Goal: Information Seeking & Learning: Learn about a topic

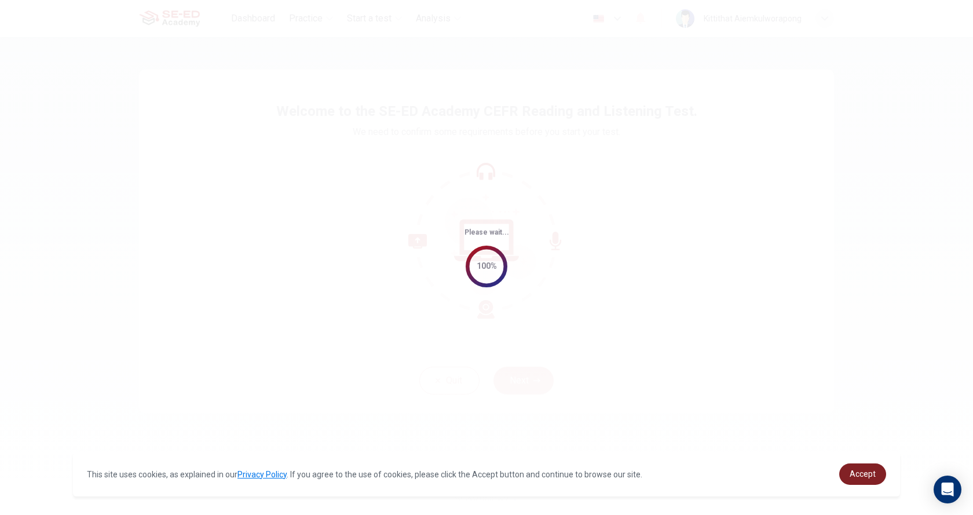
click at [851, 473] on span "Accept" at bounding box center [863, 473] width 26 height 9
click at [851, 473] on body "This site uses cookies, as explained in our Privacy Policy . If you agree to th…" at bounding box center [486, 257] width 973 height 515
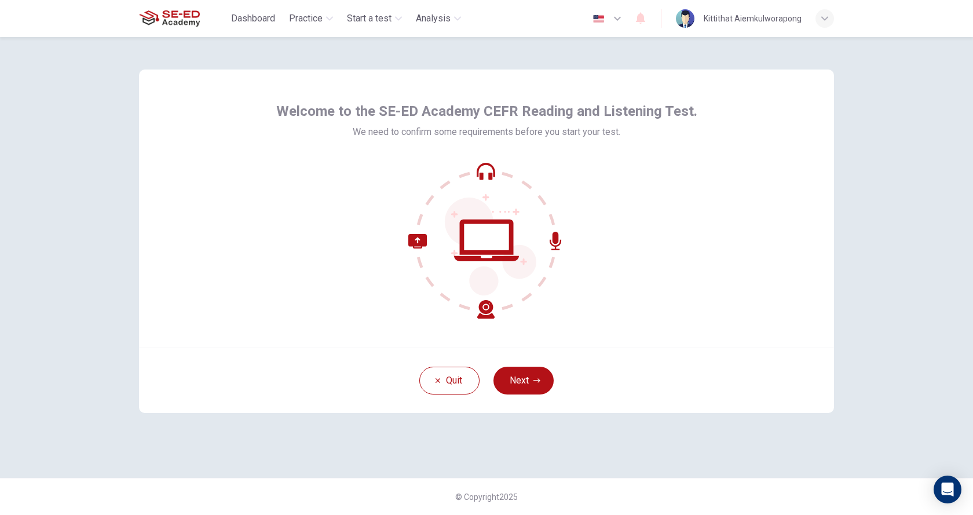
drag, startPoint x: 323, startPoint y: 109, endPoint x: 607, endPoint y: 109, distance: 284.9
click at [324, 109] on span "Welcome to the SE-ED Academy CEFR Reading and Listening Test." at bounding box center [486, 111] width 421 height 19
click at [607, 109] on span "Welcome to the SE-ED Academy CEFR Reading and Listening Test." at bounding box center [486, 111] width 421 height 19
click at [669, 233] on div at bounding box center [486, 240] width 421 height 156
click at [550, 377] on button "Next" at bounding box center [523, 381] width 60 height 28
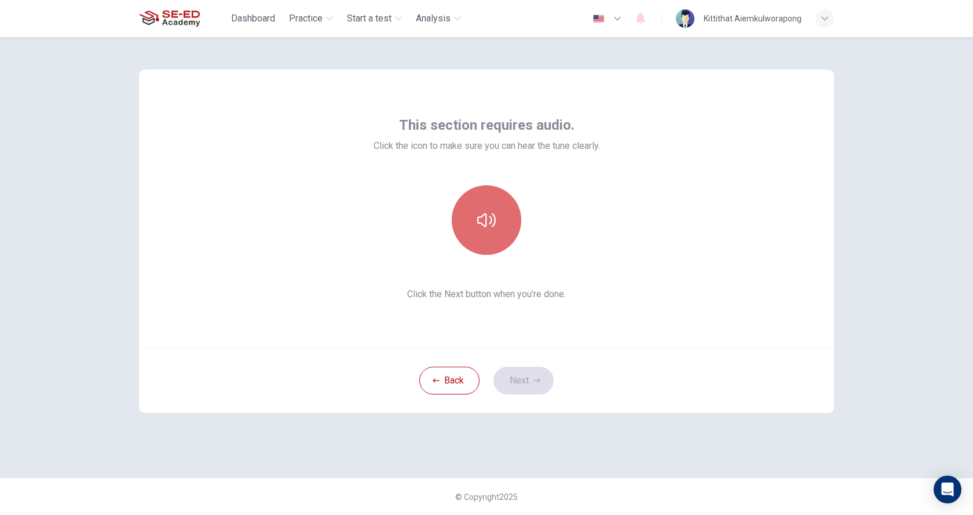
click at [482, 203] on button "button" at bounding box center [486, 219] width 69 height 69
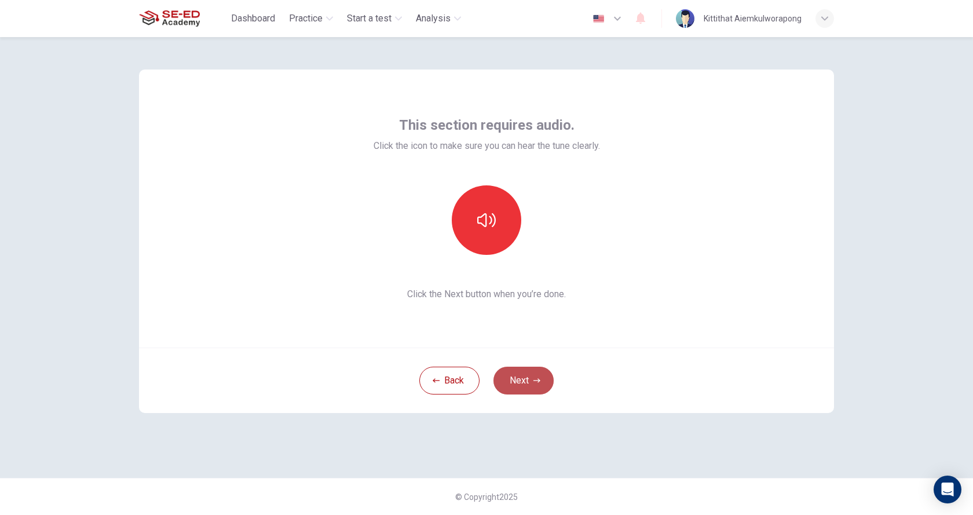
click at [536, 380] on icon "button" at bounding box center [536, 380] width 7 height 7
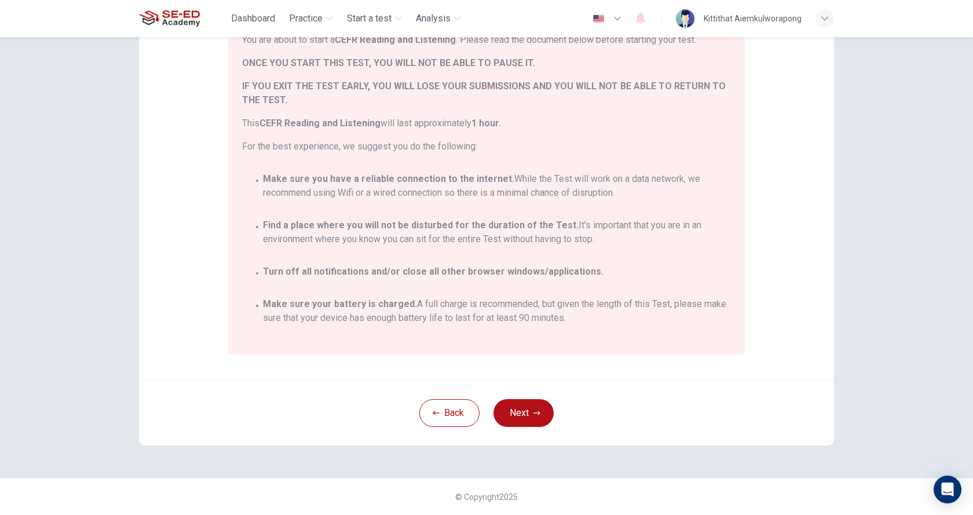
scroll to position [68, 0]
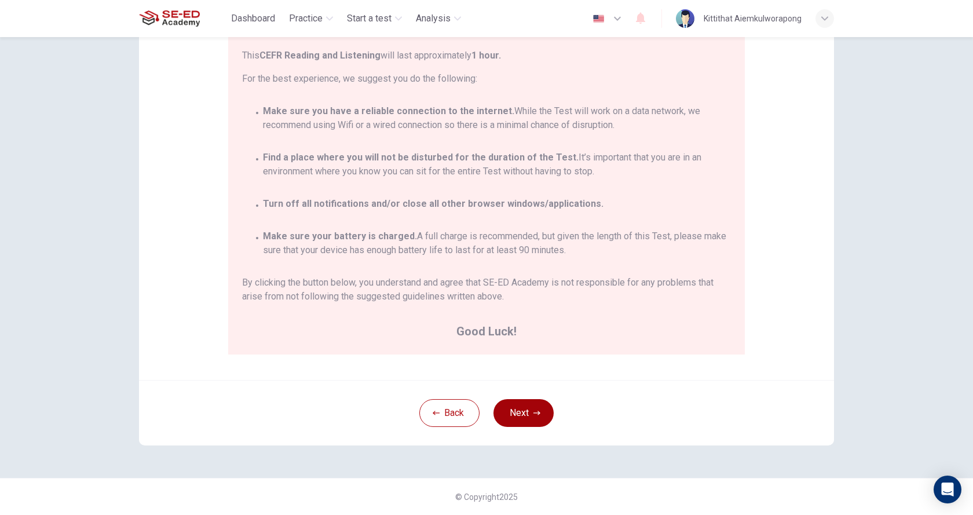
click at [526, 415] on button "Next" at bounding box center [523, 413] width 60 height 28
click at [526, 415] on div "Disclaimer: You are about to start a CEFR Reading and Listening . Please read t…" at bounding box center [486, 193] width 732 height 570
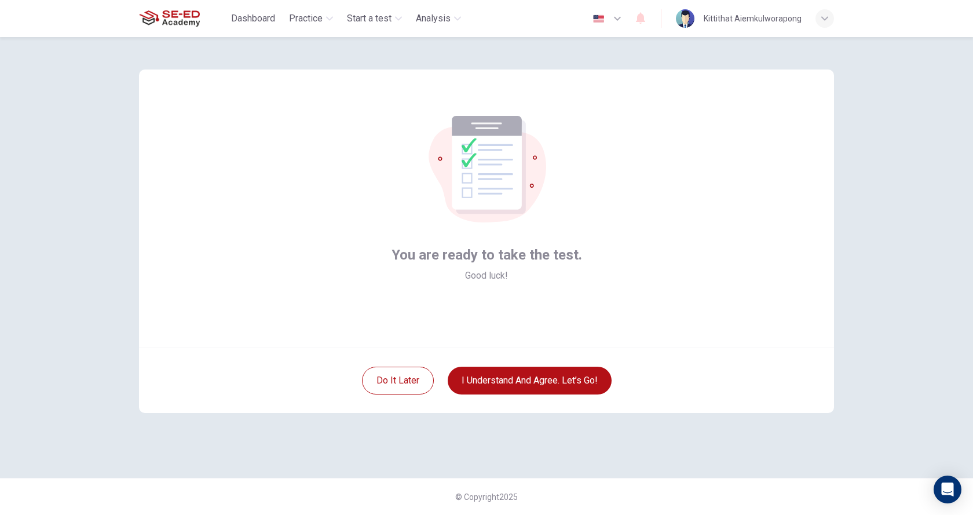
scroll to position [0, 0]
click at [493, 377] on button "I understand and agree. Let’s go!" at bounding box center [530, 381] width 164 height 28
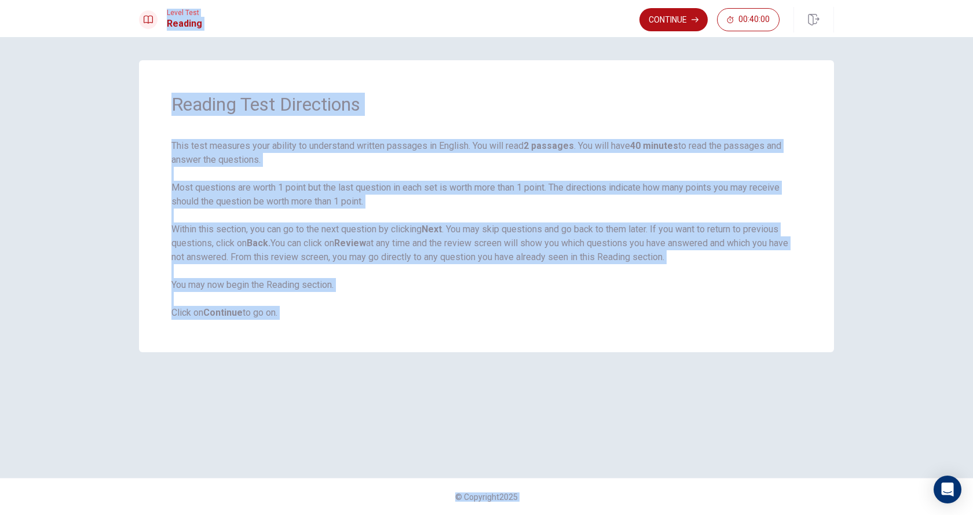
click at [463, 28] on div "Level Test Reading Continue 00:40:00" at bounding box center [486, 19] width 732 height 25
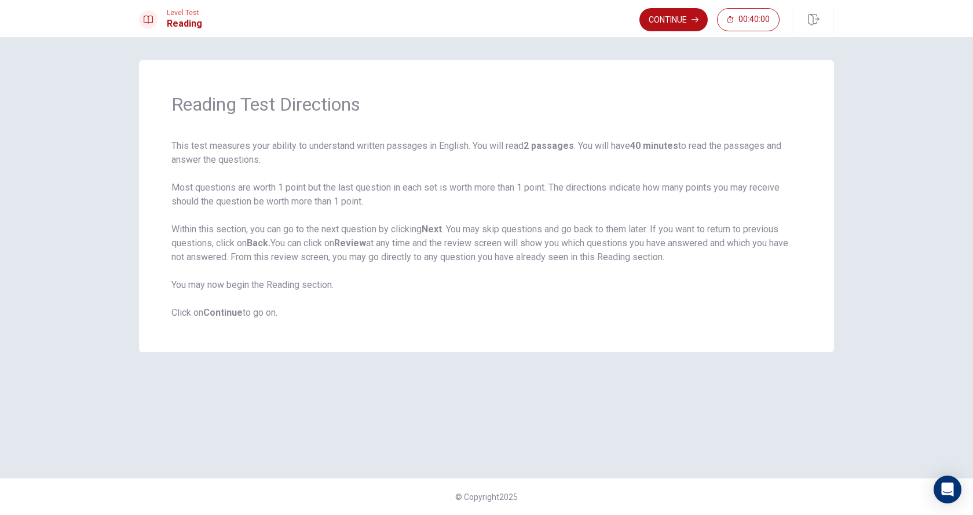
click at [463, 28] on div "Level Test Reading Continue 00:40:00" at bounding box center [486, 19] width 732 height 25
drag, startPoint x: 176, startPoint y: 142, endPoint x: 387, endPoint y: 161, distance: 212.2
click at [250, 160] on span "This test measures your ability to understand written passages in English. You …" at bounding box center [486, 229] width 630 height 181
click at [288, 160] on span "This test measures your ability to understand written passages in English. You …" at bounding box center [486, 229] width 630 height 181
click at [375, 161] on span "This test measures your ability to understand written passages in English. You …" at bounding box center [486, 229] width 630 height 181
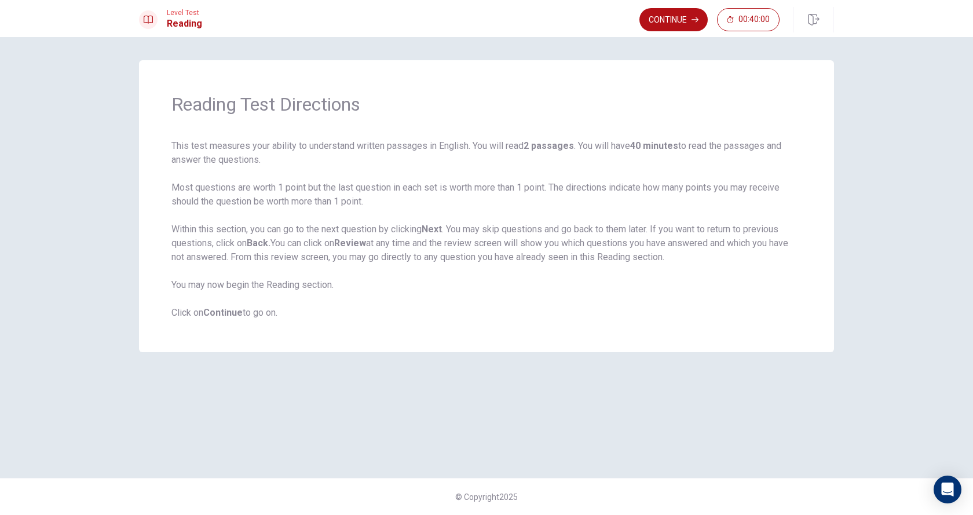
click at [402, 161] on span "This test measures your ability to understand written passages in English. You …" at bounding box center [486, 229] width 630 height 181
click at [428, 161] on span "This test measures your ability to understand written passages in English. You …" at bounding box center [486, 229] width 630 height 181
drag, startPoint x: 566, startPoint y: 141, endPoint x: 576, endPoint y: 141, distance: 9.8
click at [572, 141] on b "2 passages" at bounding box center [548, 145] width 50 height 11
drag, startPoint x: 576, startPoint y: 141, endPoint x: 638, endPoint y: 158, distance: 64.8
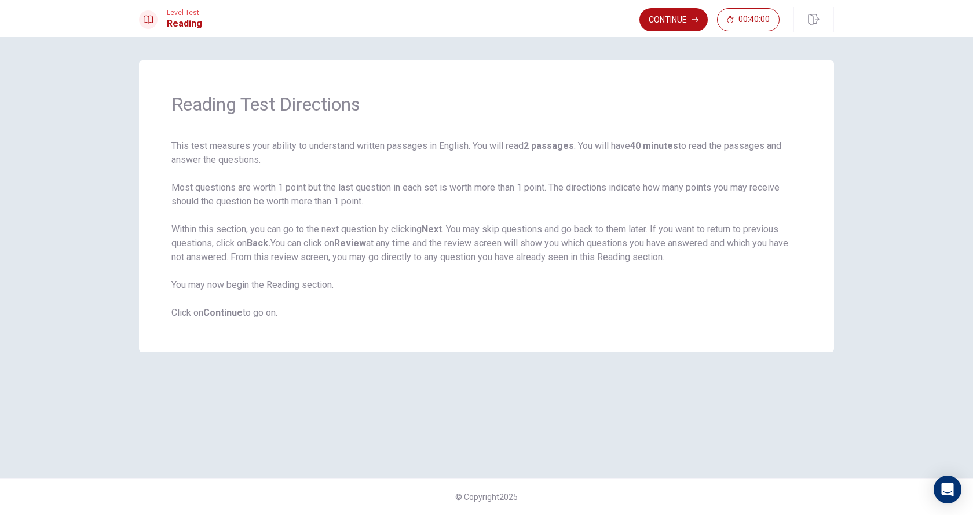
click at [589, 145] on span "This test measures your ability to understand written passages in English. You …" at bounding box center [486, 229] width 630 height 181
click at [612, 152] on span "This test measures your ability to understand written passages in English. You …" at bounding box center [486, 229] width 630 height 181
click at [690, 25] on button "Continue" at bounding box center [673, 19] width 68 height 23
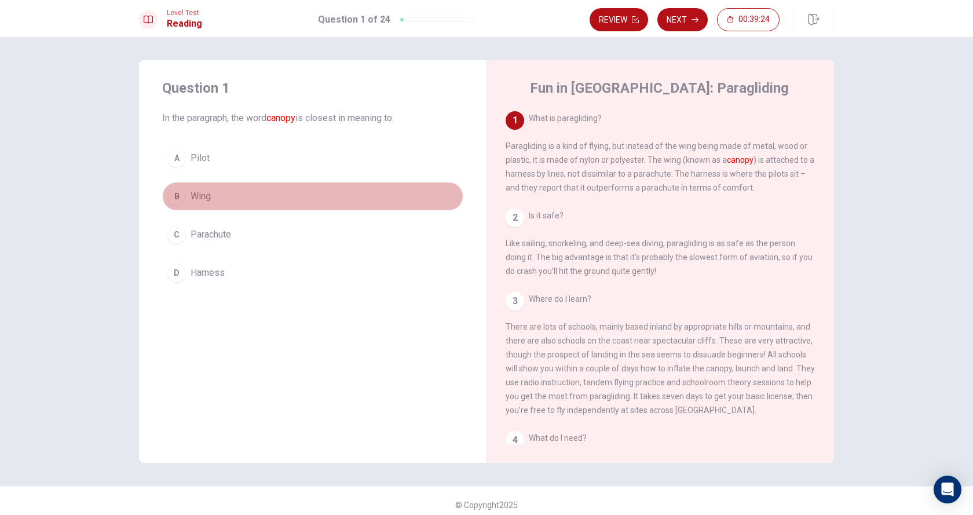
click at [210, 193] on button "B Wing" at bounding box center [312, 196] width 301 height 29
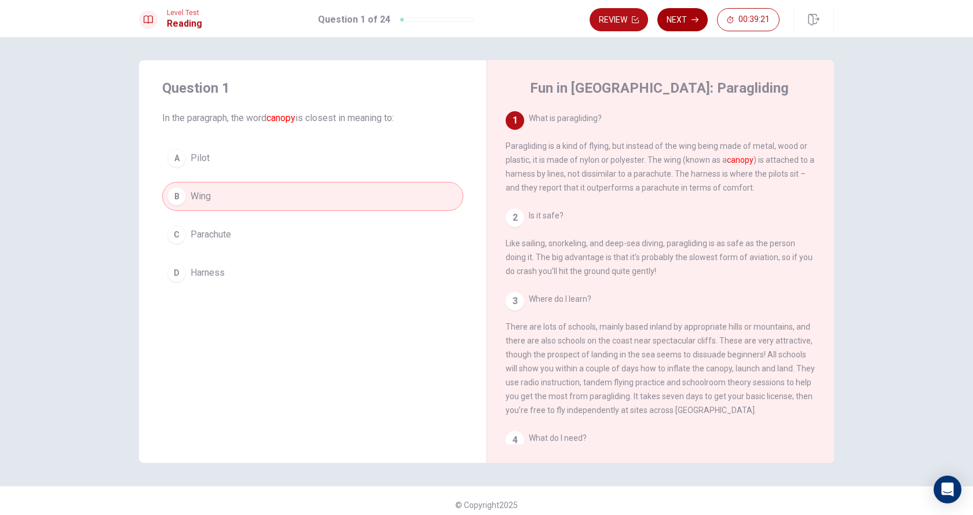
click at [687, 17] on button "Next" at bounding box center [682, 19] width 50 height 23
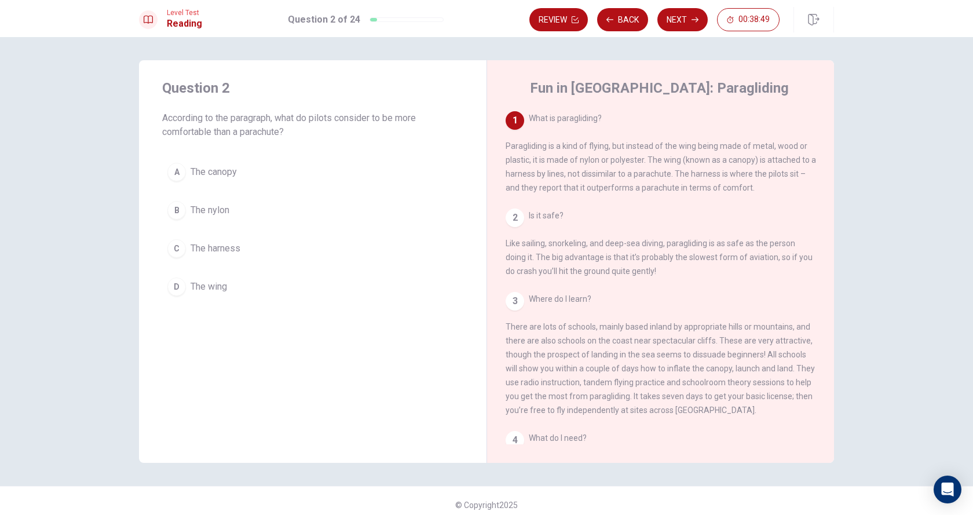
click at [247, 255] on button "C The harness" at bounding box center [312, 248] width 301 height 29
click at [250, 257] on button "C The harness" at bounding box center [312, 248] width 301 height 29
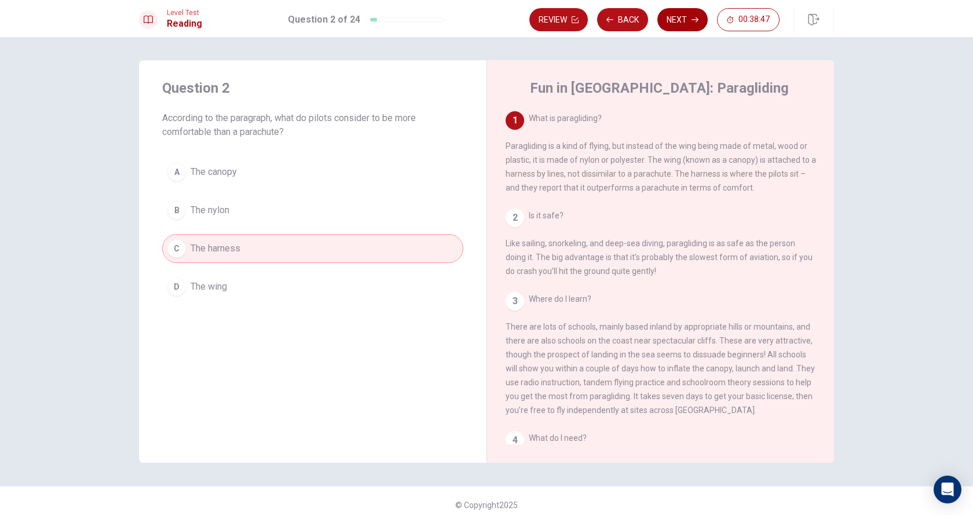
click at [684, 25] on button "Next" at bounding box center [682, 19] width 50 height 23
click at [684, 25] on div "Review Back Next 00:38:47" at bounding box center [654, 19] width 250 height 23
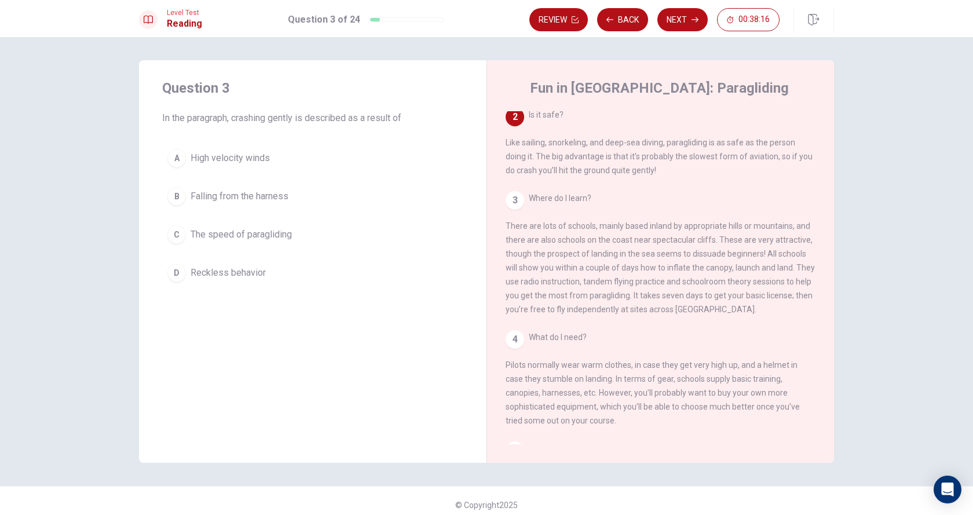
click at [262, 232] on span "The speed of paragliding" at bounding box center [241, 235] width 101 height 14
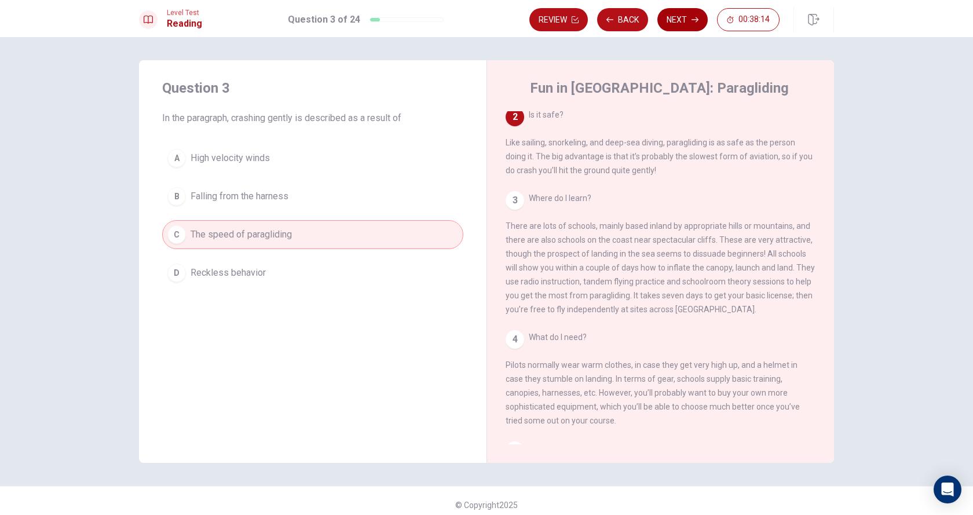
click at [674, 22] on button "Next" at bounding box center [682, 19] width 50 height 23
click at [674, 22] on div "Review Back Next 00:38:14" at bounding box center [654, 19] width 250 height 23
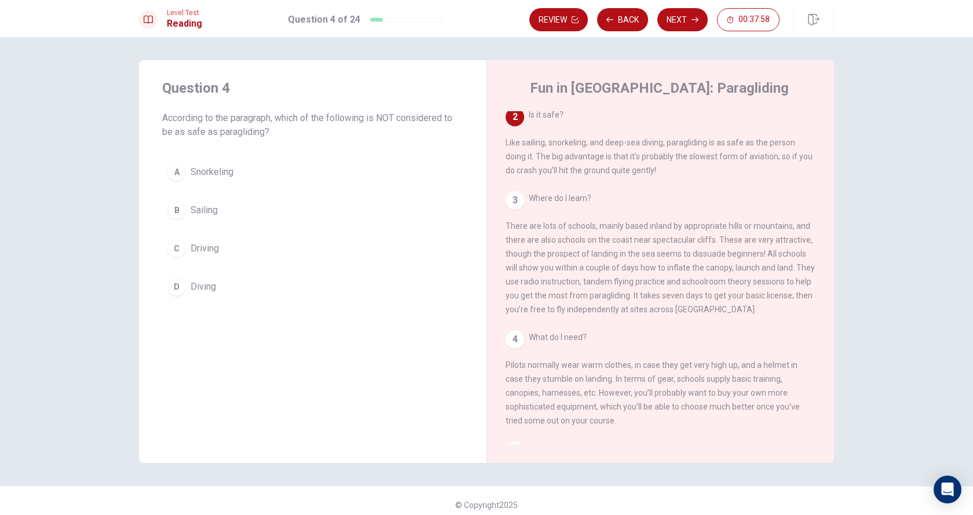
click at [232, 241] on button "C Driving" at bounding box center [312, 248] width 301 height 29
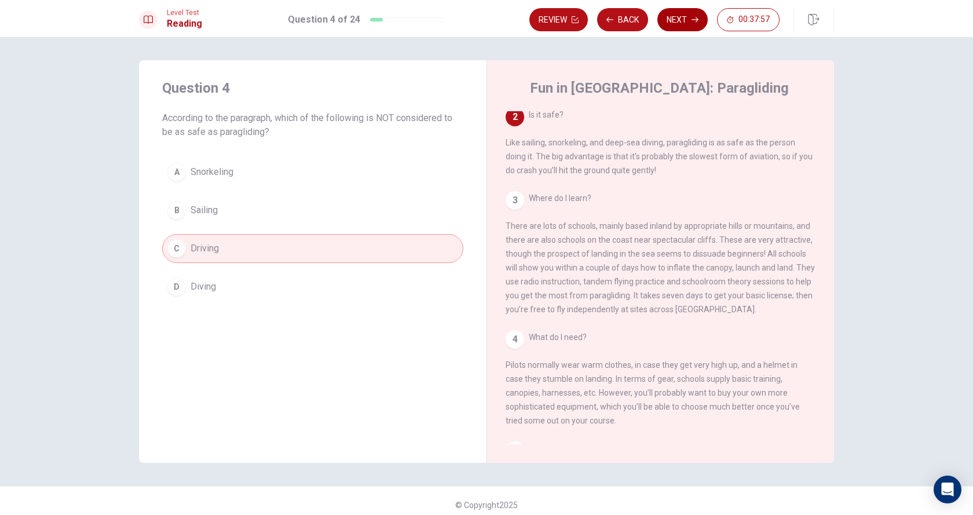
click at [678, 24] on button "Next" at bounding box center [682, 19] width 50 height 23
click at [678, 24] on div "Review Back Next 00:37:57" at bounding box center [654, 19] width 250 height 23
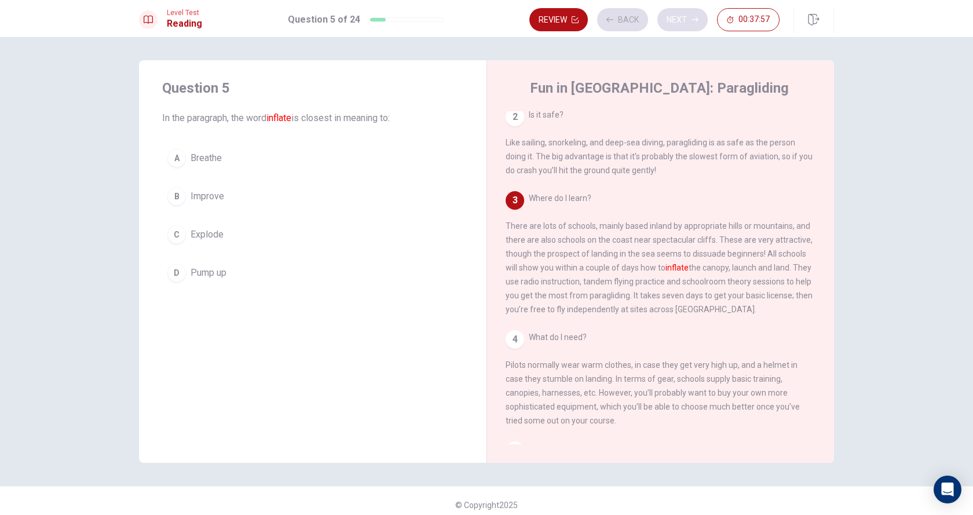
scroll to position [187, 0]
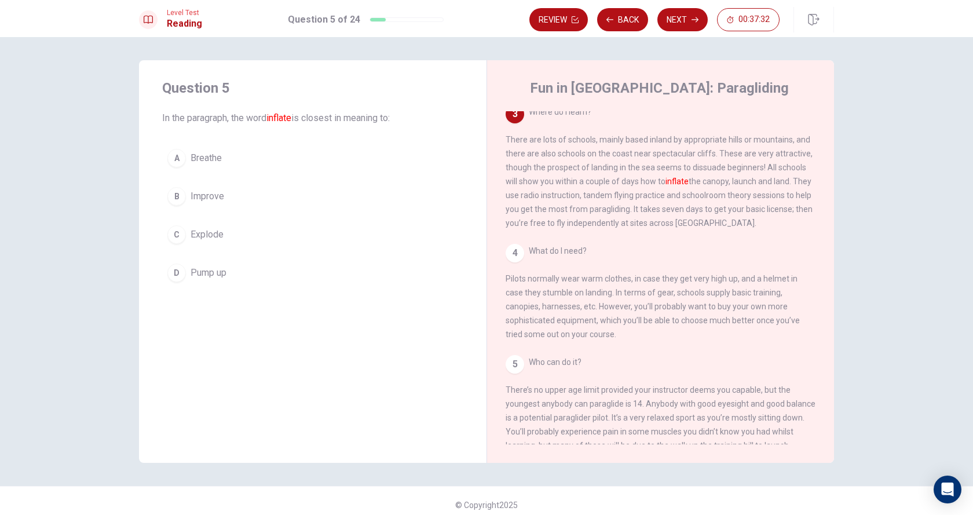
click at [227, 271] on button "D Pump up" at bounding box center [312, 272] width 301 height 29
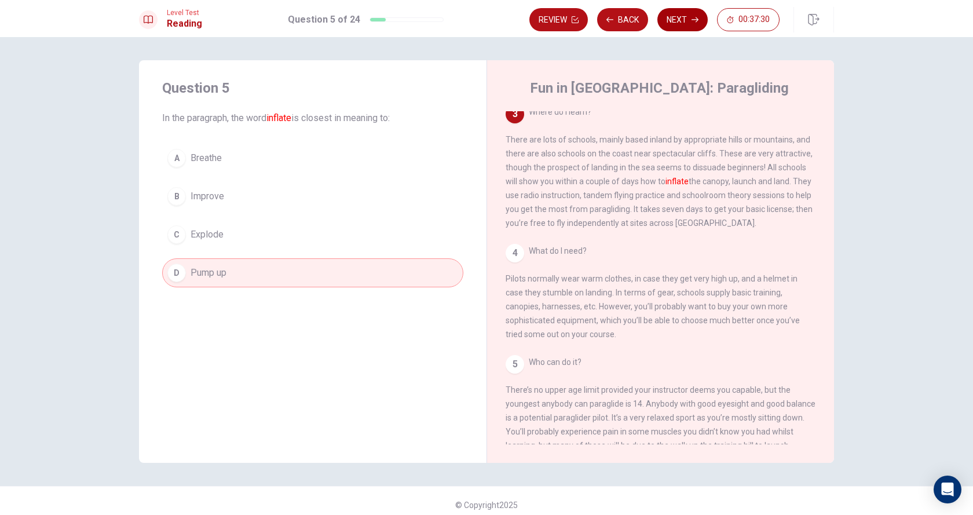
click at [684, 15] on button "Next" at bounding box center [682, 19] width 50 height 23
click at [684, 15] on div "Review Back Next 00:37:30" at bounding box center [654, 19] width 250 height 23
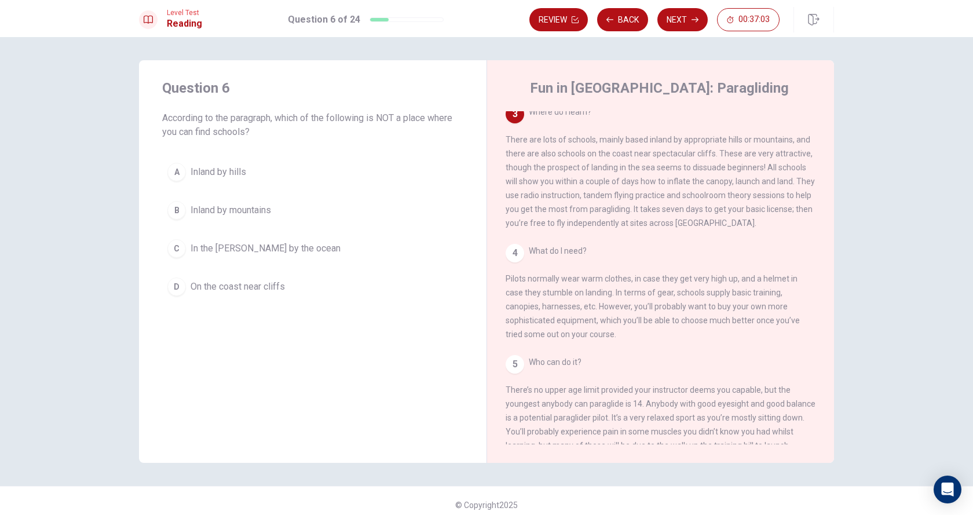
click at [274, 247] on span "In the woods by the ocean" at bounding box center [266, 248] width 150 height 14
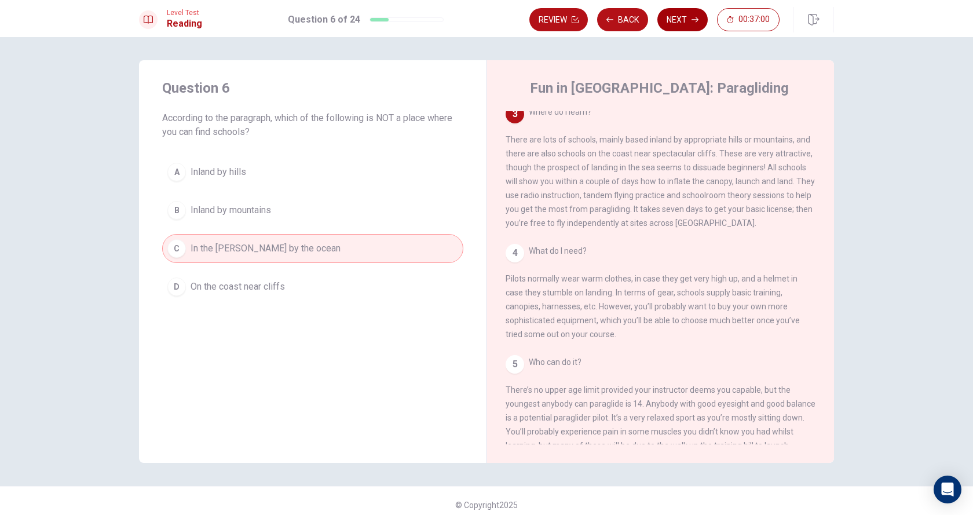
click at [680, 9] on button "Next" at bounding box center [682, 19] width 50 height 23
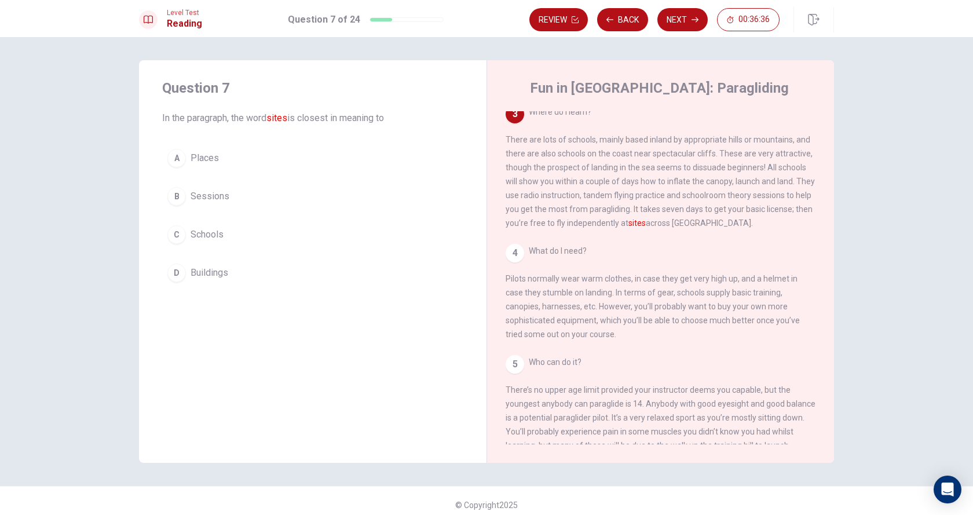
click at [218, 147] on button "A Places" at bounding box center [312, 158] width 301 height 29
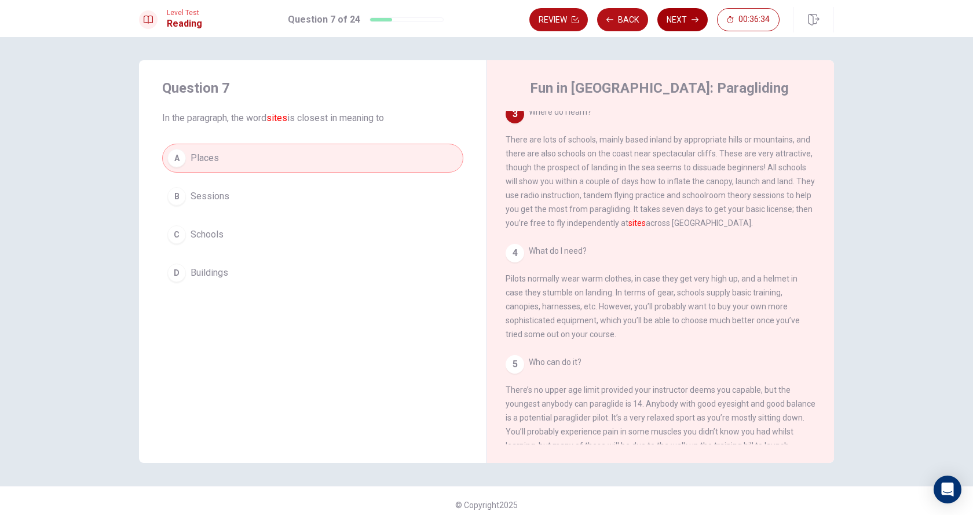
click at [689, 27] on button "Next" at bounding box center [682, 19] width 50 height 23
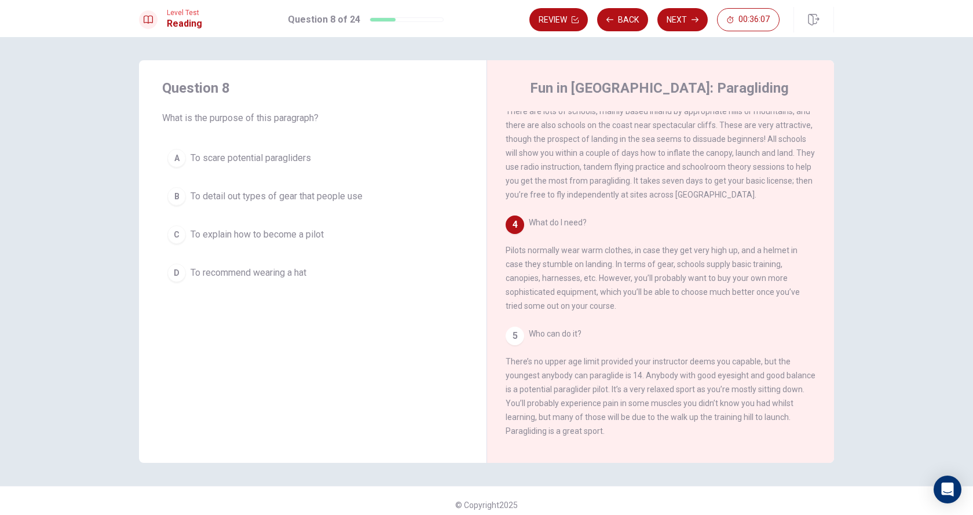
click at [265, 193] on span "To detail out types of gear that people use" at bounding box center [277, 196] width 172 height 14
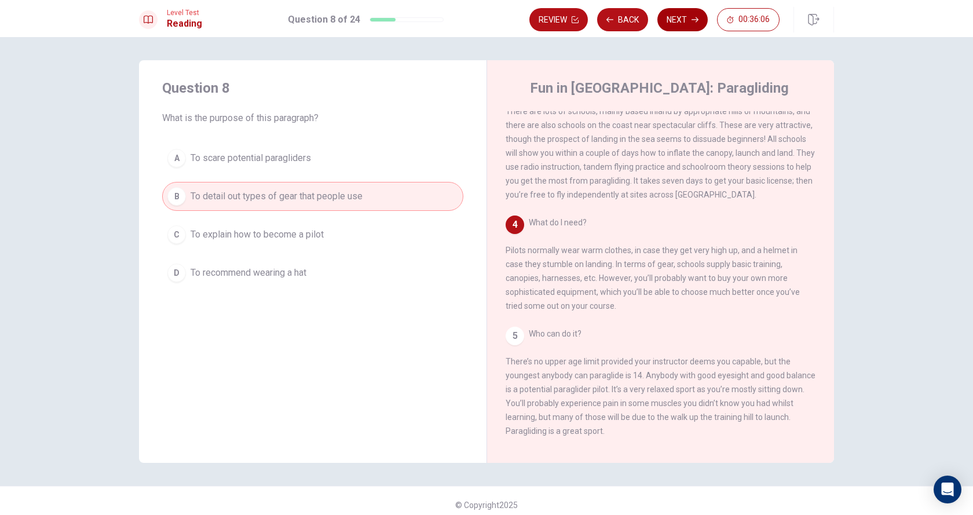
click at [684, 9] on button "Next" at bounding box center [682, 19] width 50 height 23
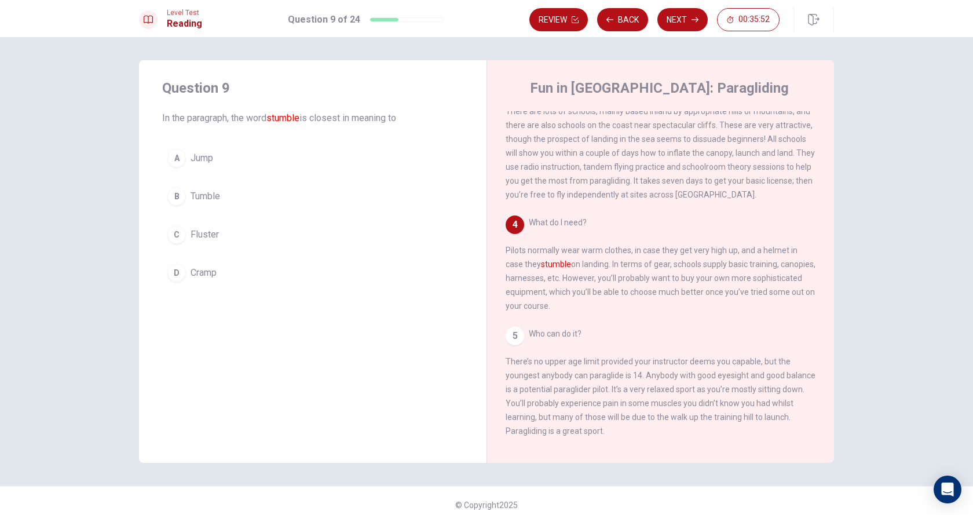
click at [235, 228] on button "C Fluster" at bounding box center [312, 234] width 301 height 29
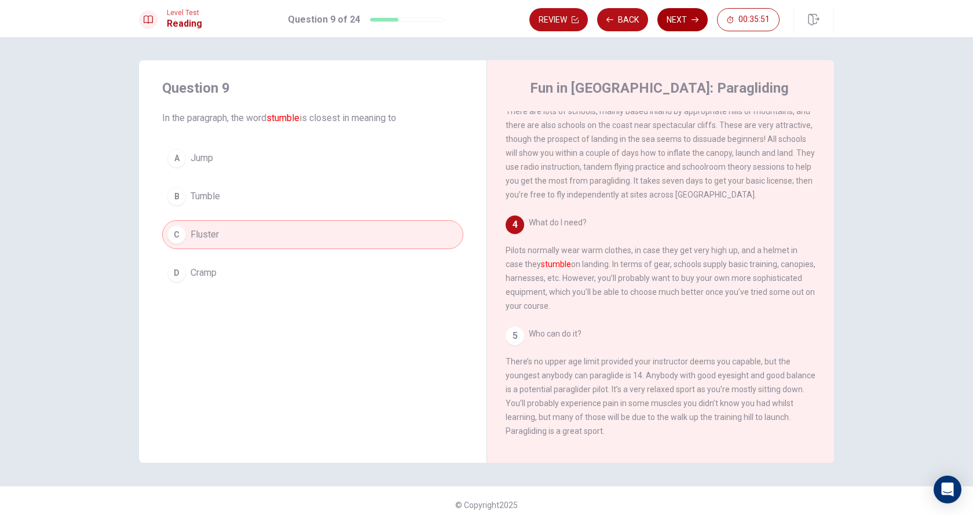
click at [693, 15] on button "Next" at bounding box center [682, 19] width 50 height 23
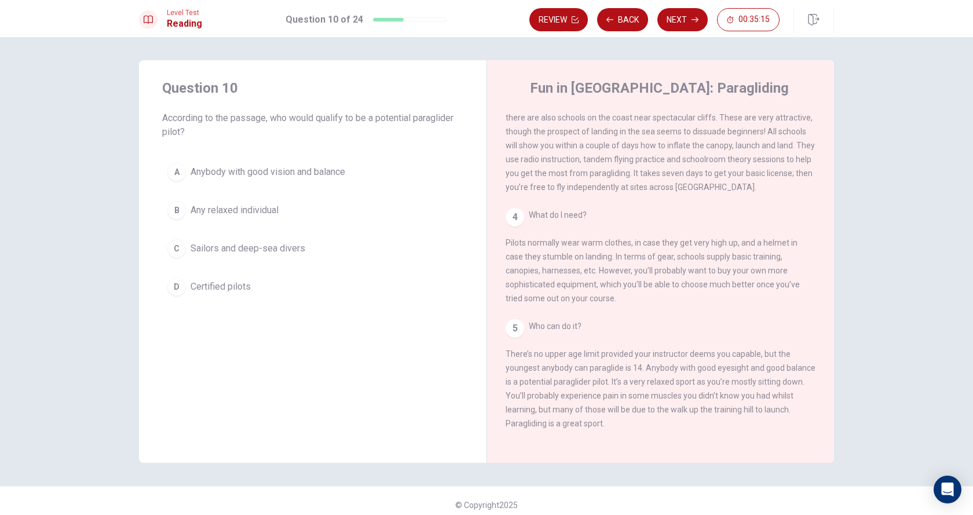
scroll to position [8, 0]
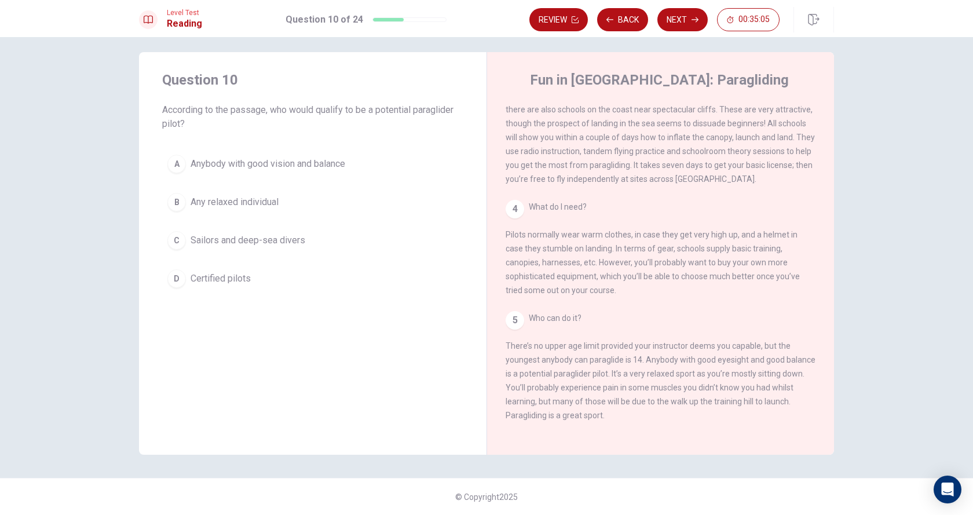
click at [341, 160] on span "Anybody with good vision and balance" at bounding box center [268, 164] width 155 height 14
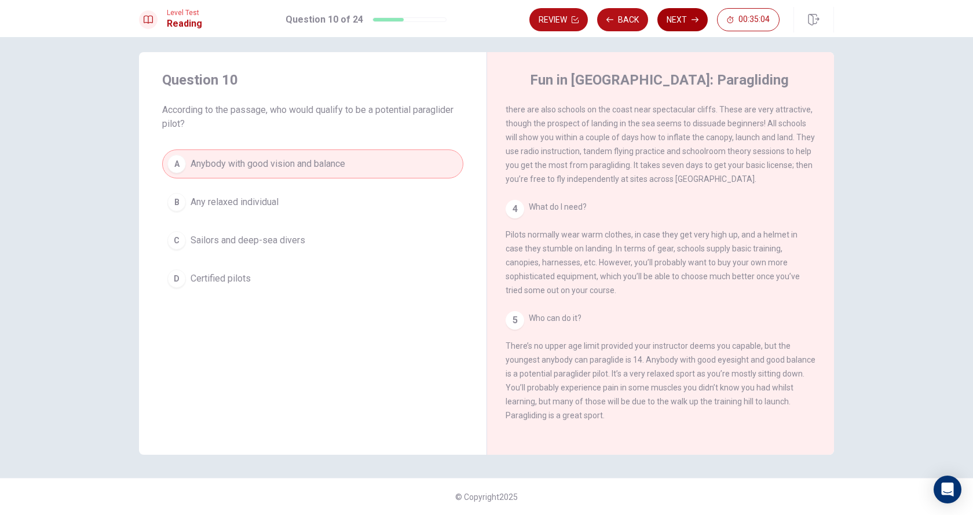
click at [690, 21] on button "Next" at bounding box center [682, 19] width 50 height 23
click at [690, 21] on div "Review Back Next 00:35:04" at bounding box center [654, 19] width 250 height 23
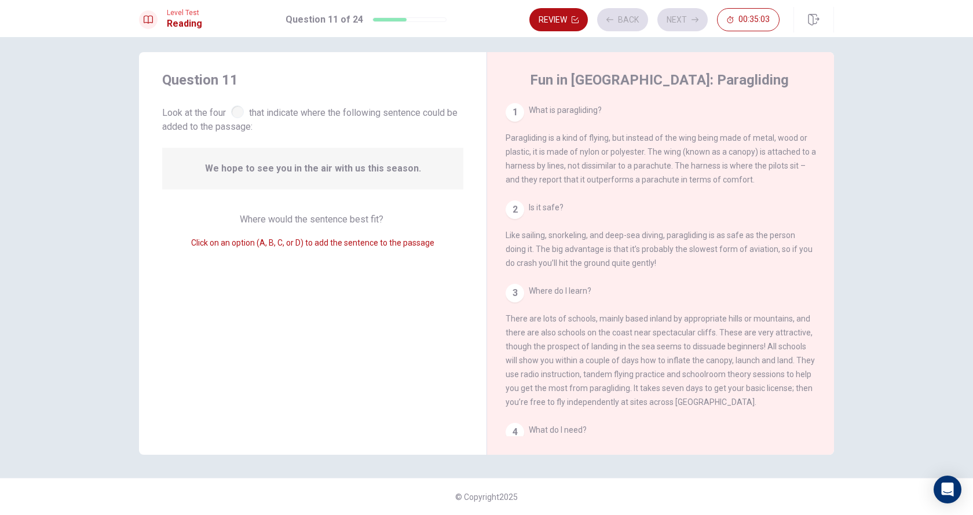
scroll to position [257, 0]
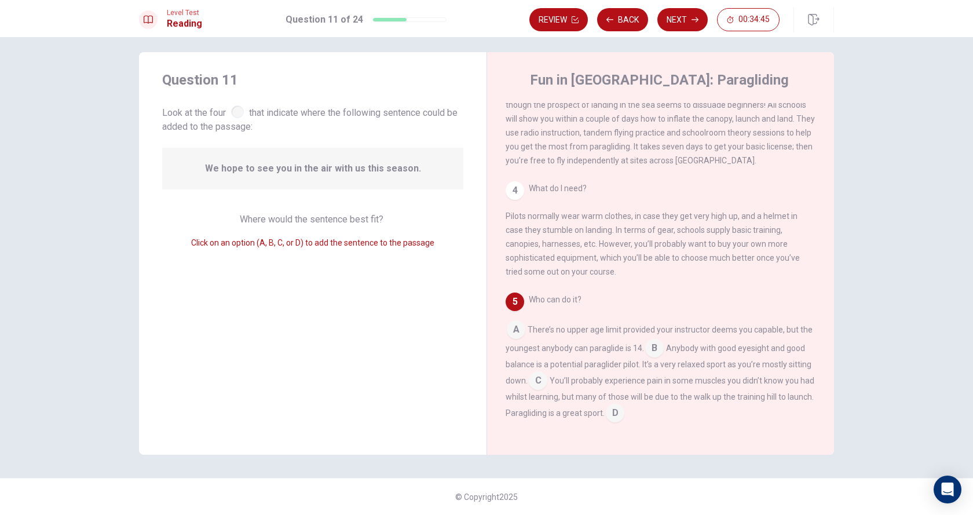
click at [624, 415] on input at bounding box center [615, 414] width 19 height 19
click at [677, 9] on button "Next" at bounding box center [682, 19] width 50 height 23
click at [677, 9] on div "Review Back Next 00:34:42" at bounding box center [654, 19] width 250 height 23
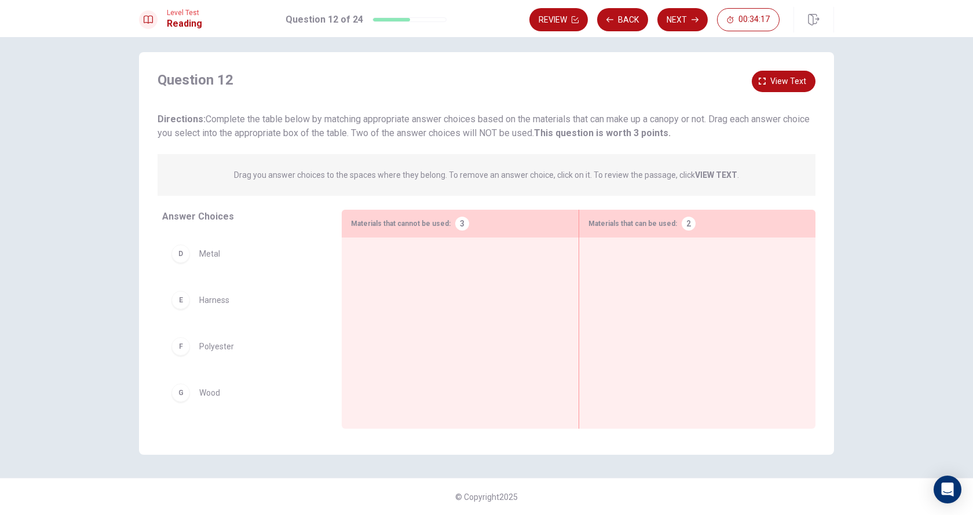
scroll to position [137, 0]
click at [770, 85] on span "View text" at bounding box center [788, 81] width 36 height 14
click at [792, 83] on span "View text" at bounding box center [788, 81] width 36 height 14
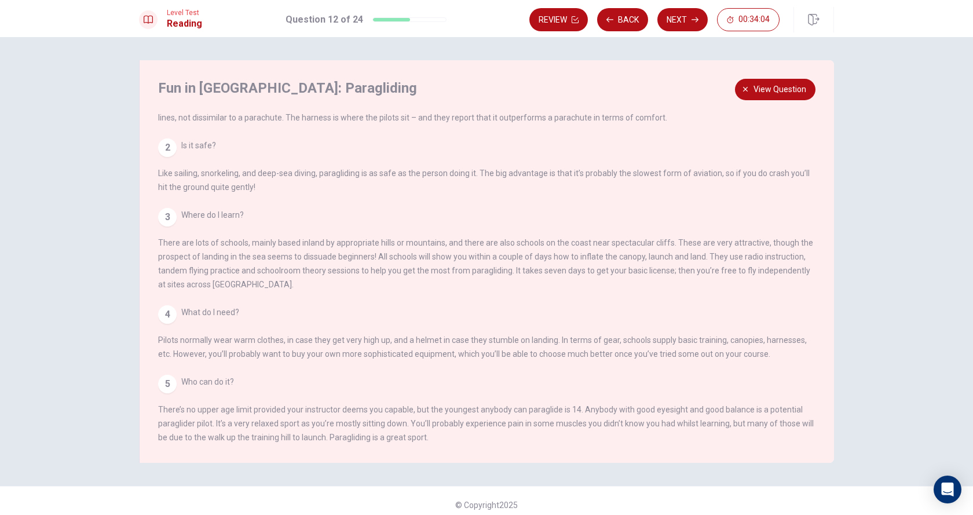
scroll to position [0, 0]
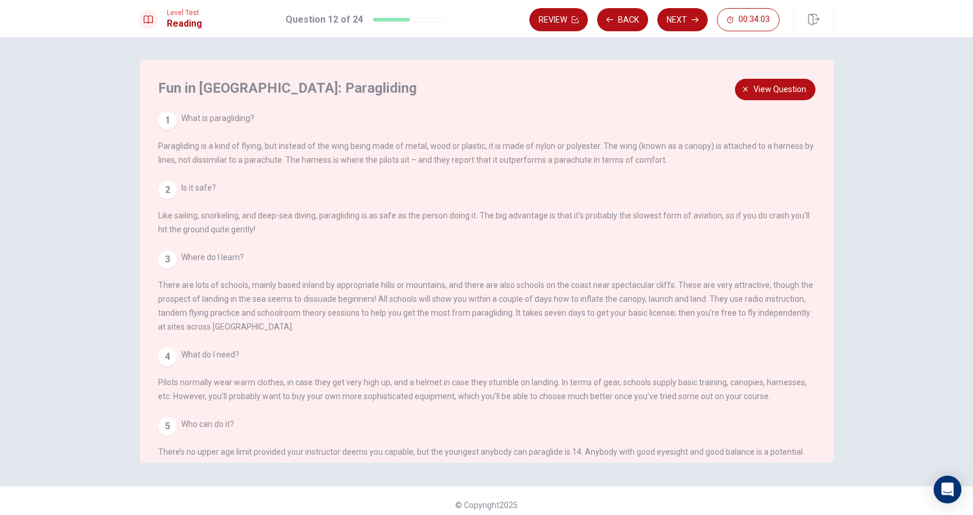
click at [243, 160] on span "What is paragliding? Paragliding is a kind of flying, but instead of the wing b…" at bounding box center [486, 139] width 656 height 51
click at [430, 164] on span "What is paragliding? Paragliding is a kind of flying, but instead of the wing b…" at bounding box center [486, 139] width 656 height 51
click at [464, 164] on span "What is paragliding? Paragliding is a kind of flying, but instead of the wing b…" at bounding box center [486, 139] width 656 height 51
drag, startPoint x: 561, startPoint y: 147, endPoint x: 602, endPoint y: 173, distance: 47.9
click at [602, 173] on div "1 What is paragliding? Paragliding is a kind of flying, but instead of the wing…" at bounding box center [494, 284] width 673 height 347
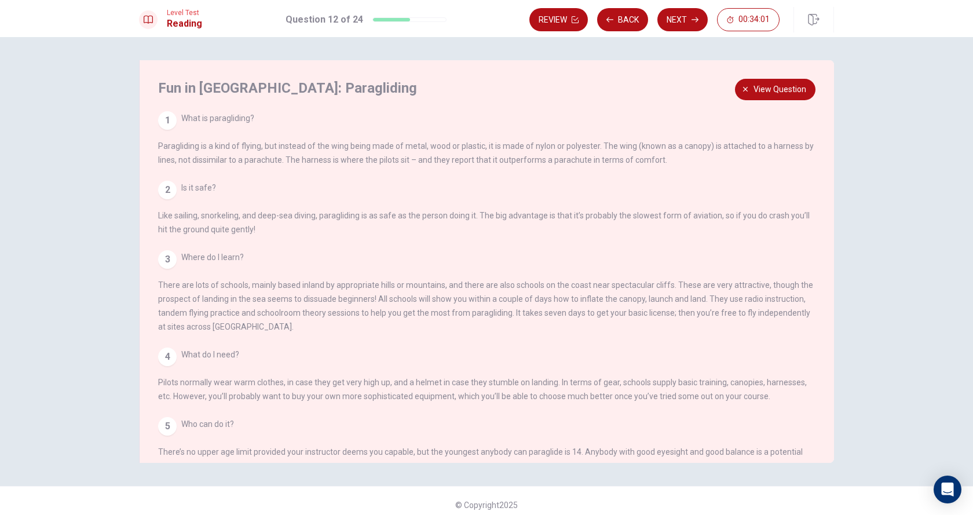
click at [595, 148] on span "What is paragliding? Paragliding is a kind of flying, but instead of the wing b…" at bounding box center [486, 139] width 656 height 51
click at [778, 95] on span "View question" at bounding box center [779, 89] width 53 height 14
click at [770, 99] on button "View question" at bounding box center [775, 89] width 80 height 21
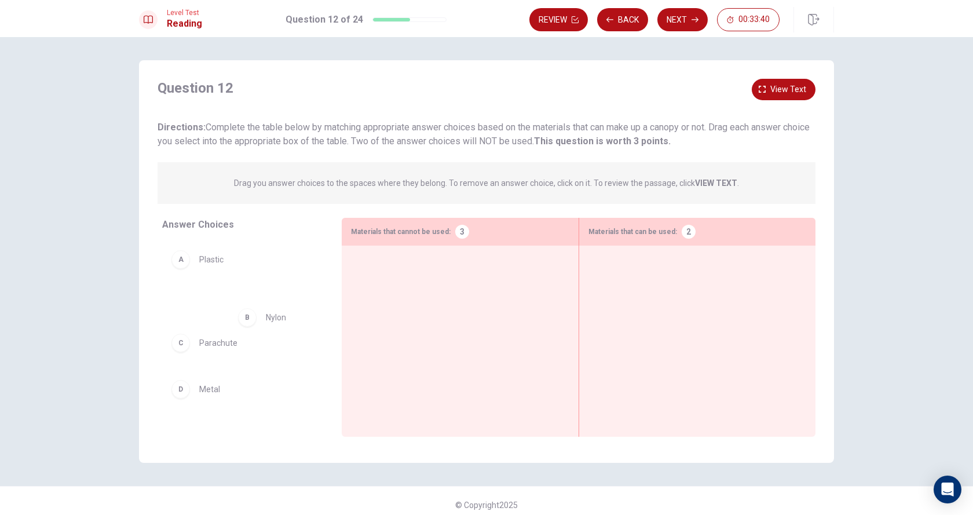
drag, startPoint x: 220, startPoint y: 306, endPoint x: 411, endPoint y: 313, distance: 190.7
click at [402, 318] on div at bounding box center [460, 323] width 218 height 137
click at [411, 313] on div at bounding box center [460, 323] width 218 height 137
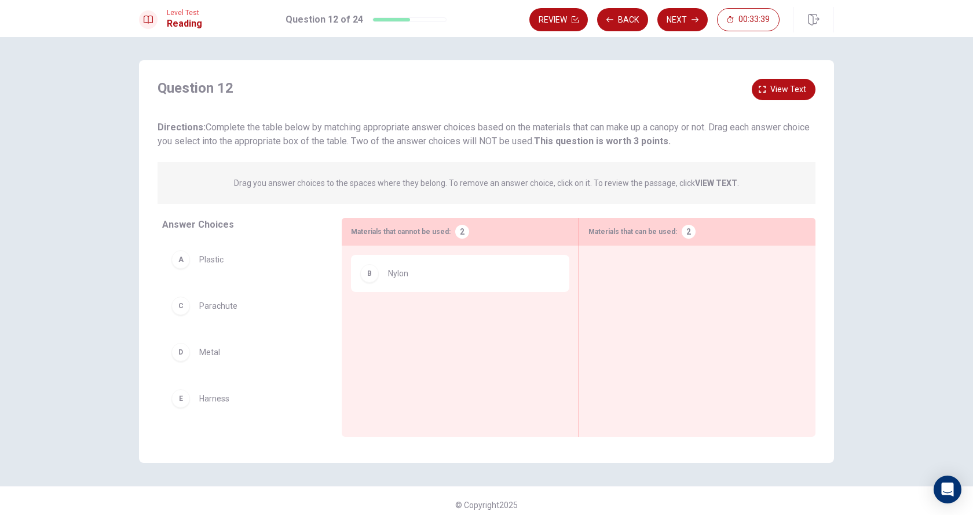
click at [415, 264] on div "B Nylon" at bounding box center [460, 273] width 200 height 19
click at [437, 271] on div "B Nylon" at bounding box center [460, 273] width 218 height 37
drag, startPoint x: 451, startPoint y: 276, endPoint x: 525, endPoint y: 280, distance: 74.2
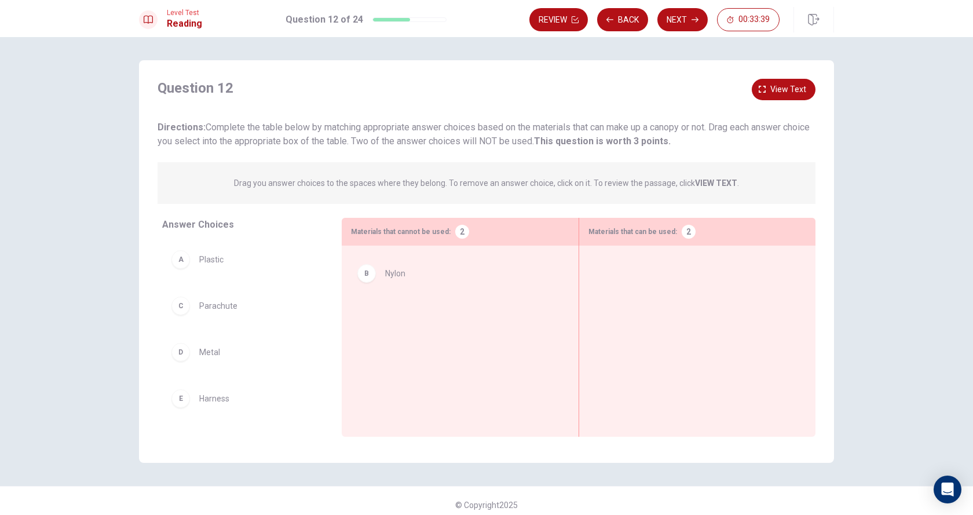
click at [583, 272] on div at bounding box center [697, 323] width 236 height 155
click at [642, 269] on div at bounding box center [697, 323] width 218 height 137
click at [654, 269] on div at bounding box center [697, 323] width 218 height 137
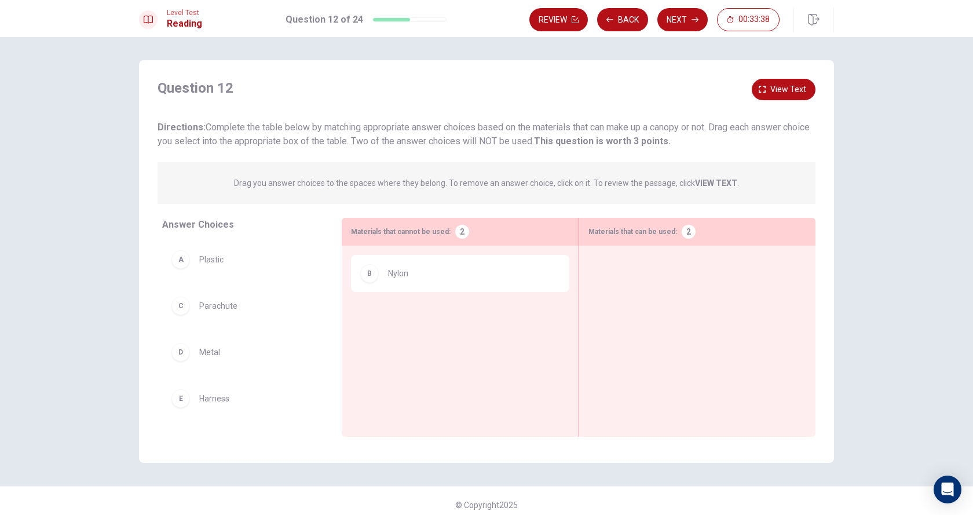
drag, startPoint x: 431, startPoint y: 265, endPoint x: 519, endPoint y: 284, distance: 90.1
click at [505, 284] on div "B Nylon" at bounding box center [460, 323] width 218 height 137
click at [515, 284] on div "B Nylon" at bounding box center [460, 323] width 218 height 137
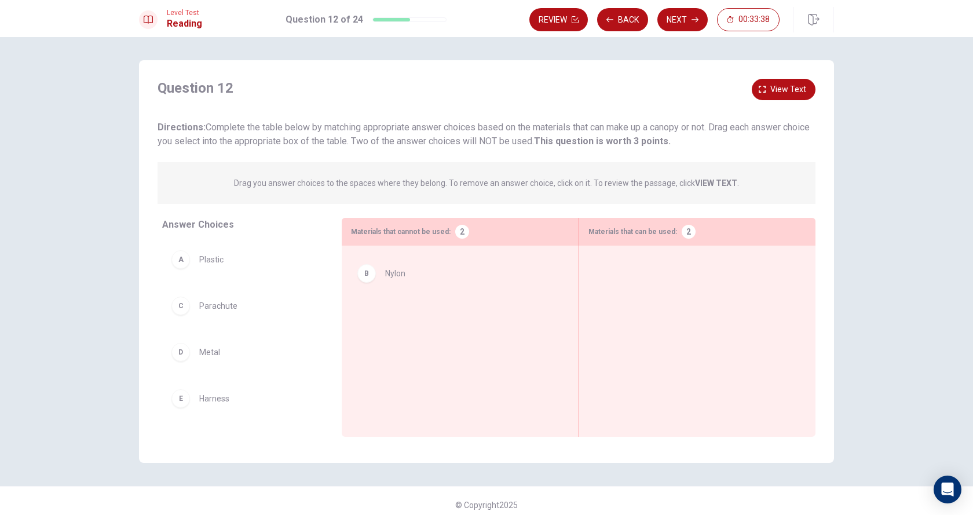
drag, startPoint x: 519, startPoint y: 284, endPoint x: 682, endPoint y: 283, distance: 162.2
click at [679, 283] on div "Answer Choices A Plastic C Parachute D Metal E Harness F Polyester G Wood Mater…" at bounding box center [486, 330] width 695 height 225
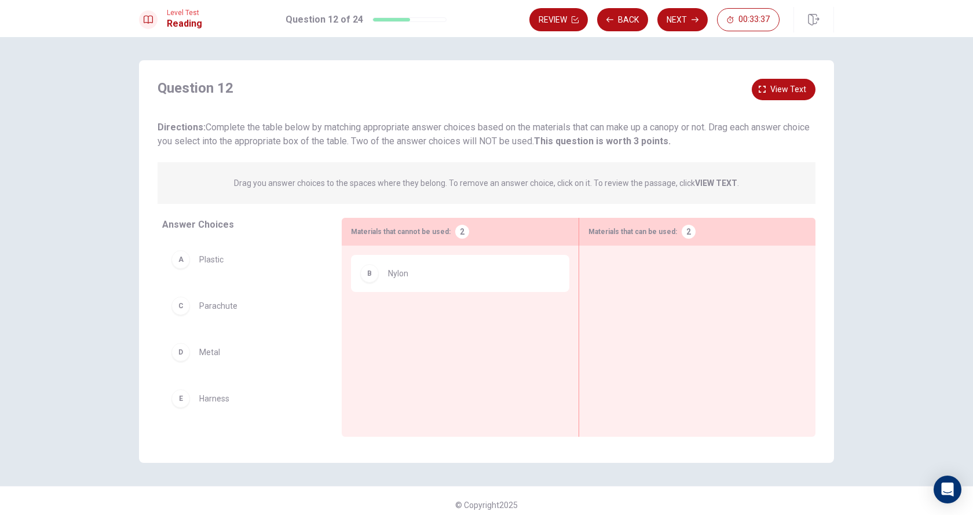
click at [481, 277] on div "B Nylon" at bounding box center [460, 273] width 200 height 19
drag, startPoint x: 671, startPoint y: 287, endPoint x: 679, endPoint y: 287, distance: 7.5
click at [679, 287] on div at bounding box center [697, 323] width 218 height 137
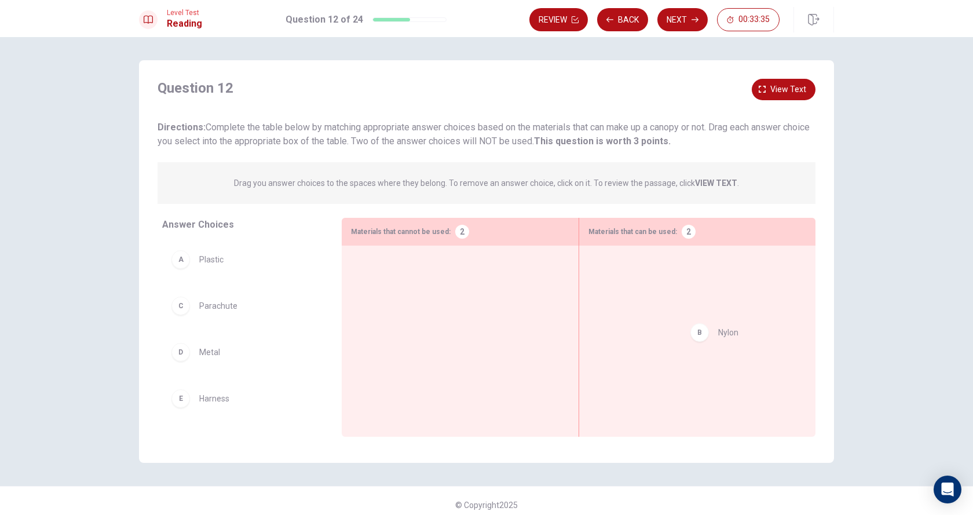
drag, startPoint x: 479, startPoint y: 290, endPoint x: 811, endPoint y: 349, distance: 337.0
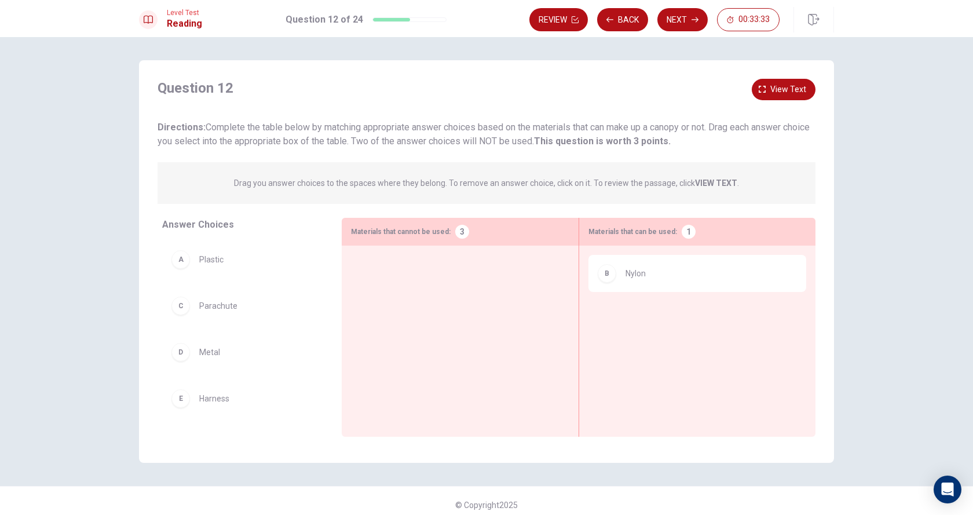
scroll to position [90, 0]
drag, startPoint x: 229, startPoint y: 360, endPoint x: 661, endPoint y: 323, distance: 434.1
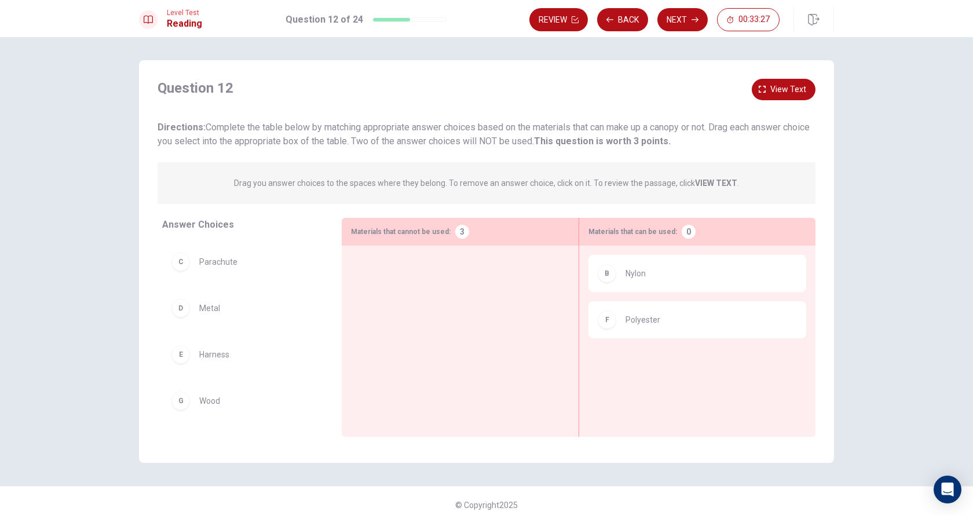
scroll to position [8, 0]
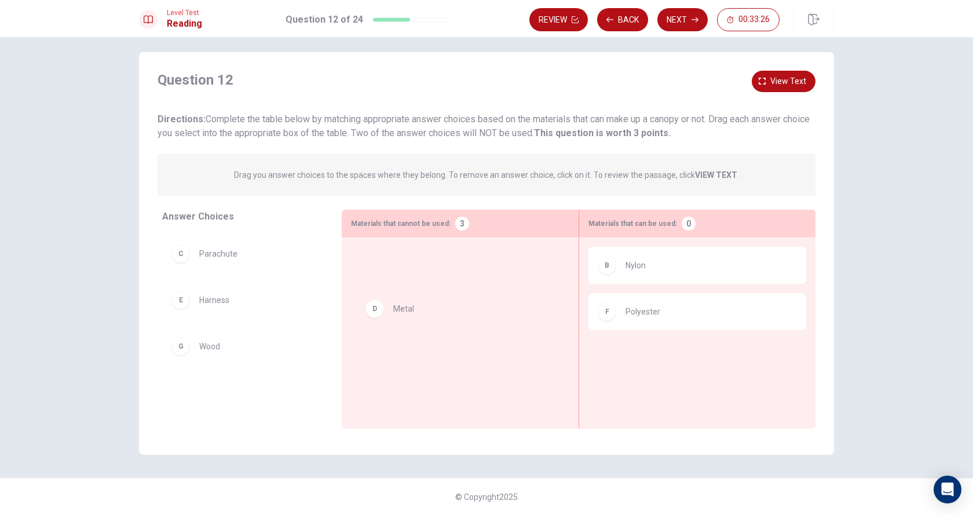
drag, startPoint x: 220, startPoint y: 305, endPoint x: 444, endPoint y: 314, distance: 224.3
click at [442, 313] on div at bounding box center [460, 315] width 218 height 137
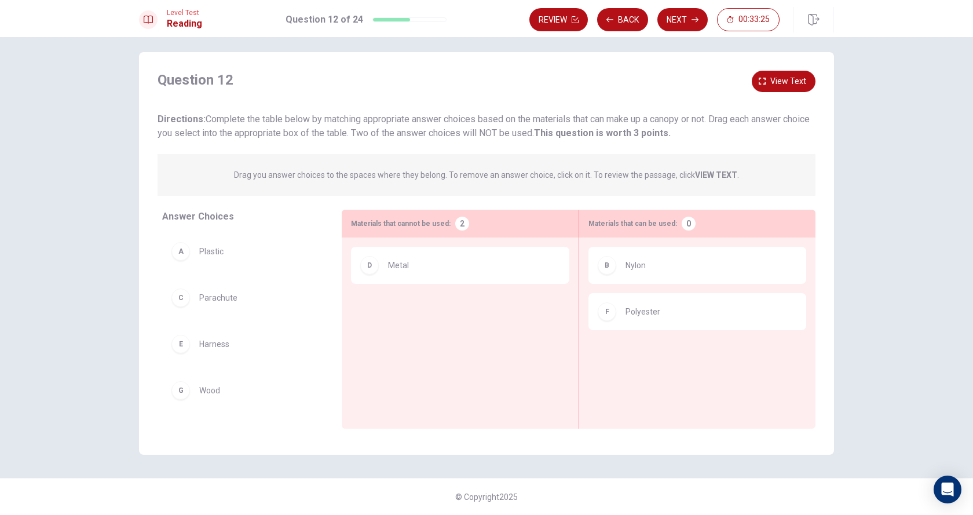
scroll to position [0, 0]
click at [282, 393] on div "A Plastic C Parachute E Harness G Wood" at bounding box center [242, 322] width 161 height 178
drag, startPoint x: 405, startPoint y: 363, endPoint x: 435, endPoint y: 353, distance: 32.2
click at [428, 357] on div "D Metal" at bounding box center [460, 315] width 218 height 137
drag, startPoint x: 217, startPoint y: 401, endPoint x: 301, endPoint y: 389, distance: 84.4
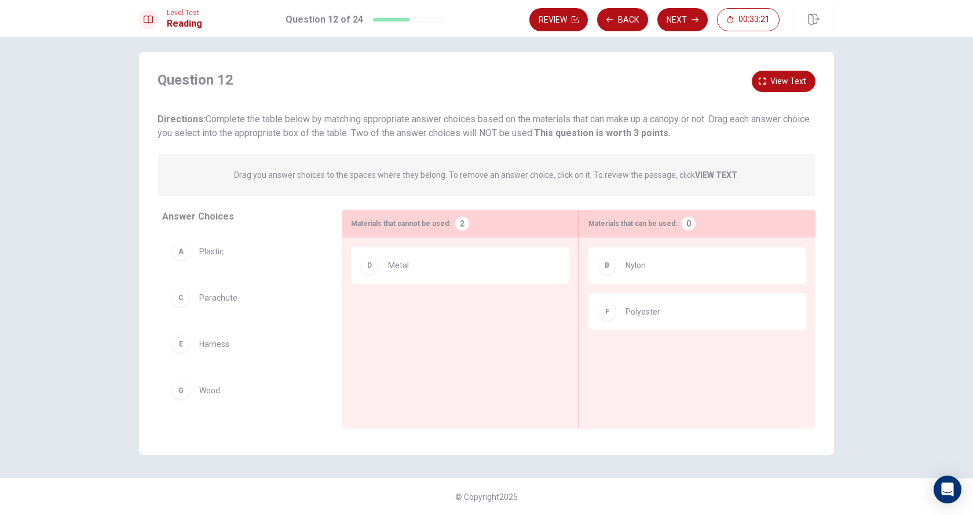
click at [218, 401] on div "G Wood" at bounding box center [242, 390] width 161 height 37
click at [233, 401] on div "A Plastic C Parachute E Harness G Wood" at bounding box center [242, 322] width 161 height 178
click at [253, 400] on div "A Plastic C Parachute E Harness G Wood" at bounding box center [242, 322] width 161 height 178
click at [440, 348] on div "D Metal" at bounding box center [460, 315] width 218 height 137
drag, startPoint x: 444, startPoint y: 347, endPoint x: 462, endPoint y: 342, distance: 18.0
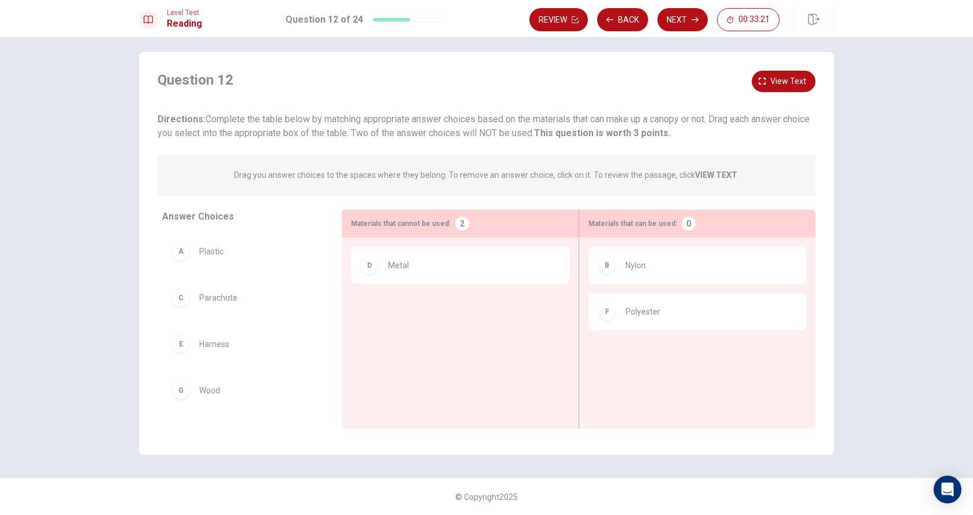
click at [454, 344] on div "D Metal" at bounding box center [460, 315] width 218 height 137
click at [200, 257] on span "Plastic" at bounding box center [211, 251] width 24 height 14
drag, startPoint x: 200, startPoint y: 257, endPoint x: 470, endPoint y: 312, distance: 275.9
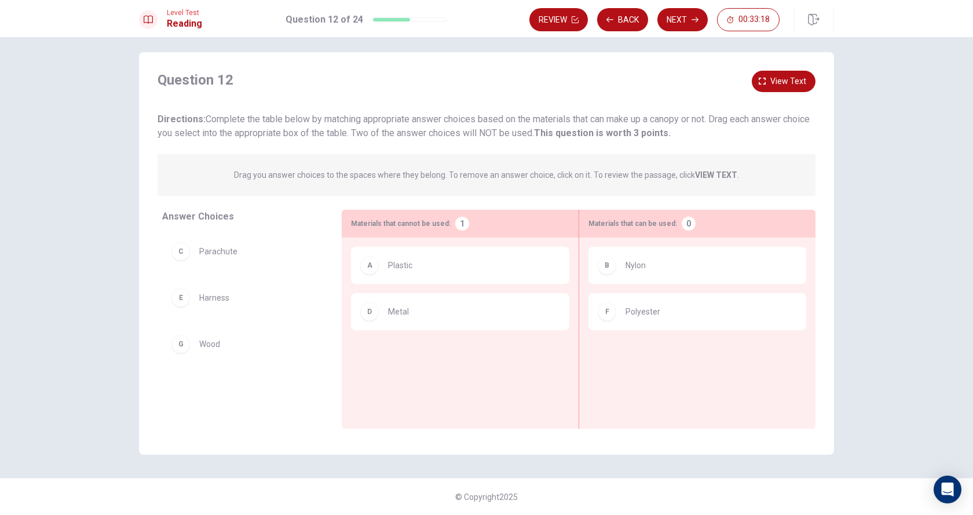
click at [262, 349] on div "C Parachute E Harness G Wood" at bounding box center [242, 322] width 161 height 178
drag, startPoint x: 389, startPoint y: 369, endPoint x: 466, endPoint y: 378, distance: 76.9
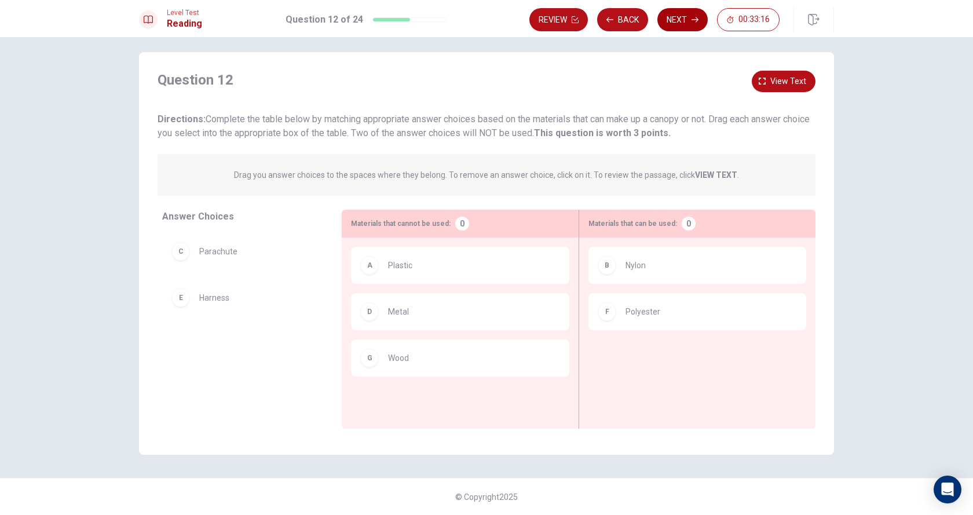
click at [674, 12] on button "Next" at bounding box center [682, 19] width 50 height 23
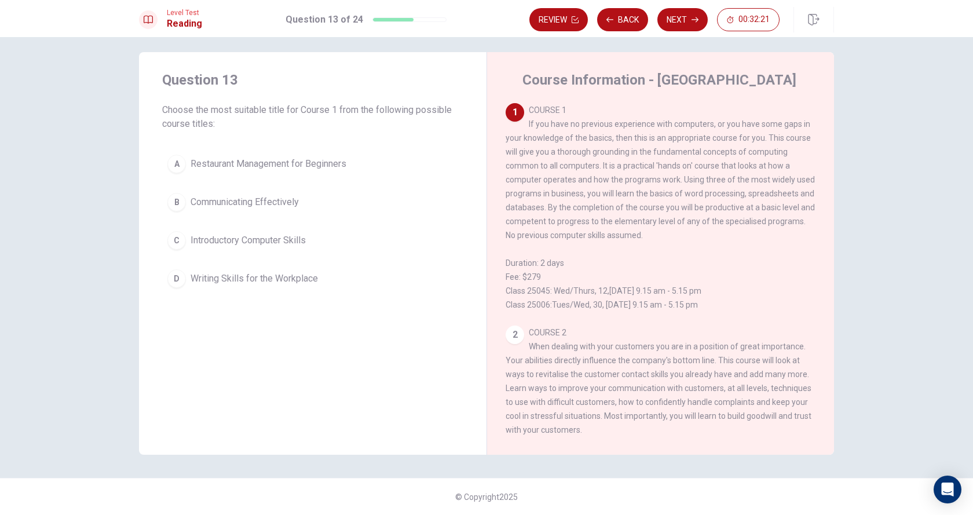
click at [266, 244] on span "Introductory Computer Skills" at bounding box center [248, 240] width 115 height 14
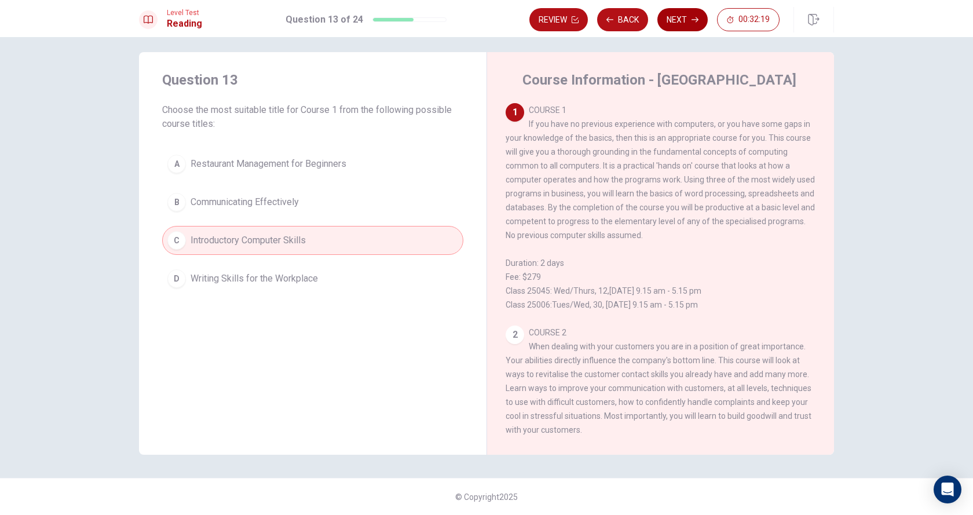
click at [682, 17] on button "Next" at bounding box center [682, 19] width 50 height 23
click at [682, 17] on div "Review Back Next 00:32:19" at bounding box center [654, 19] width 250 height 23
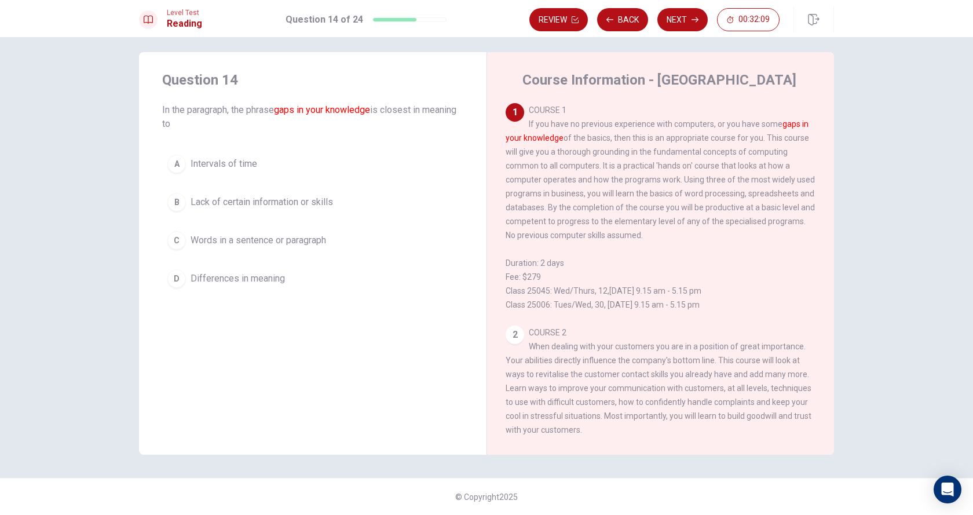
click at [302, 192] on button "B Lack of certain information or skills" at bounding box center [312, 202] width 301 height 29
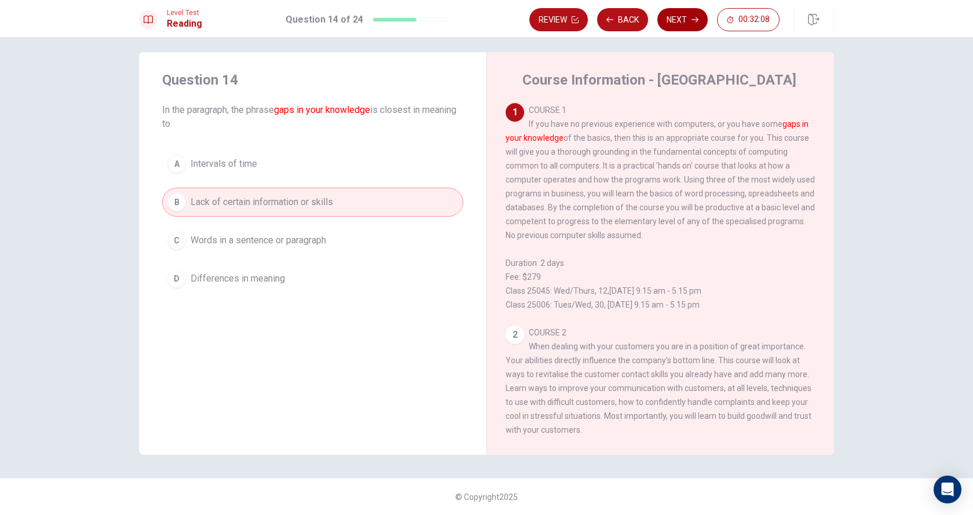
click at [698, 18] on icon "button" at bounding box center [694, 19] width 7 height 7
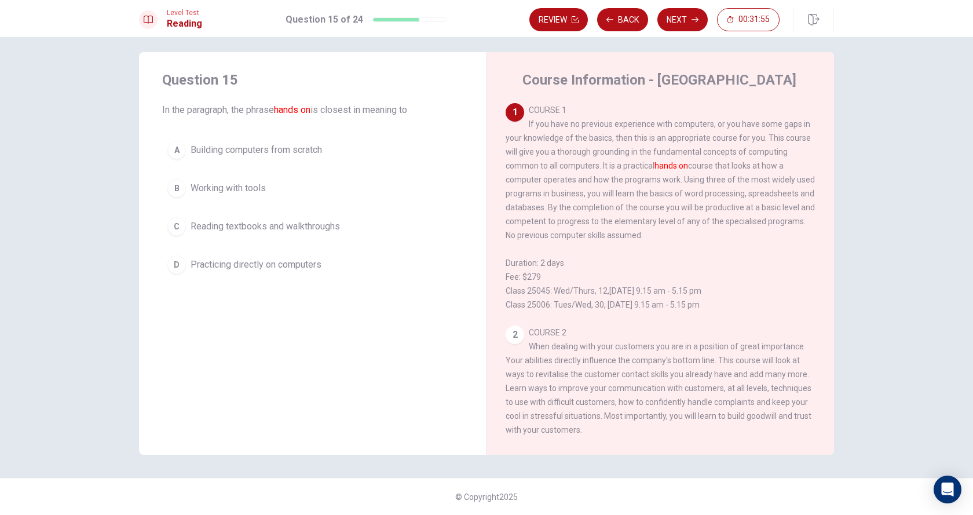
click at [274, 274] on button "D Practicing directly on computers" at bounding box center [312, 264] width 301 height 29
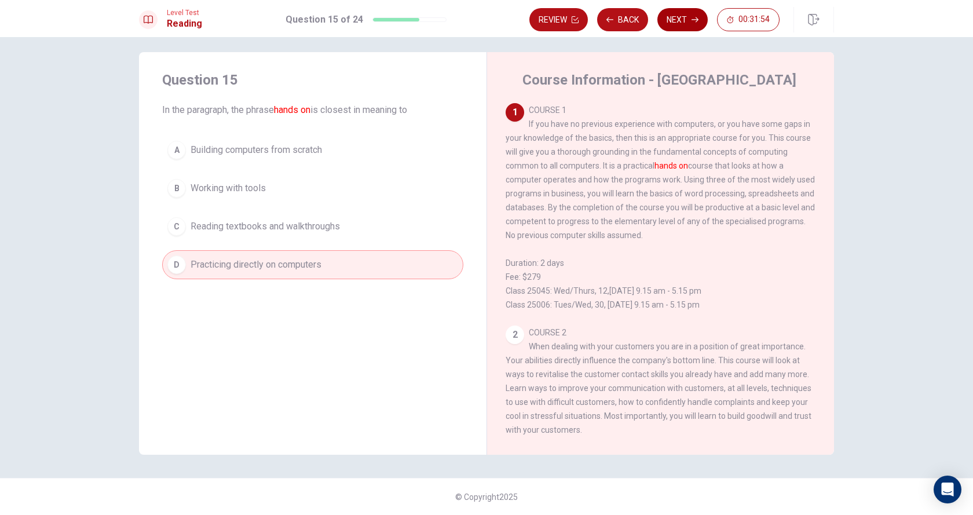
click at [684, 14] on button "Next" at bounding box center [682, 19] width 50 height 23
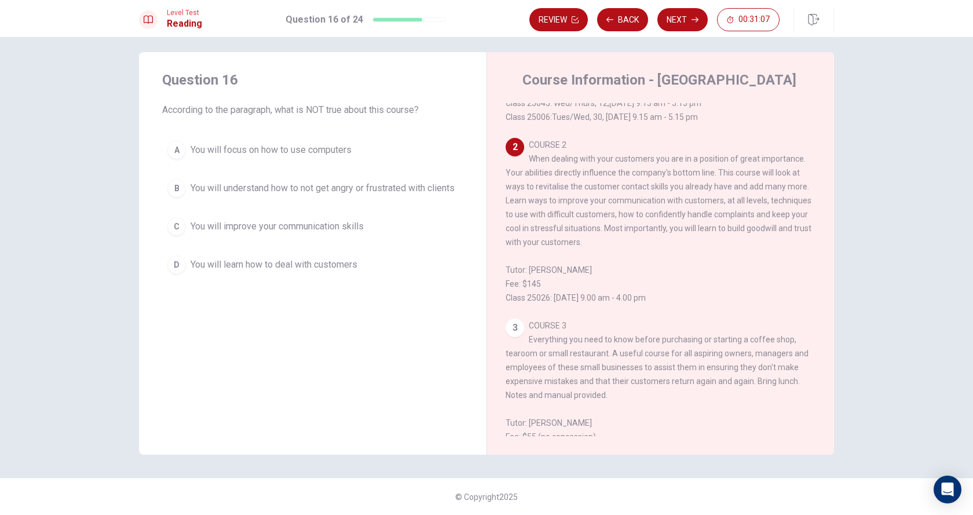
click at [295, 148] on span "You will focus on how to use computers" at bounding box center [271, 150] width 161 height 14
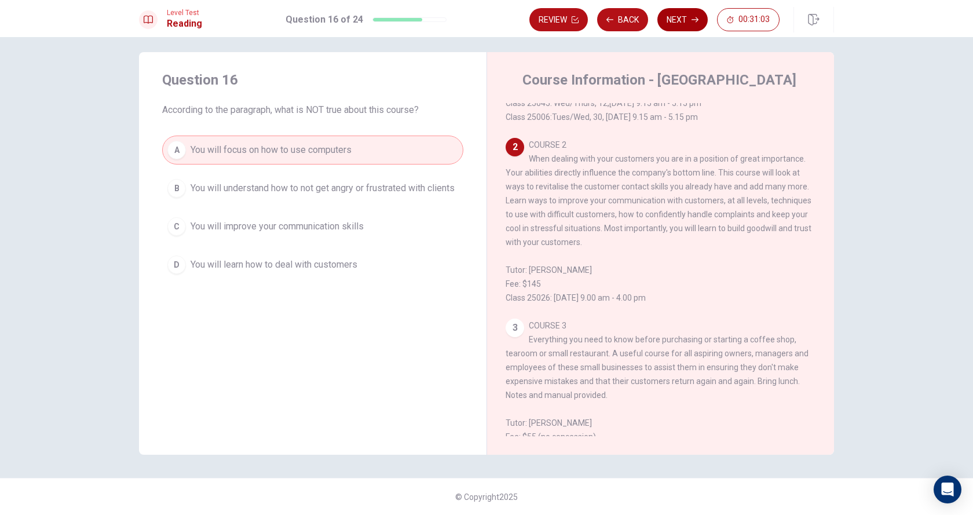
click at [683, 23] on button "Next" at bounding box center [682, 19] width 50 height 23
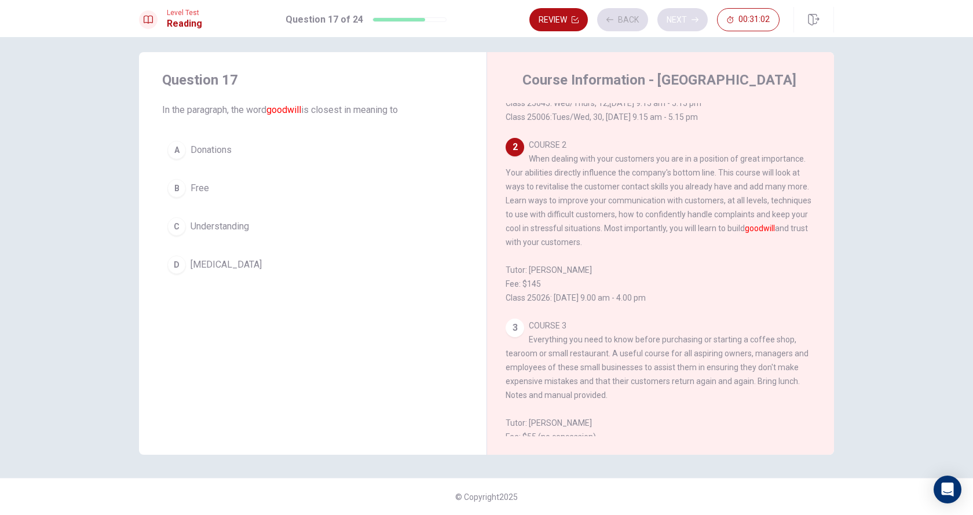
scroll to position [231, 0]
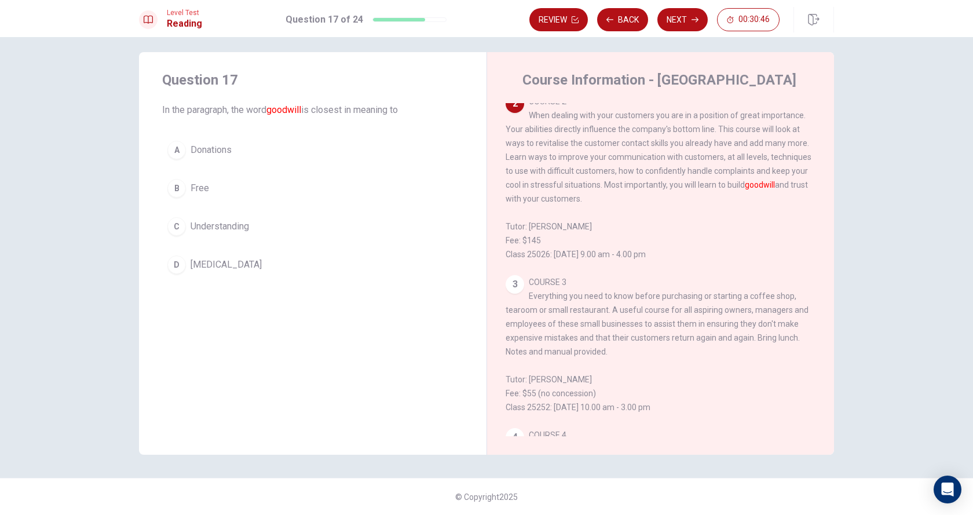
click at [248, 232] on button "C Understanding" at bounding box center [312, 226] width 301 height 29
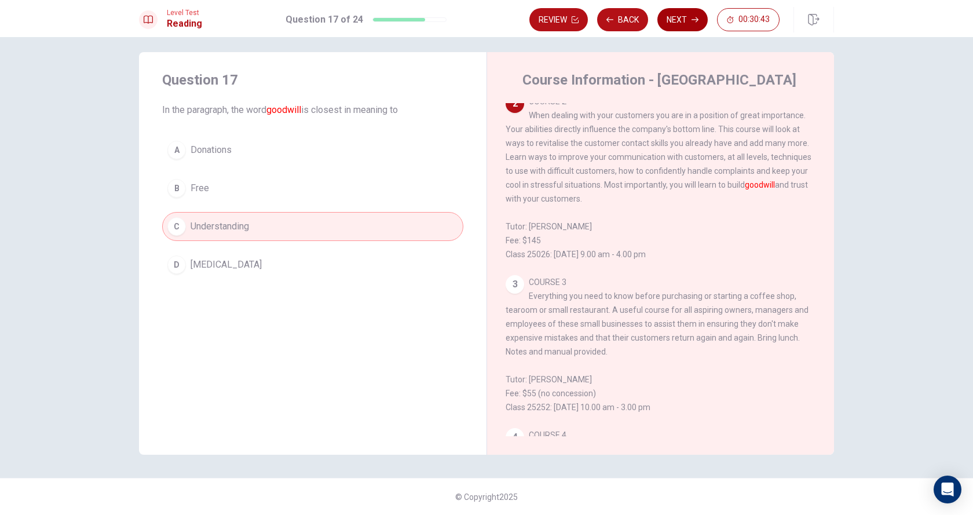
click at [690, 18] on button "Next" at bounding box center [682, 19] width 50 height 23
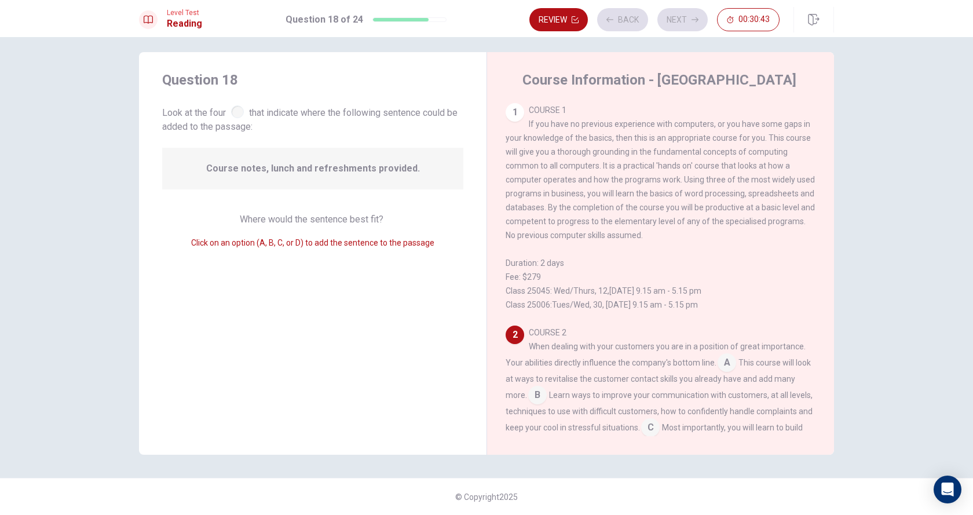
scroll to position [158, 0]
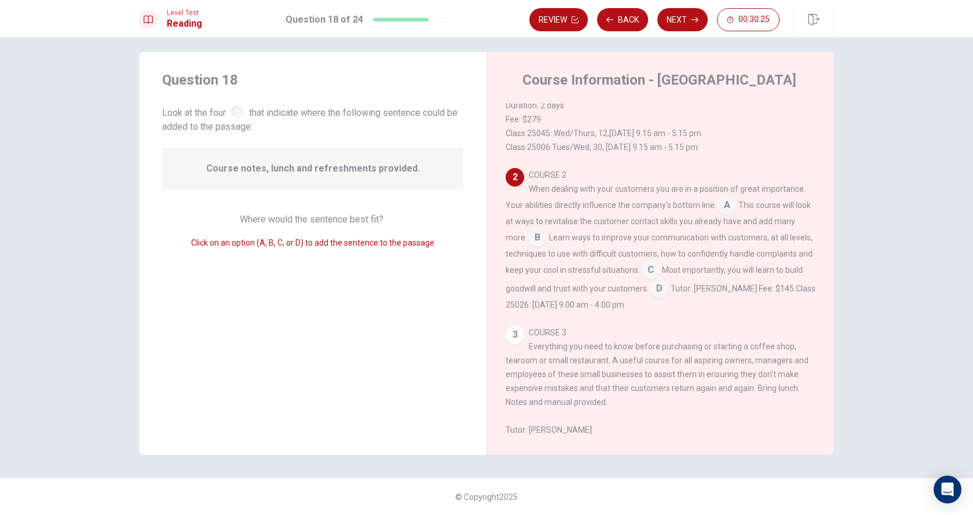
click at [668, 290] on input at bounding box center [659, 289] width 19 height 19
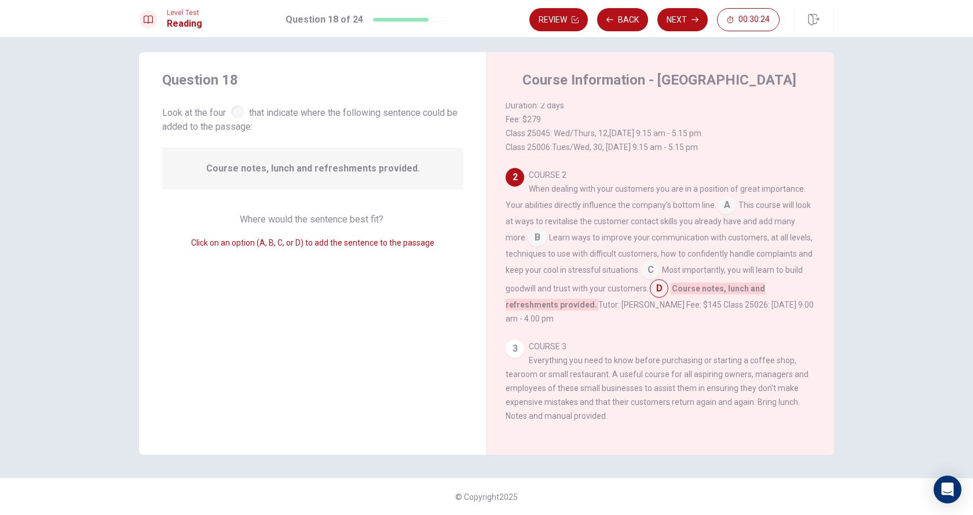
click at [673, 325] on div "COURSE 2 When dealing with your customers you are in a position of great import…" at bounding box center [661, 247] width 310 height 158
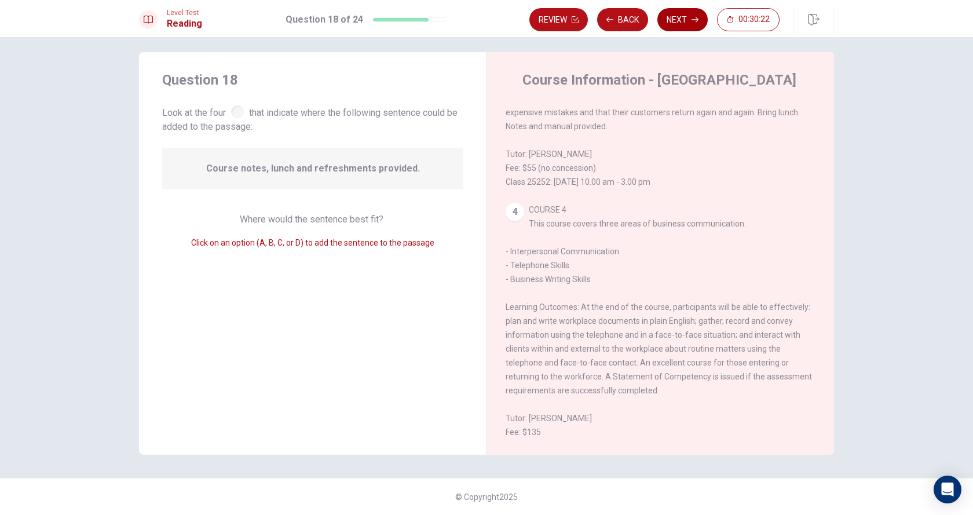
click at [672, 17] on button "Next" at bounding box center [682, 19] width 50 height 23
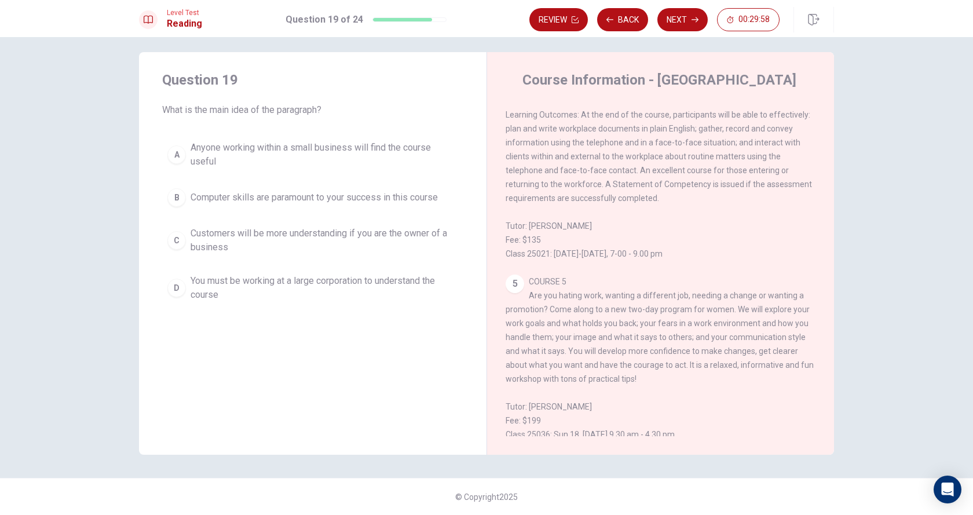
scroll to position [706, 0]
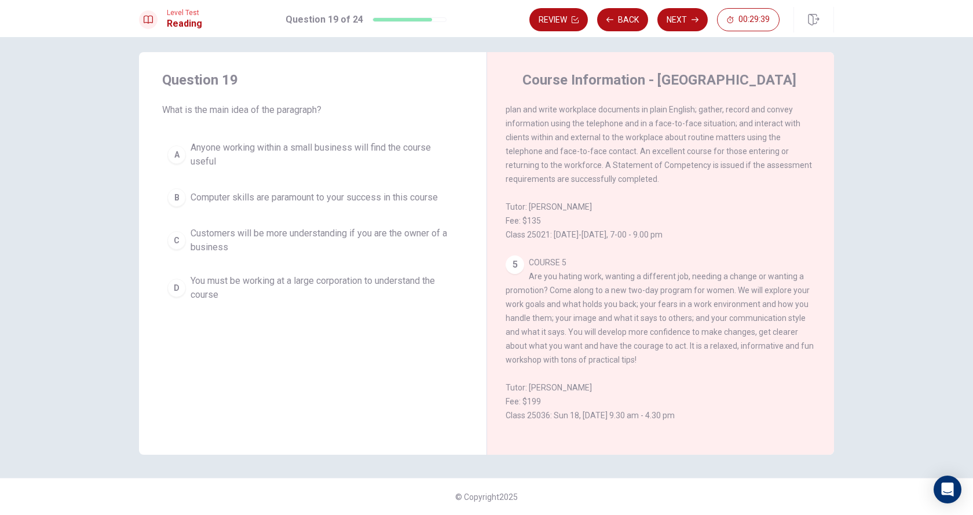
click at [307, 156] on span "Anyone working within a small business will find the course useful" at bounding box center [325, 155] width 268 height 28
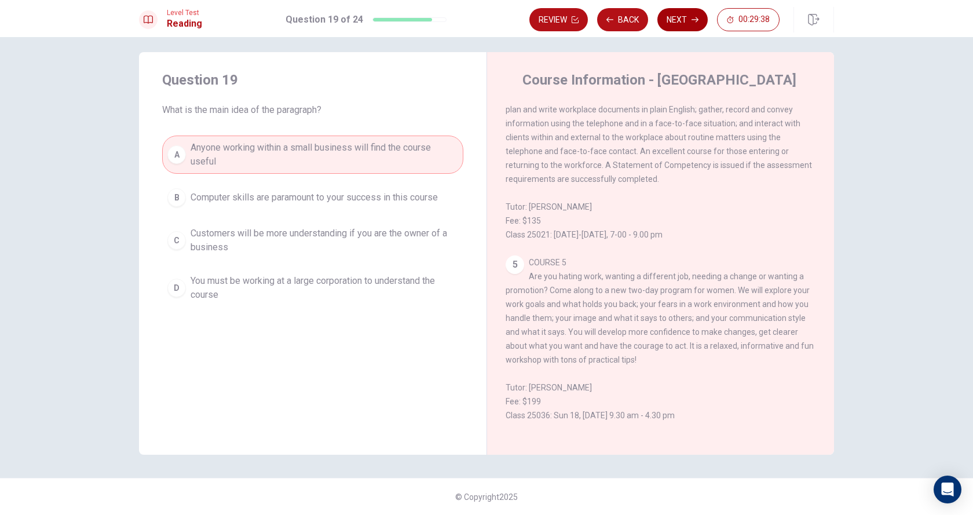
click at [700, 18] on button "Next" at bounding box center [682, 19] width 50 height 23
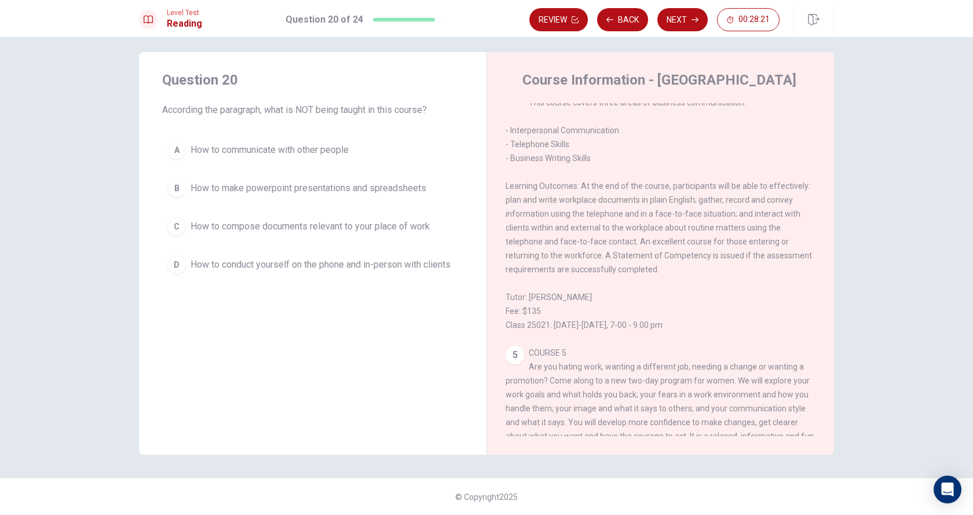
click at [333, 147] on span "How to communicate with other people" at bounding box center [270, 150] width 158 height 14
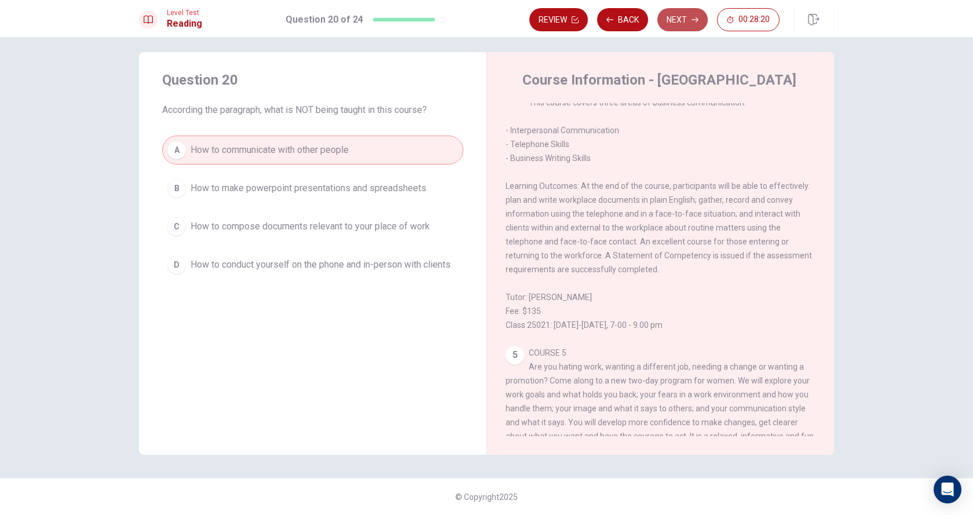
click at [684, 25] on button "Next" at bounding box center [682, 19] width 50 height 23
click at [684, 25] on div "Review Back Next 00:28:20" at bounding box center [654, 19] width 250 height 23
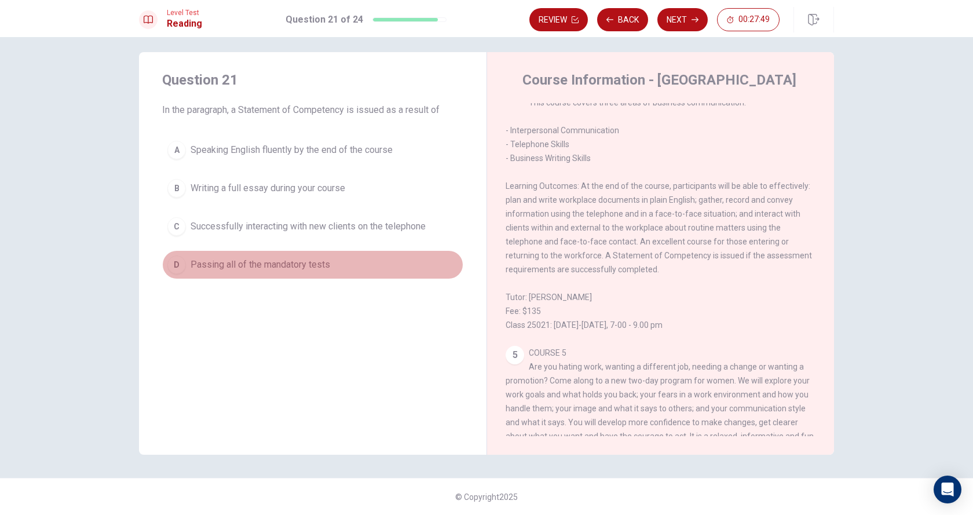
click at [253, 267] on span "Passing all of the mandatory tests" at bounding box center [261, 265] width 140 height 14
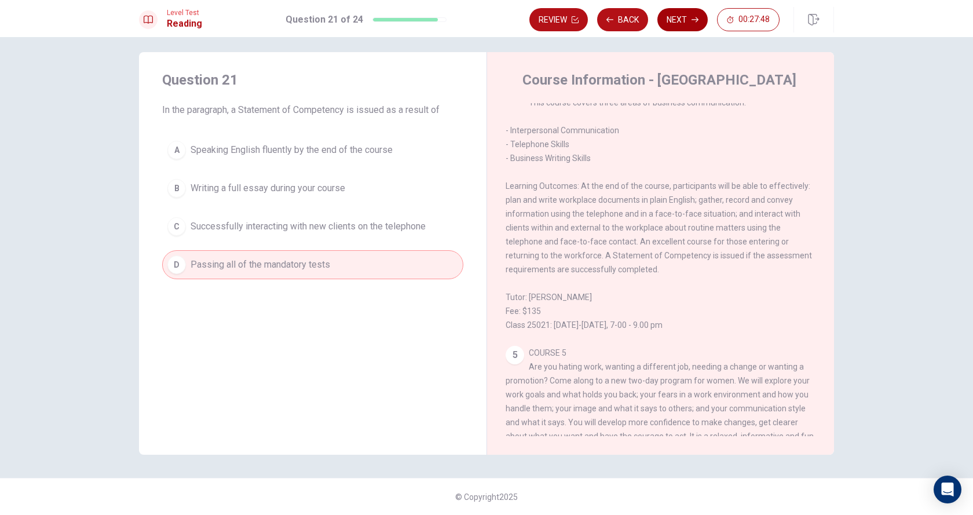
click at [689, 23] on button "Next" at bounding box center [682, 19] width 50 height 23
click at [689, 23] on div "Review Back Next 00:27:48" at bounding box center [654, 19] width 250 height 23
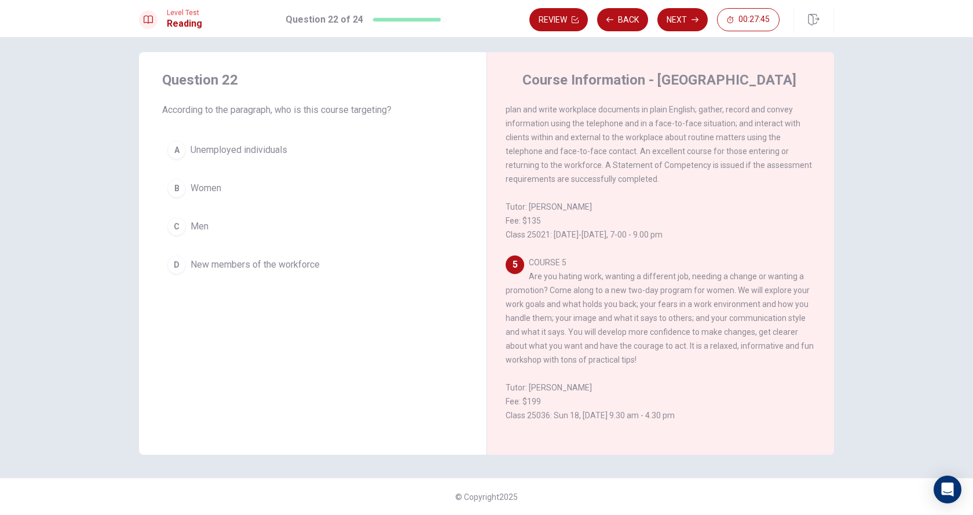
scroll to position [706, 0]
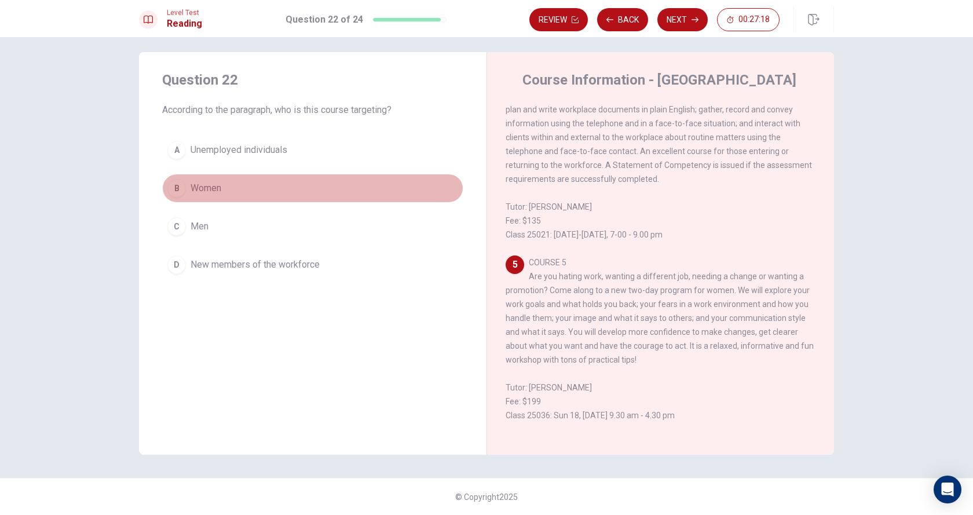
click at [203, 183] on span "Women" at bounding box center [206, 188] width 31 height 14
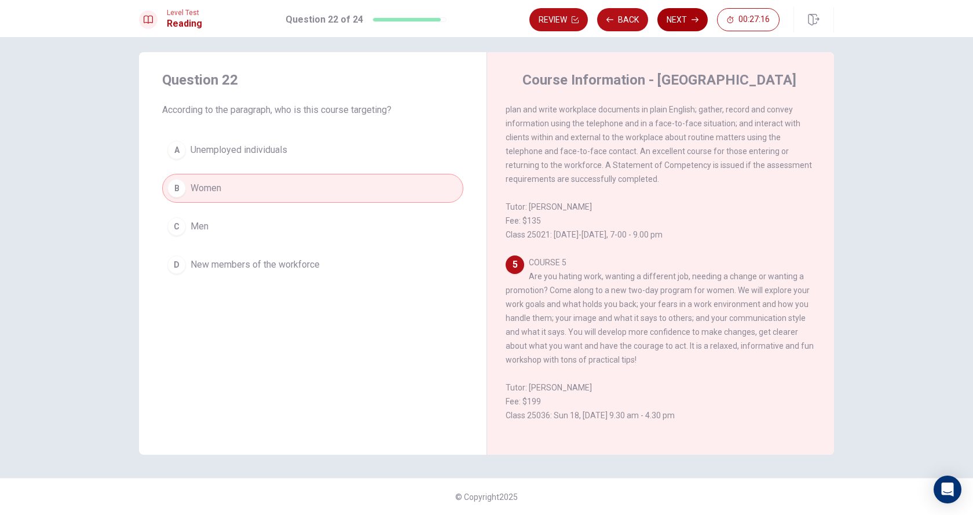
click at [695, 27] on button "Next" at bounding box center [682, 19] width 50 height 23
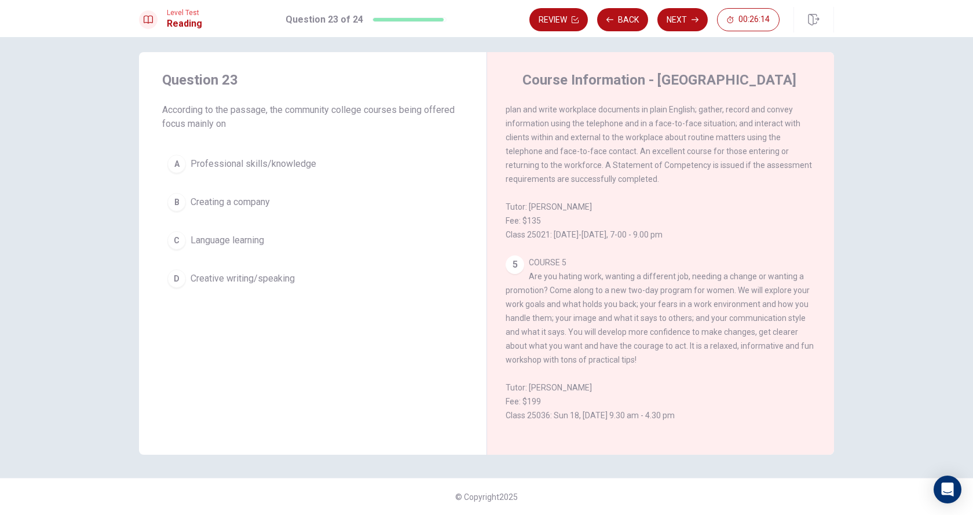
click at [297, 154] on button "A Professional skills/knowledge" at bounding box center [312, 163] width 301 height 29
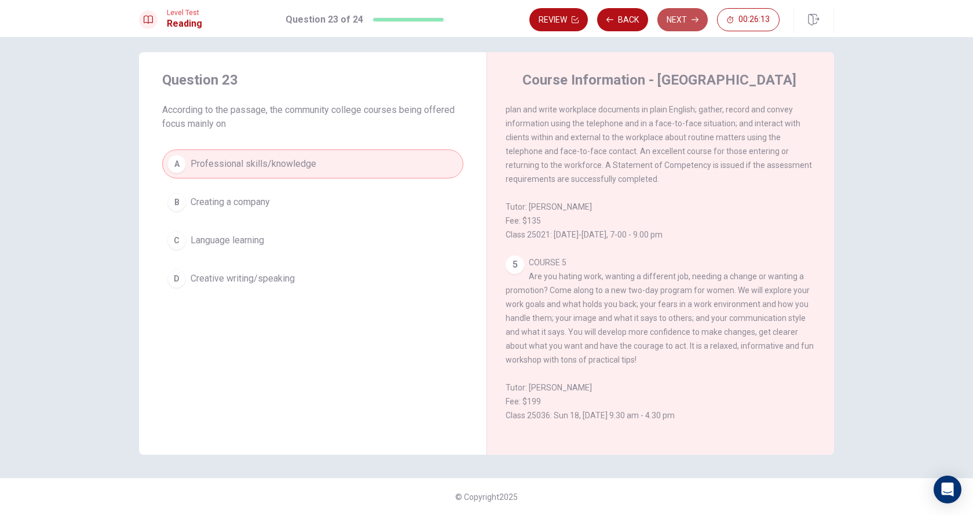
click at [661, 12] on button "Next" at bounding box center [682, 19] width 50 height 23
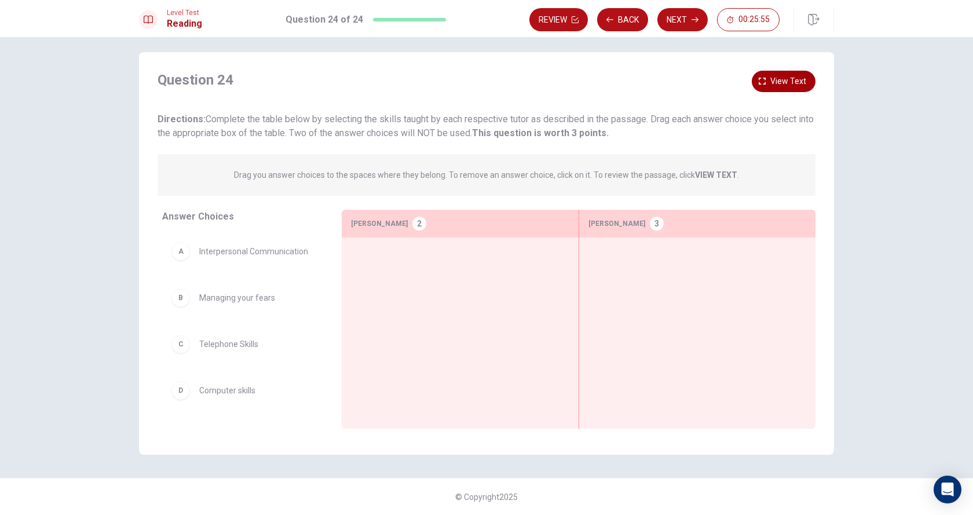
click at [789, 83] on span "View text" at bounding box center [788, 81] width 36 height 14
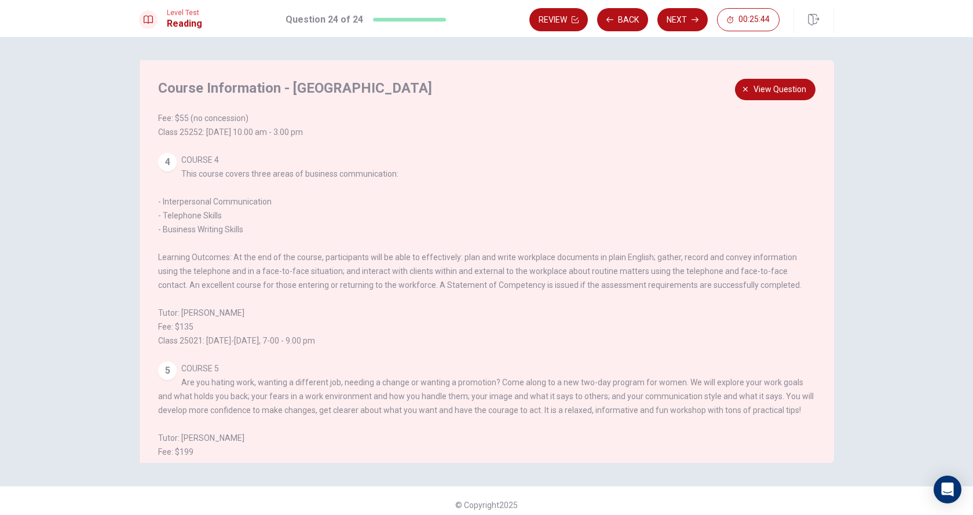
scroll to position [403, 0]
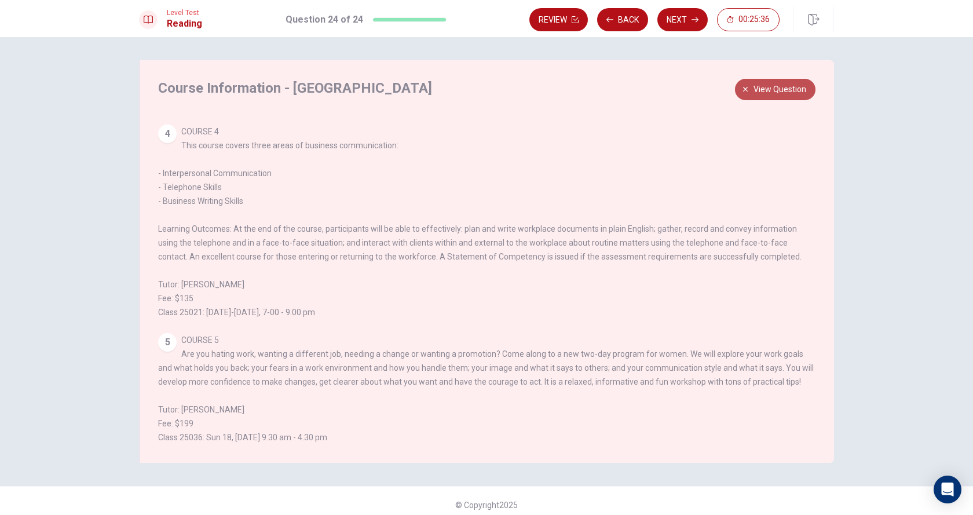
click at [792, 87] on span "View question" at bounding box center [779, 89] width 53 height 14
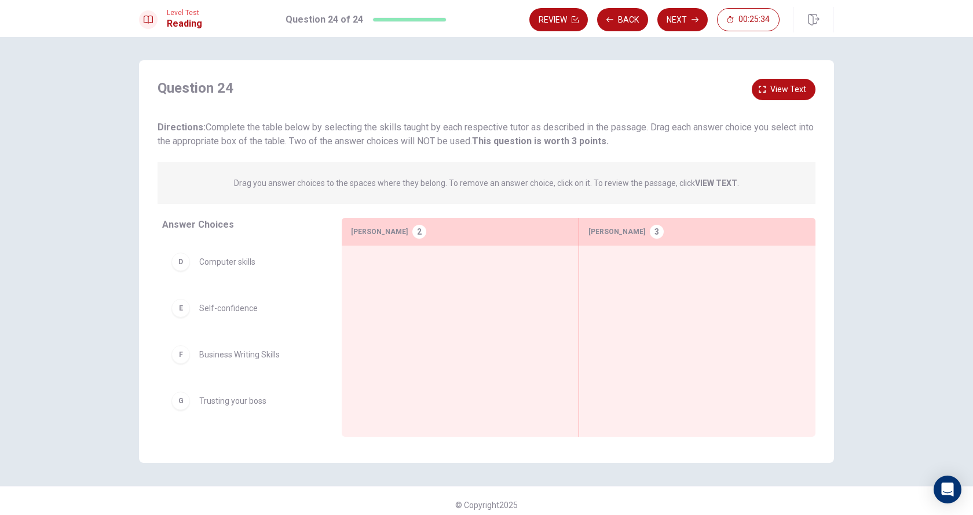
scroll to position [0, 0]
click at [248, 309] on span "Managing your fears" at bounding box center [237, 306] width 76 height 14
drag, startPoint x: 369, startPoint y: 309, endPoint x: 401, endPoint y: 309, distance: 31.9
click at [400, 309] on div at bounding box center [460, 323] width 218 height 137
drag, startPoint x: 265, startPoint y: 309, endPoint x: 459, endPoint y: 307, distance: 193.4
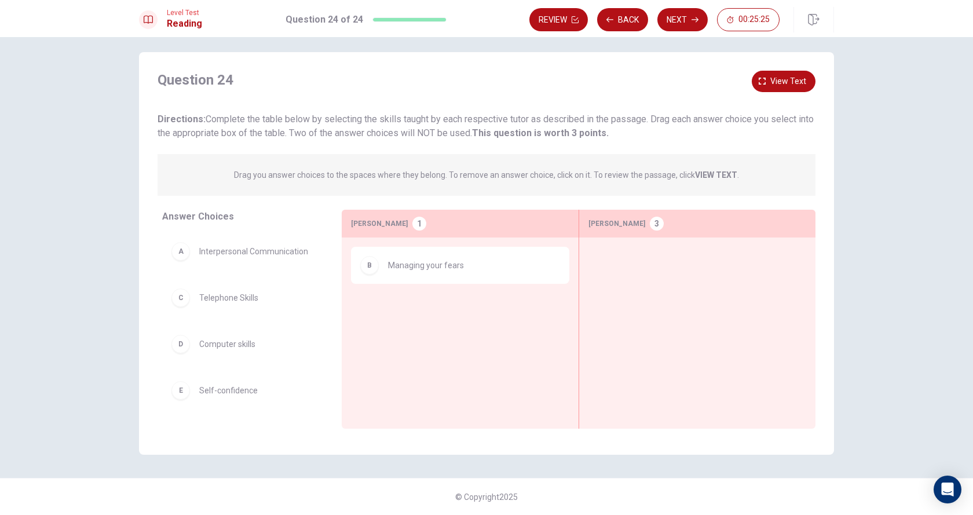
scroll to position [58, 0]
click at [233, 339] on div "E Self-confidence" at bounding box center [242, 332] width 142 height 19
drag, startPoint x: 233, startPoint y: 339, endPoint x: 466, endPoint y: 342, distance: 233.4
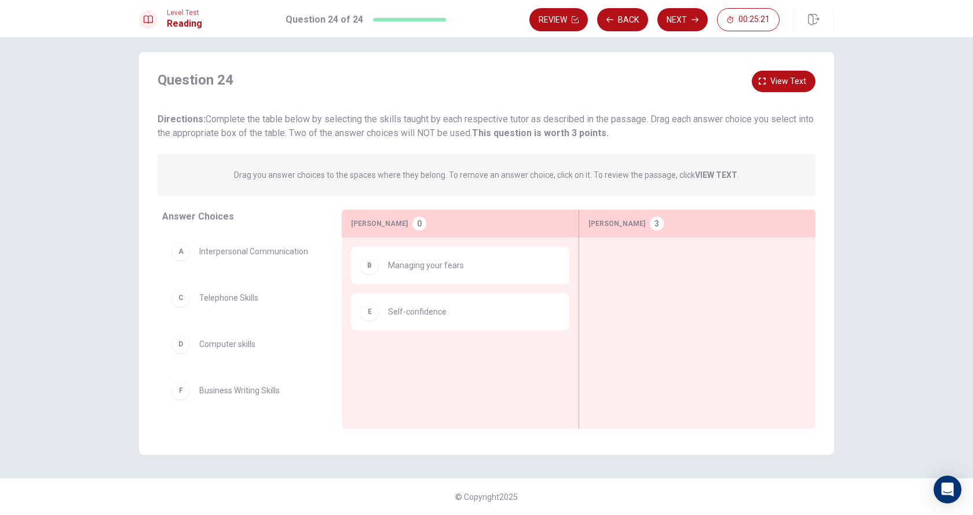
scroll to position [0, 0]
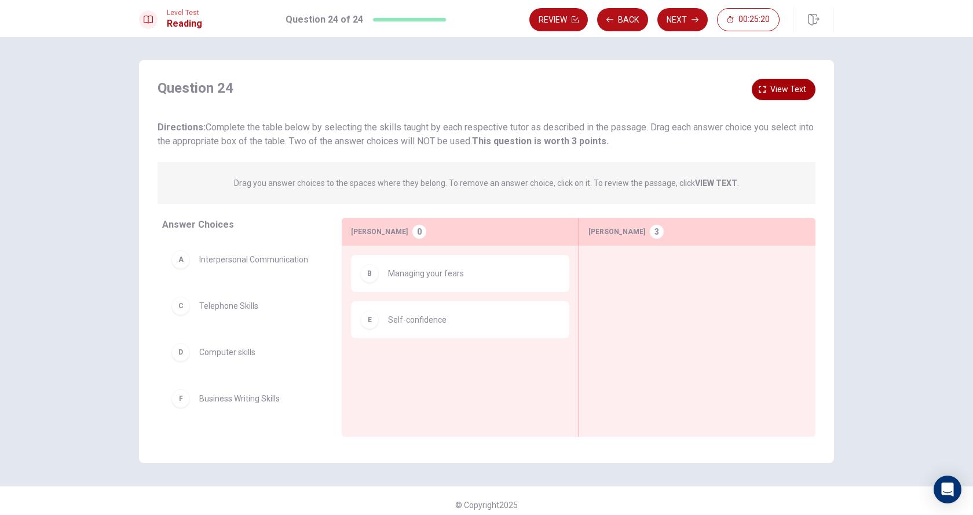
click at [796, 90] on span "View text" at bounding box center [788, 89] width 36 height 14
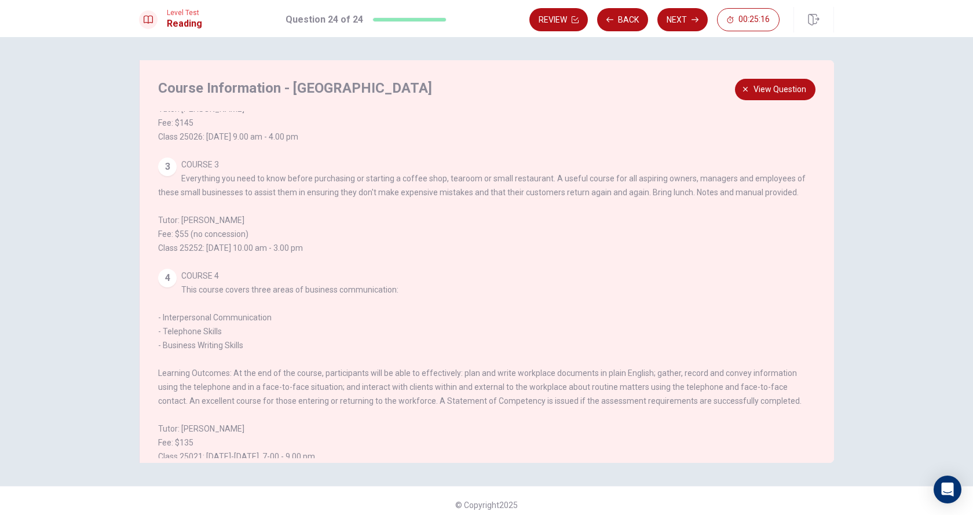
scroll to position [290, 0]
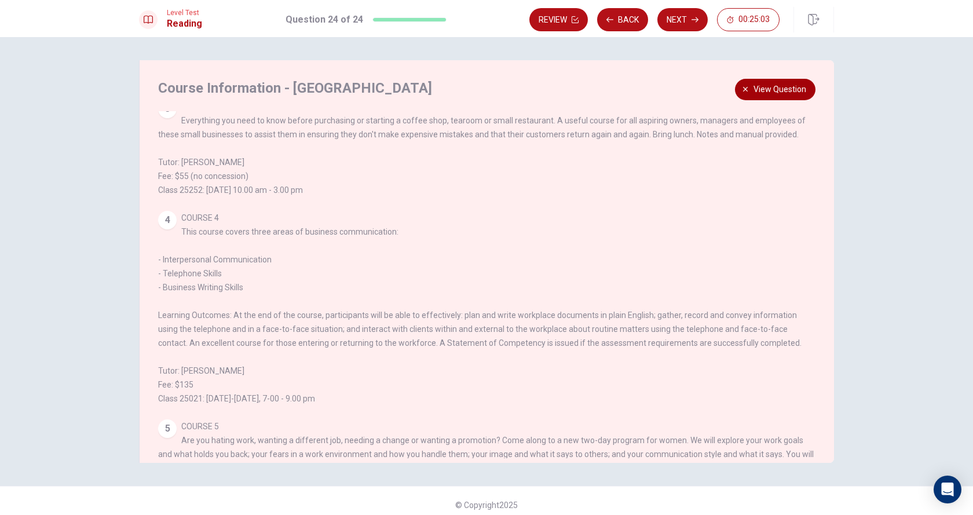
click at [774, 86] on span "View question" at bounding box center [779, 89] width 53 height 14
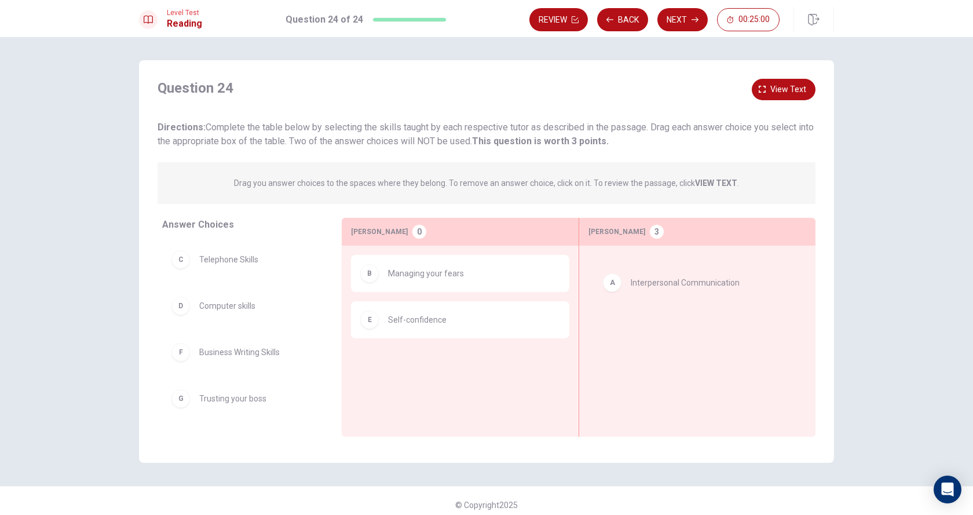
drag, startPoint x: 228, startPoint y: 262, endPoint x: 663, endPoint y: 288, distance: 436.3
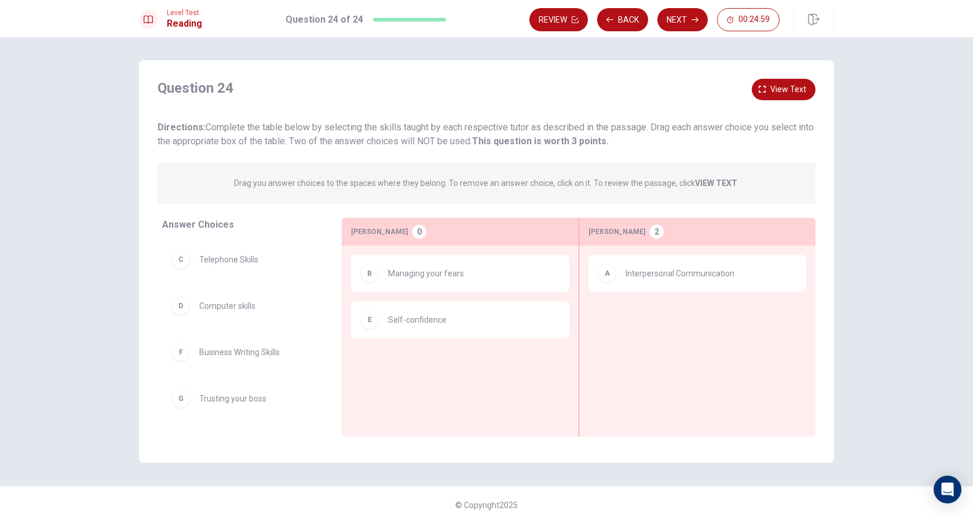
scroll to position [8, 0]
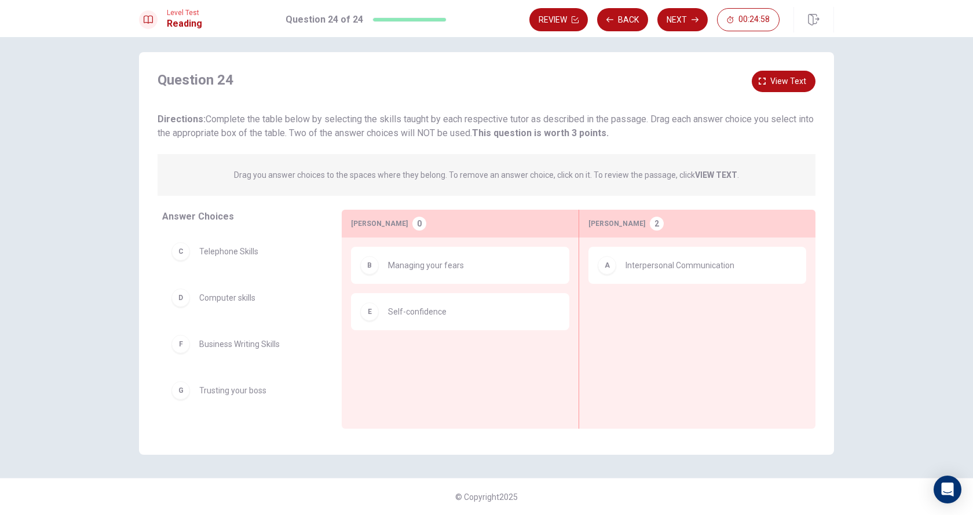
click at [241, 251] on span "Telephone Skills" at bounding box center [228, 251] width 59 height 14
drag, startPoint x: 241, startPoint y: 251, endPoint x: 680, endPoint y: 313, distance: 443.3
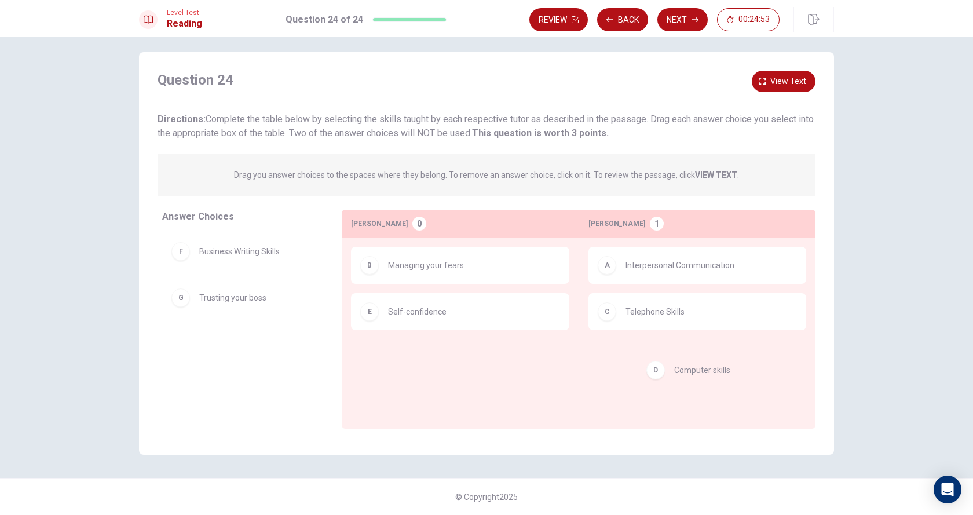
drag, startPoint x: 246, startPoint y: 250, endPoint x: 737, endPoint y: 368, distance: 504.7
click at [697, 360] on div "D Computer skills" at bounding box center [697, 358] width 199 height 19
drag, startPoint x: 670, startPoint y: 354, endPoint x: 605, endPoint y: 380, distance: 69.9
drag, startPoint x: 689, startPoint y: 364, endPoint x: 281, endPoint y: 373, distance: 408.4
click at [240, 309] on div "F Business Writing Skills" at bounding box center [242, 297] width 161 height 37
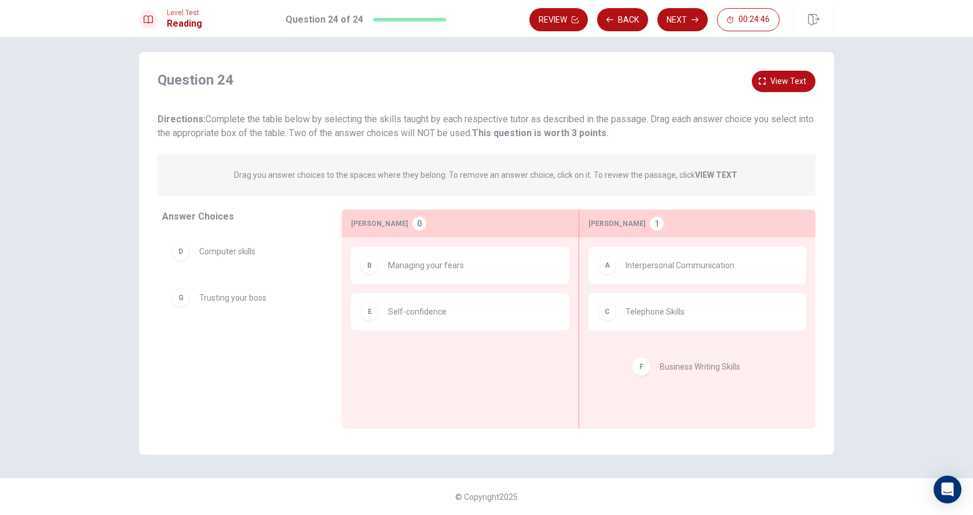
drag, startPoint x: 269, startPoint y: 301, endPoint x: 737, endPoint y: 369, distance: 472.4
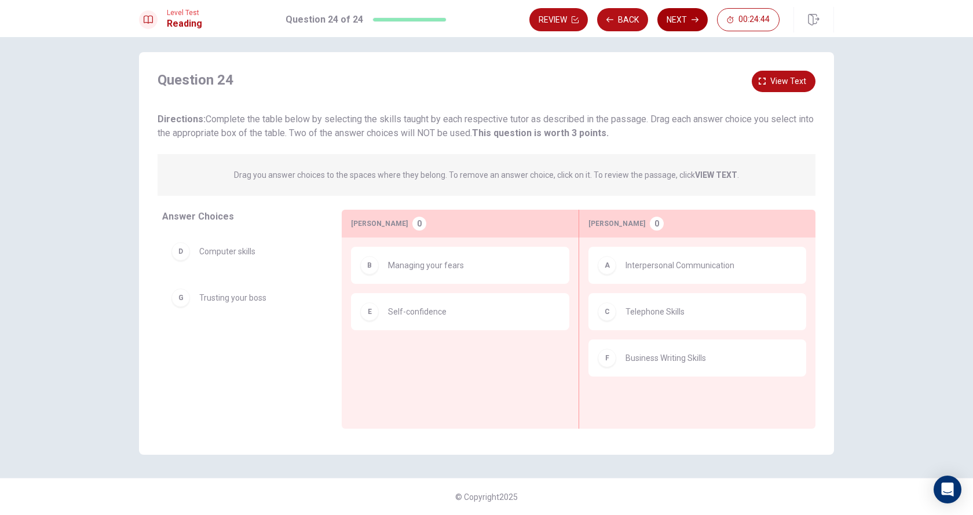
click at [688, 25] on button "Next" at bounding box center [682, 19] width 50 height 23
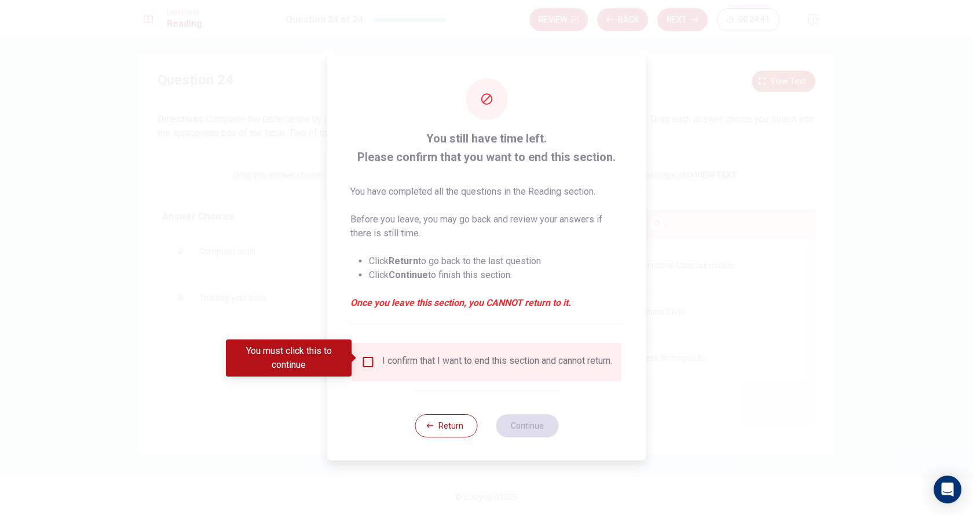
click at [358, 360] on span at bounding box center [355, 357] width 6 height 9
click at [362, 360] on input "You must click this to continue" at bounding box center [368, 362] width 14 height 14
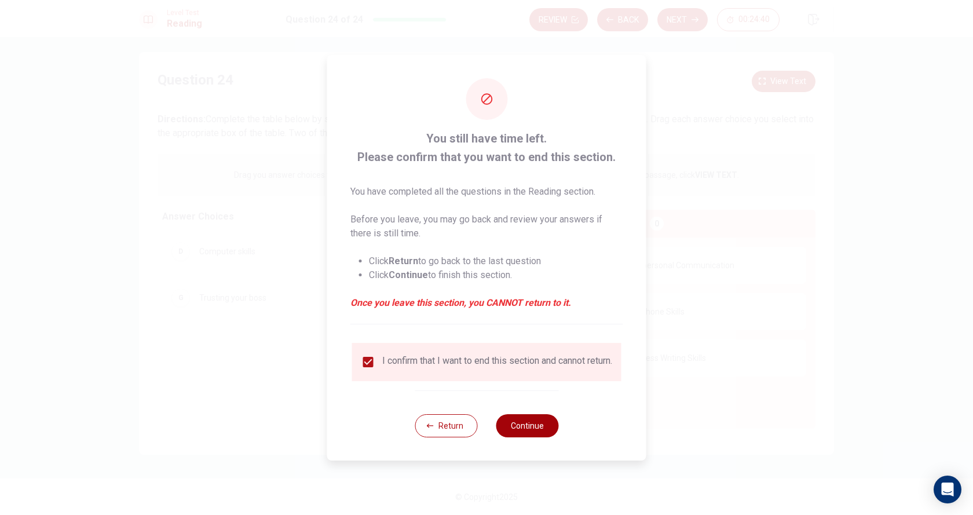
click at [536, 426] on button "Continue" at bounding box center [527, 425] width 63 height 23
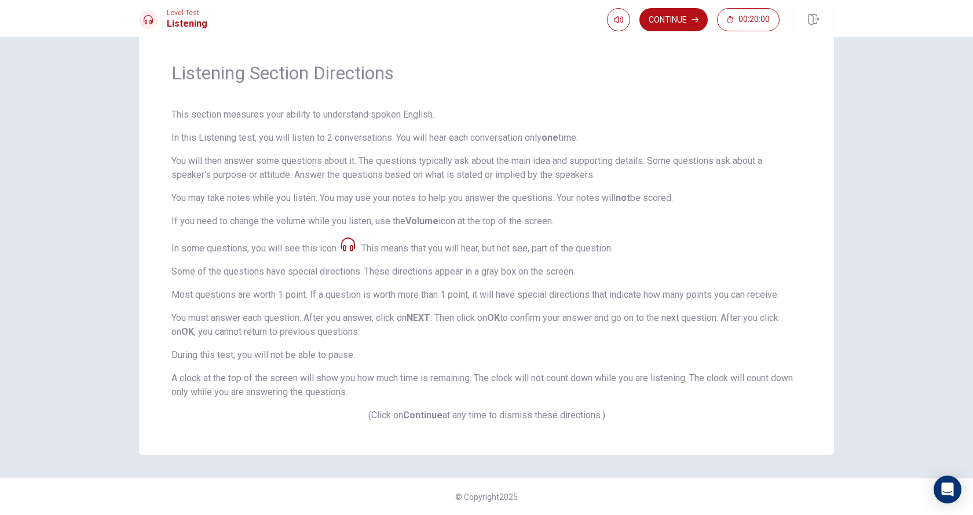
scroll to position [0, 0]
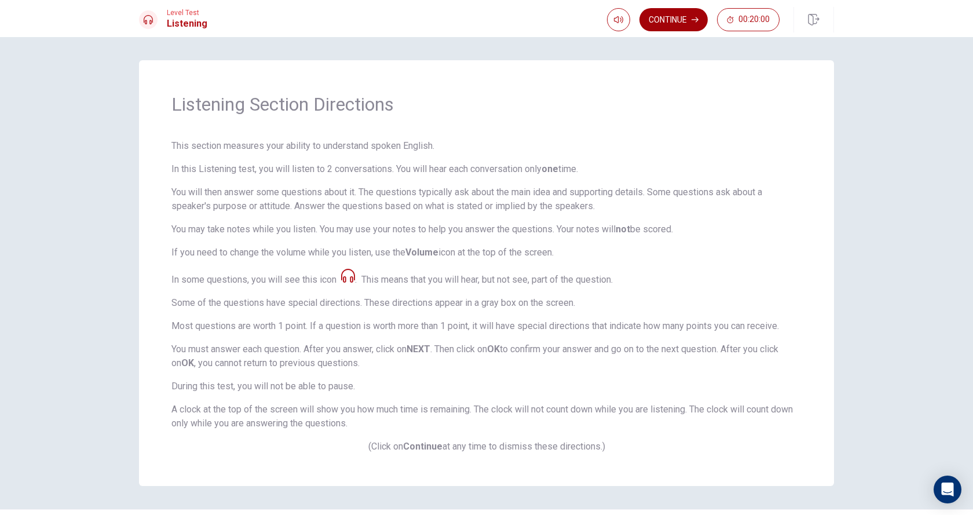
click at [683, 18] on button "Continue" at bounding box center [673, 19] width 68 height 23
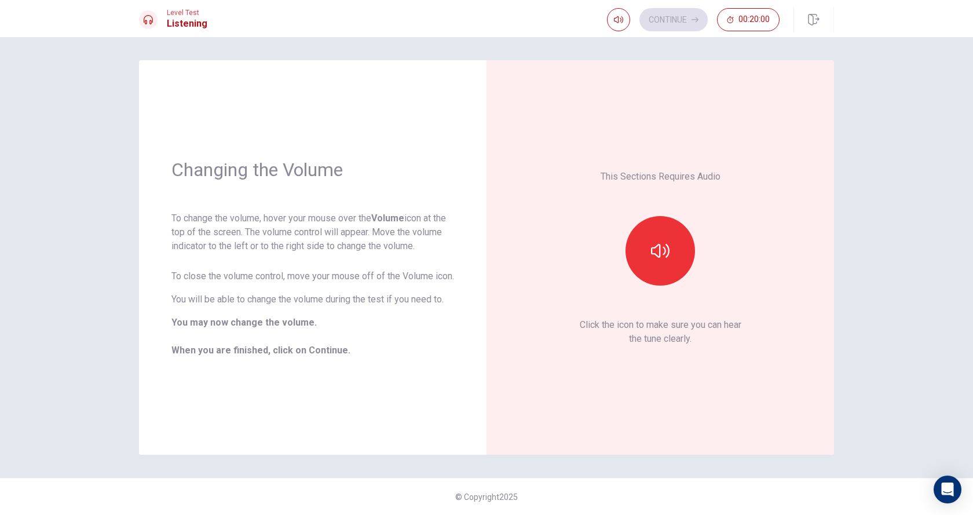
click at [695, 258] on div at bounding box center [660, 250] width 125 height 69
click at [665, 264] on button "button" at bounding box center [659, 250] width 69 height 69
click at [662, 265] on button "button" at bounding box center [659, 250] width 69 height 69
click at [664, 241] on icon "button" at bounding box center [660, 250] width 19 height 19
click at [639, 219] on div at bounding box center [660, 250] width 125 height 69
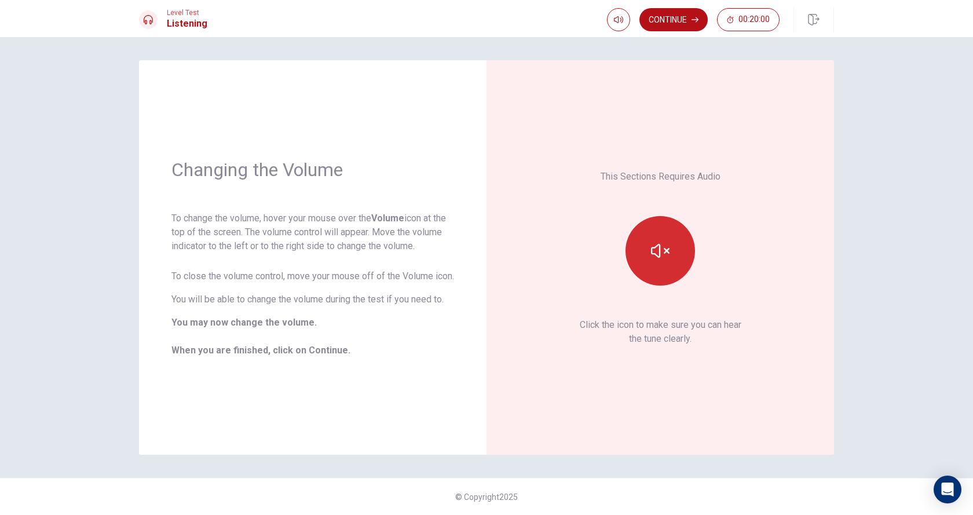
click at [662, 273] on button "button" at bounding box center [659, 250] width 69 height 69
click at [663, 10] on button "Continue" at bounding box center [673, 19] width 68 height 23
click at [663, 10] on div "Continue 00:20:00" at bounding box center [693, 19] width 173 height 23
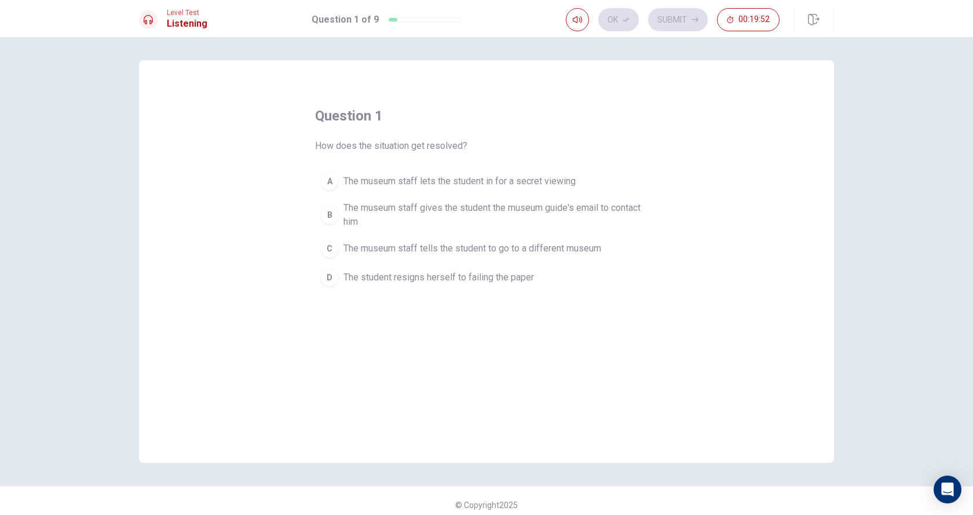
click at [350, 205] on span "The museum staff gives the student the museum guide's email to contact him" at bounding box center [497, 215] width 309 height 28
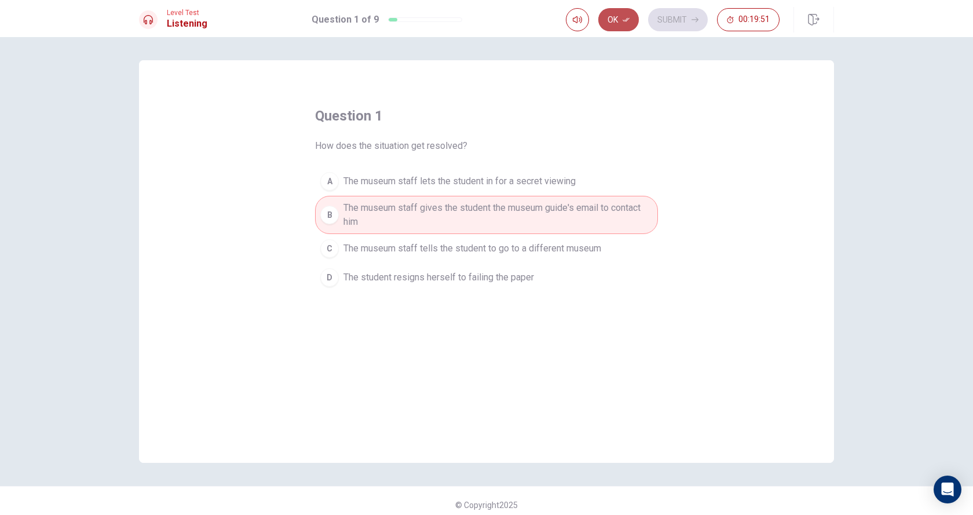
click at [631, 27] on button "Ok" at bounding box center [618, 19] width 41 height 23
click at [686, 23] on button "Submit" at bounding box center [678, 19] width 60 height 23
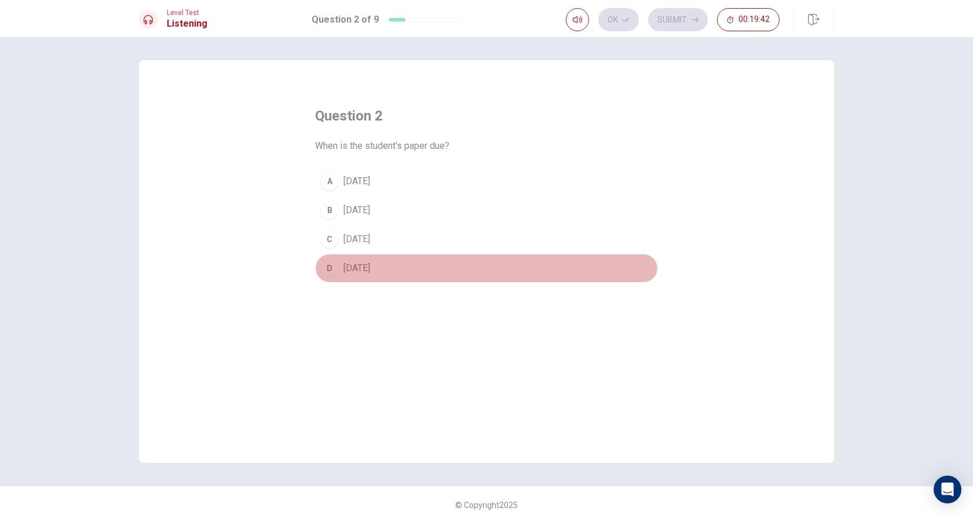
click at [352, 264] on span "In two weeks" at bounding box center [356, 268] width 27 height 14
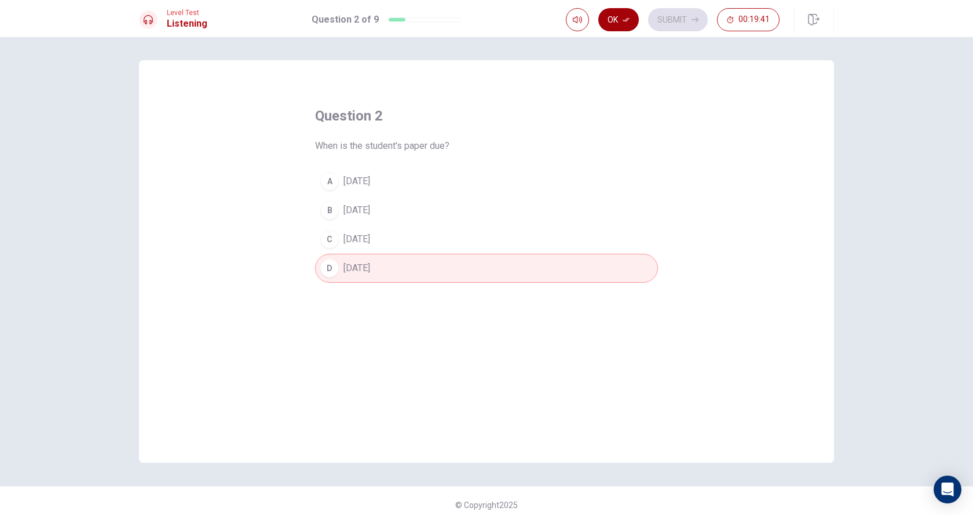
click at [614, 24] on button "Ok" at bounding box center [618, 19] width 41 height 23
click at [614, 24] on div "Ok Submit 00:19:41" at bounding box center [673, 19] width 214 height 23
click at [675, 11] on button "Submit" at bounding box center [678, 19] width 60 height 23
click at [675, 11] on div "Ok Submit 00:19:40" at bounding box center [673, 19] width 214 height 23
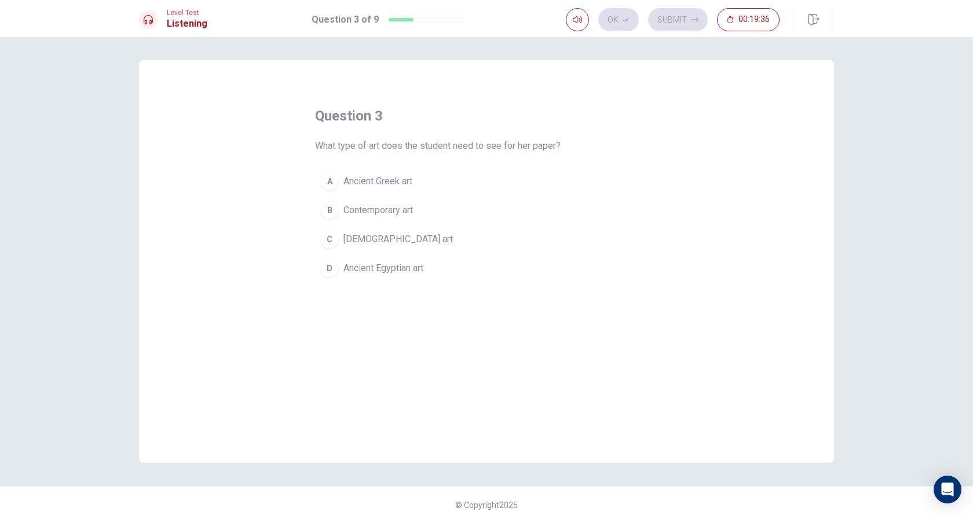
click at [385, 232] on span "Native American art" at bounding box center [397, 239] width 109 height 14
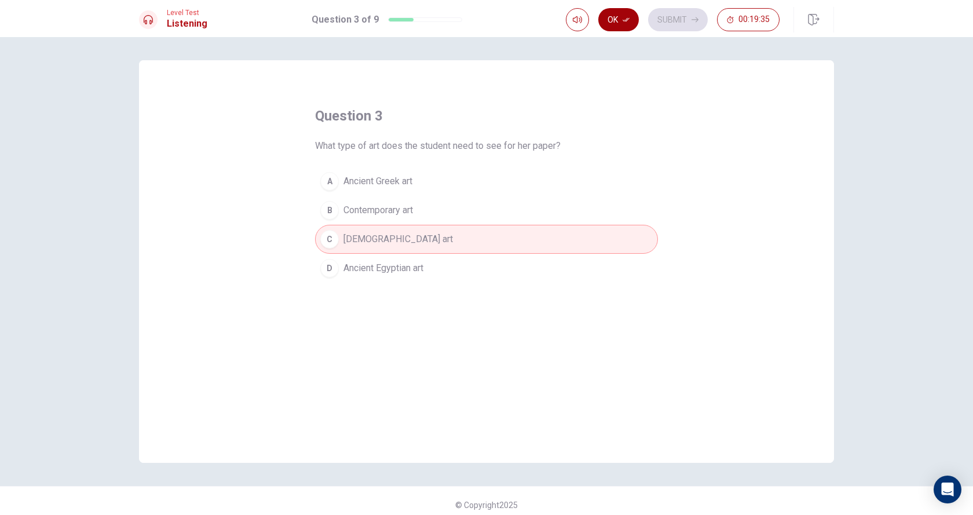
click at [614, 18] on button "Ok" at bounding box center [618, 19] width 41 height 23
click at [684, 21] on button "Submit" at bounding box center [678, 19] width 60 height 23
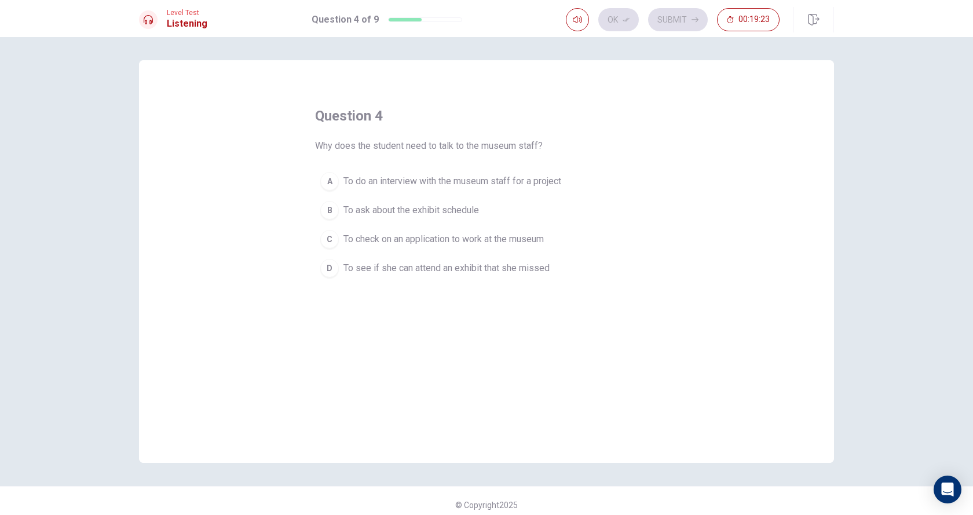
click at [453, 276] on button "D To see if she can attend an exhibit that she missed" at bounding box center [486, 268] width 343 height 29
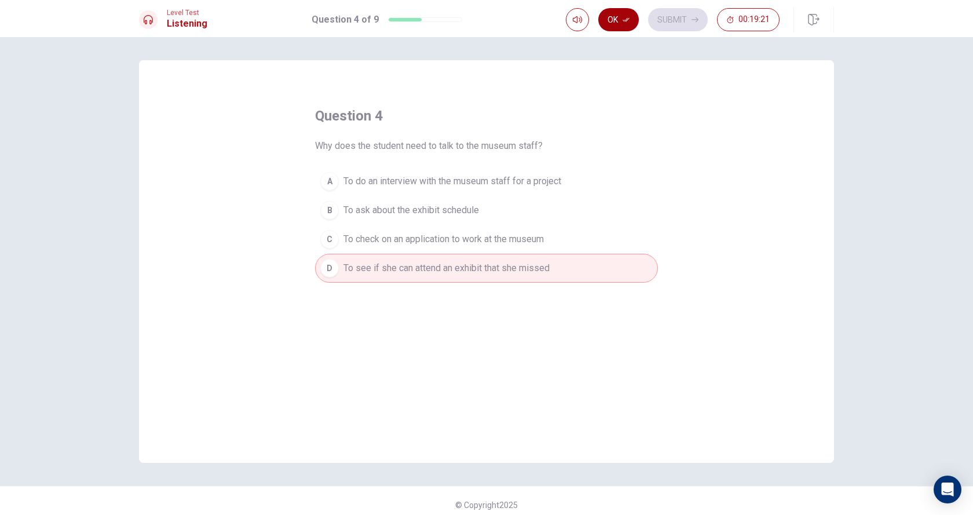
click at [618, 23] on button "Ok" at bounding box center [618, 19] width 41 height 23
drag, startPoint x: 679, startPoint y: 23, endPoint x: 676, endPoint y: 31, distance: 8.4
click at [679, 23] on button "Submit" at bounding box center [678, 19] width 60 height 23
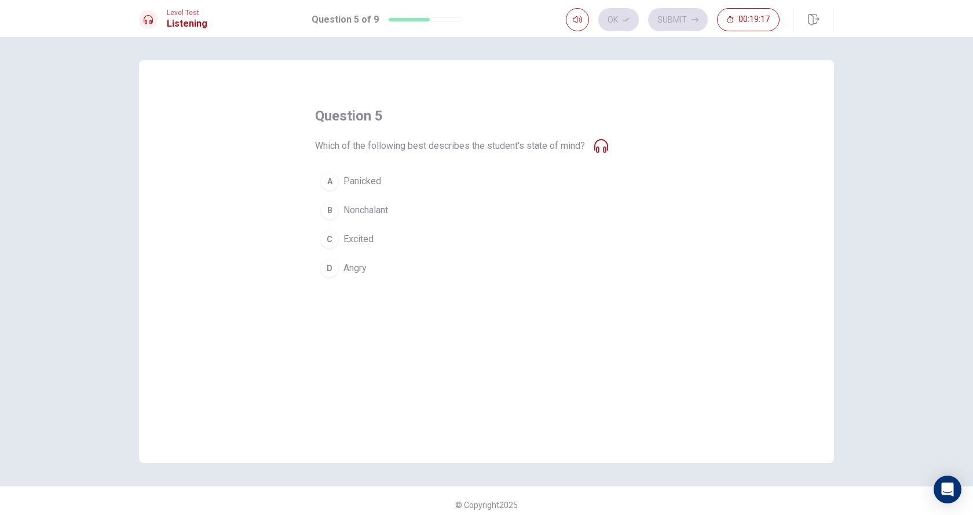
click at [376, 183] on span "Panicked" at bounding box center [362, 181] width 38 height 14
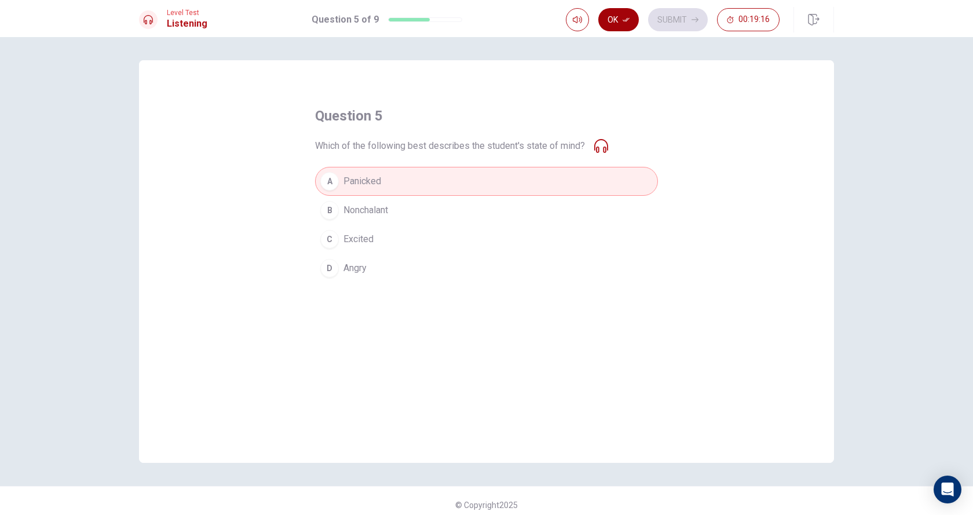
click at [620, 14] on button "Ok" at bounding box center [618, 19] width 41 height 23
click at [694, 27] on button "Submit" at bounding box center [678, 19] width 60 height 23
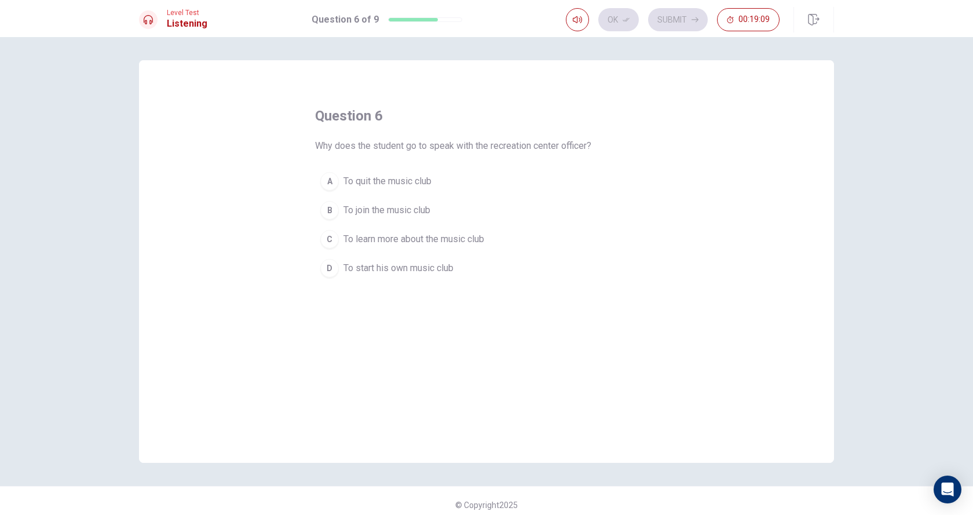
click at [382, 207] on span "To join the music club" at bounding box center [386, 210] width 87 height 14
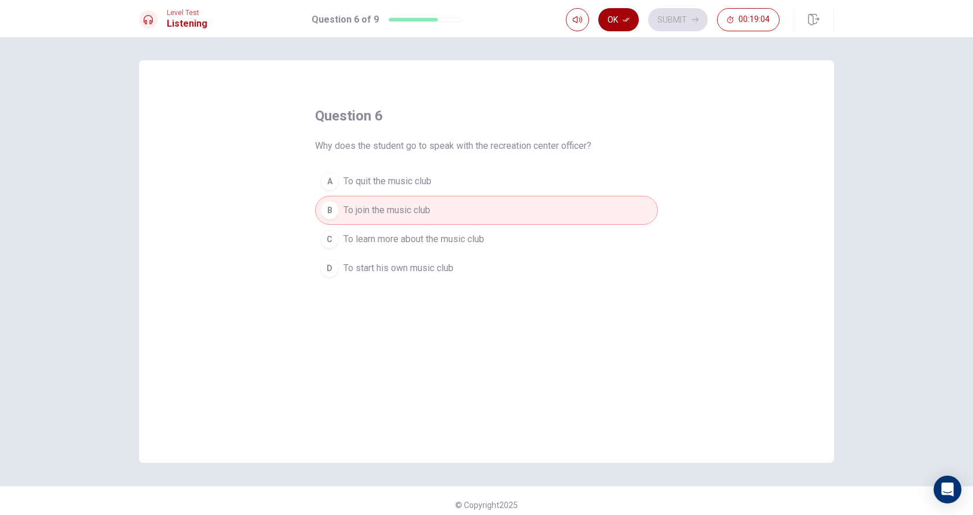
click at [621, 20] on button "Ok" at bounding box center [618, 19] width 41 height 23
click at [675, 18] on button "Submit" at bounding box center [678, 19] width 60 height 23
click at [675, 18] on div "Ok Submit 00:19:04" at bounding box center [673, 19] width 214 height 23
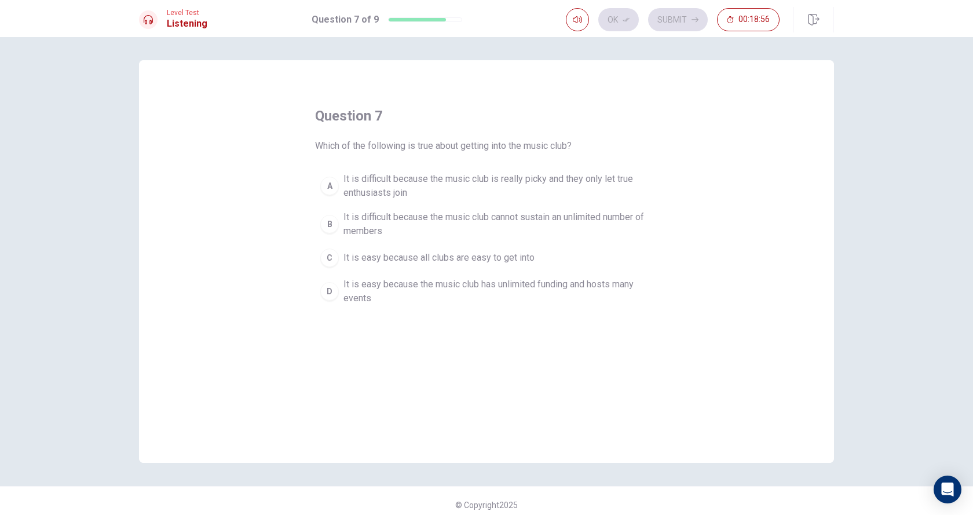
click at [353, 226] on span "It is difficult because the music club cannot sustain an unlimited number of me…" at bounding box center [497, 224] width 309 height 28
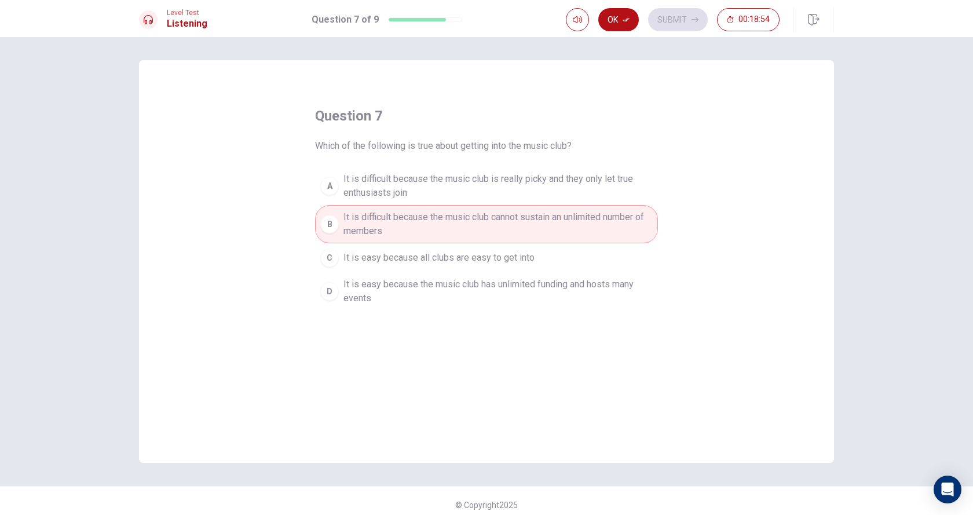
click at [625, 32] on div "Level Test Listening Question 7 of 9 Ok Submit 00:18:54" at bounding box center [486, 18] width 973 height 37
click at [625, 27] on button "Ok" at bounding box center [618, 19] width 41 height 23
click at [676, 15] on button "Submit" at bounding box center [678, 19] width 60 height 23
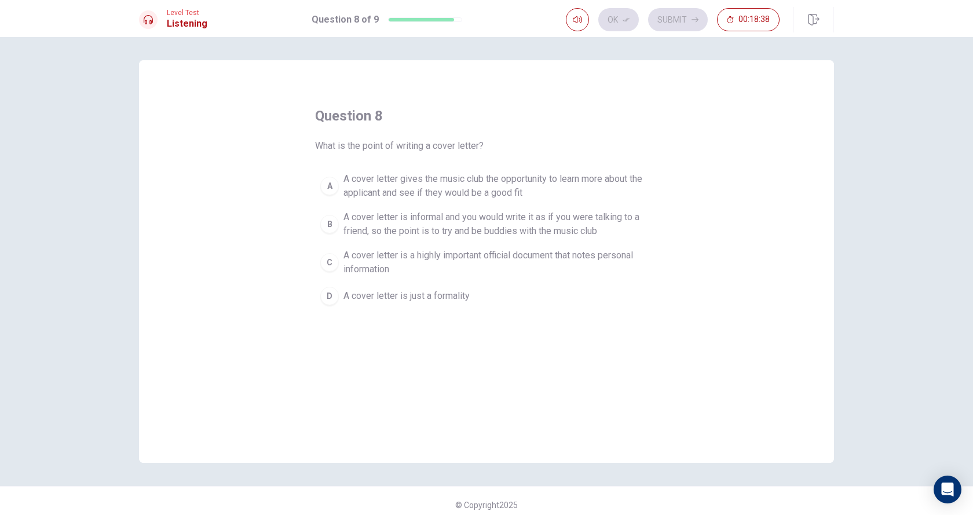
click at [456, 180] on span "A cover letter gives the music club the opportunity to learn more about the app…" at bounding box center [497, 186] width 309 height 28
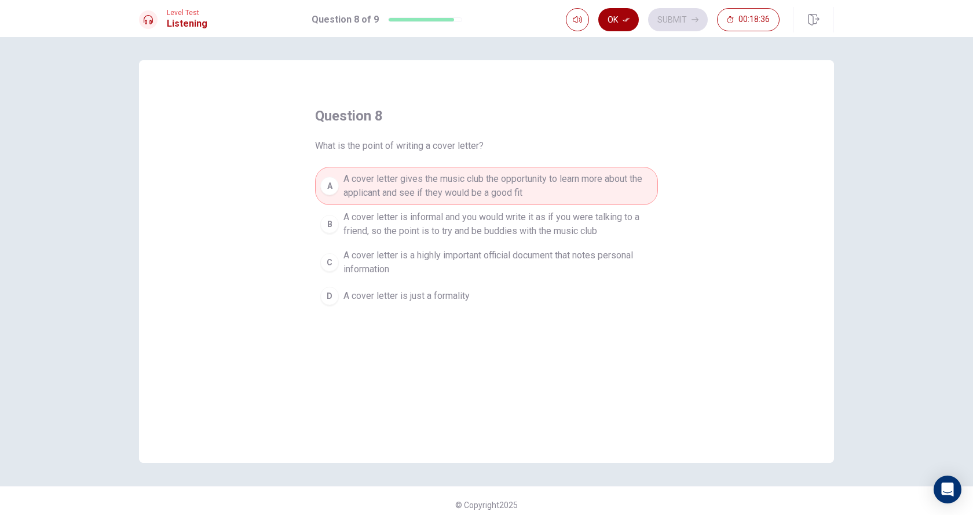
click at [628, 24] on button "Ok" at bounding box center [618, 19] width 41 height 23
click at [628, 24] on div "Ok Submit 00:18:36" at bounding box center [673, 19] width 214 height 23
click at [683, 20] on button "Submit" at bounding box center [678, 19] width 60 height 23
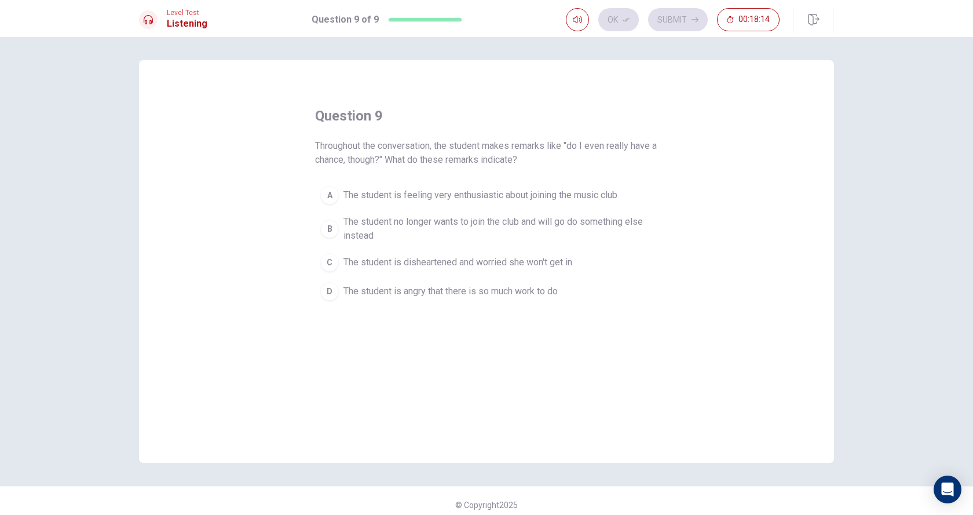
click at [472, 261] on span "The student is disheartened and worried she won't get in" at bounding box center [457, 262] width 229 height 14
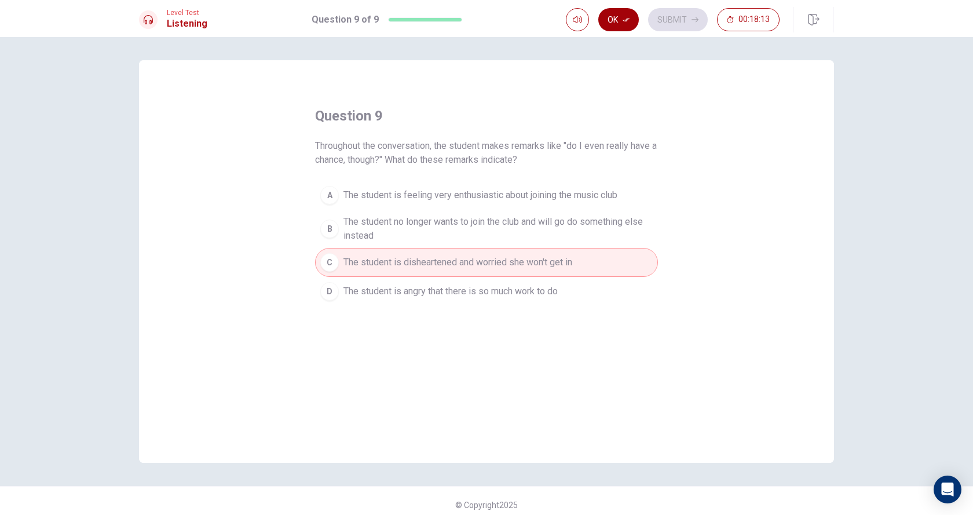
click at [625, 23] on icon "button" at bounding box center [626, 19] width 7 height 7
click at [676, 14] on button "Submit" at bounding box center [678, 19] width 60 height 23
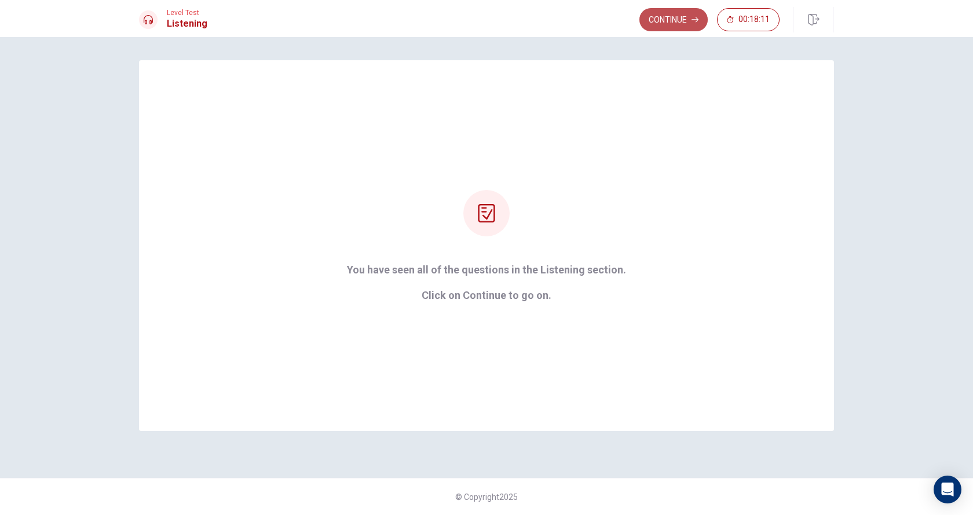
click at [663, 27] on button "Continue" at bounding box center [673, 19] width 68 height 23
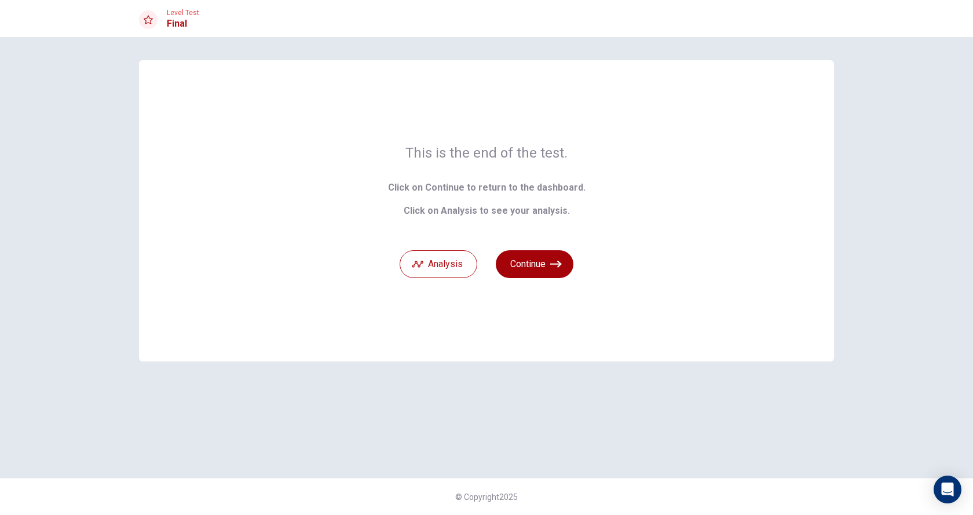
click at [536, 261] on button "Continue" at bounding box center [535, 264] width 78 height 28
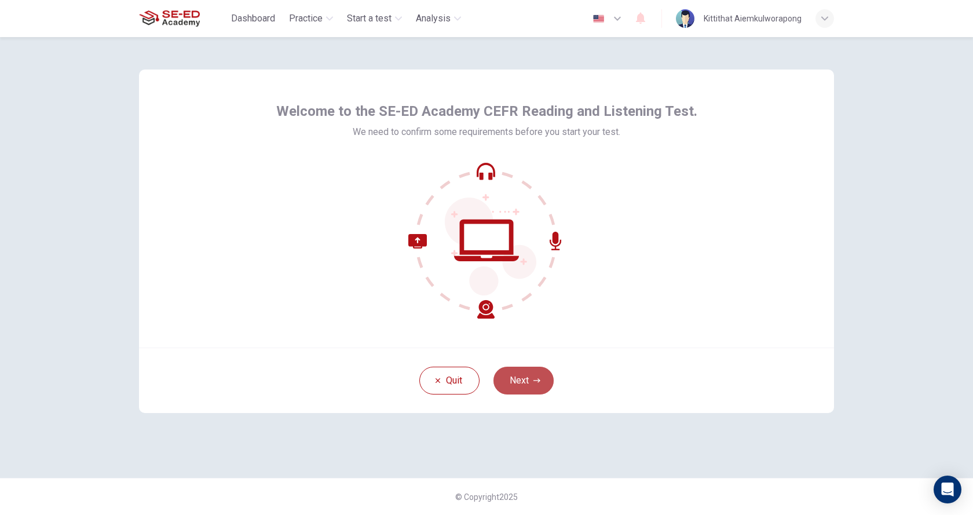
click at [539, 376] on button "Next" at bounding box center [523, 381] width 60 height 28
click at [539, 376] on div "Quit Next" at bounding box center [486, 379] width 695 height 65
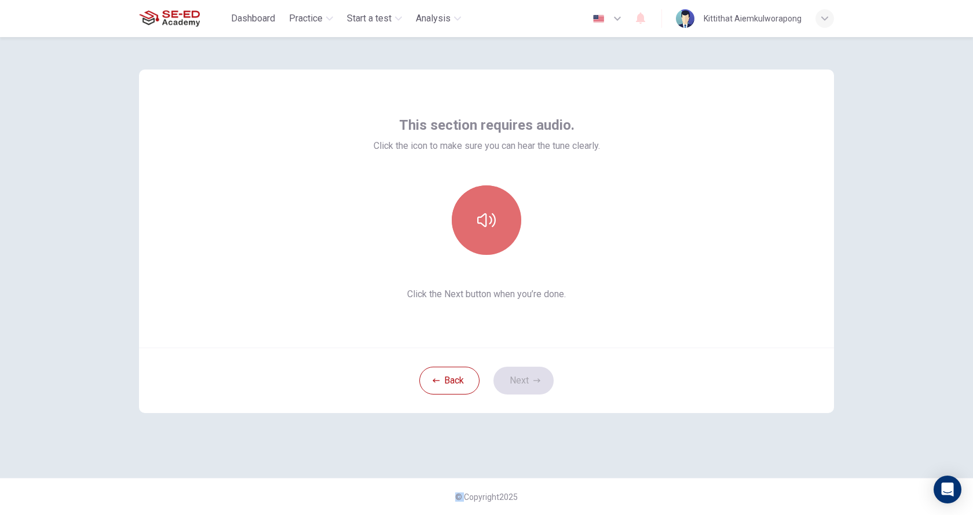
click at [491, 219] on icon "button" at bounding box center [486, 220] width 19 height 14
click at [491, 219] on icon "button" at bounding box center [486, 220] width 19 height 19
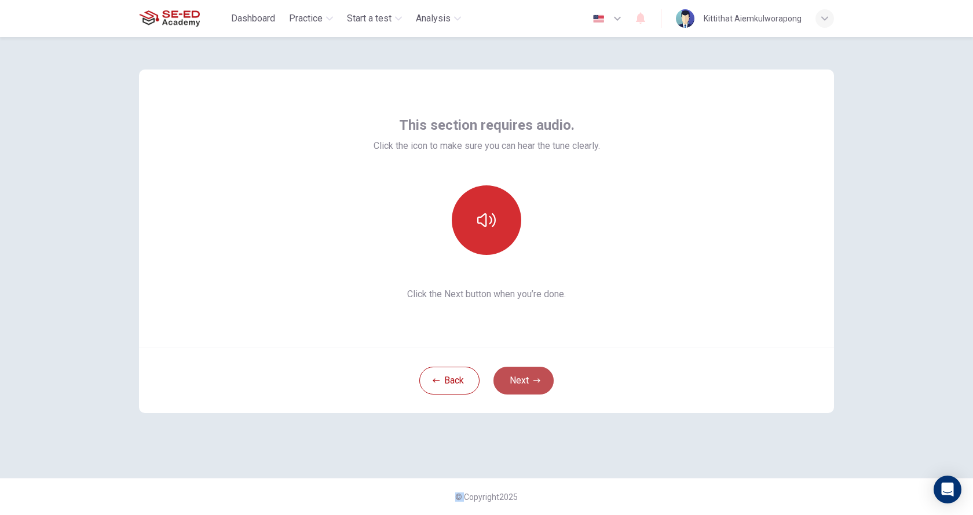
click at [533, 381] on icon "button" at bounding box center [536, 380] width 7 height 7
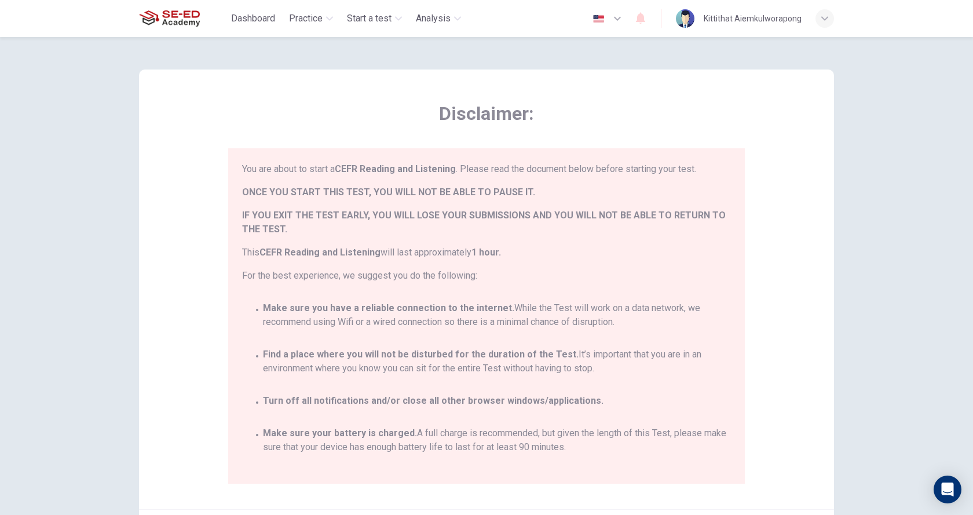
click at [825, 12] on div "button" at bounding box center [824, 18] width 19 height 19
click at [827, 28] on div "English en ​ Kittithat Aiemkulworapong" at bounding box center [710, 18] width 247 height 24
click at [825, 21] on icon "button" at bounding box center [824, 18] width 7 height 7
click at [825, 514] on div at bounding box center [486, 515] width 973 height 0
click at [268, 15] on span "Dashboard" at bounding box center [253, 19] width 44 height 14
